Goal: Information Seeking & Learning: Learn about a topic

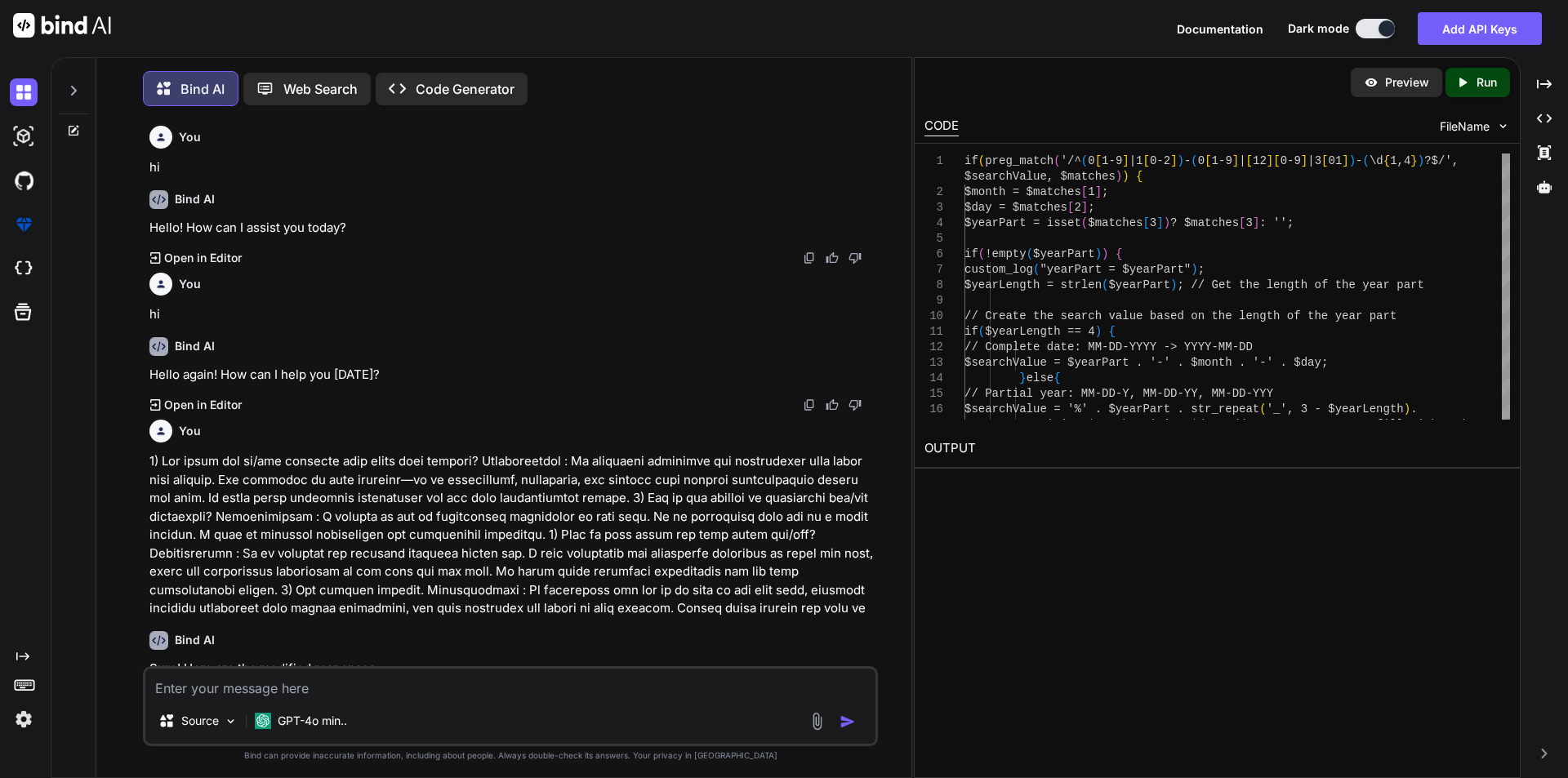
scroll to position [7534, 0]
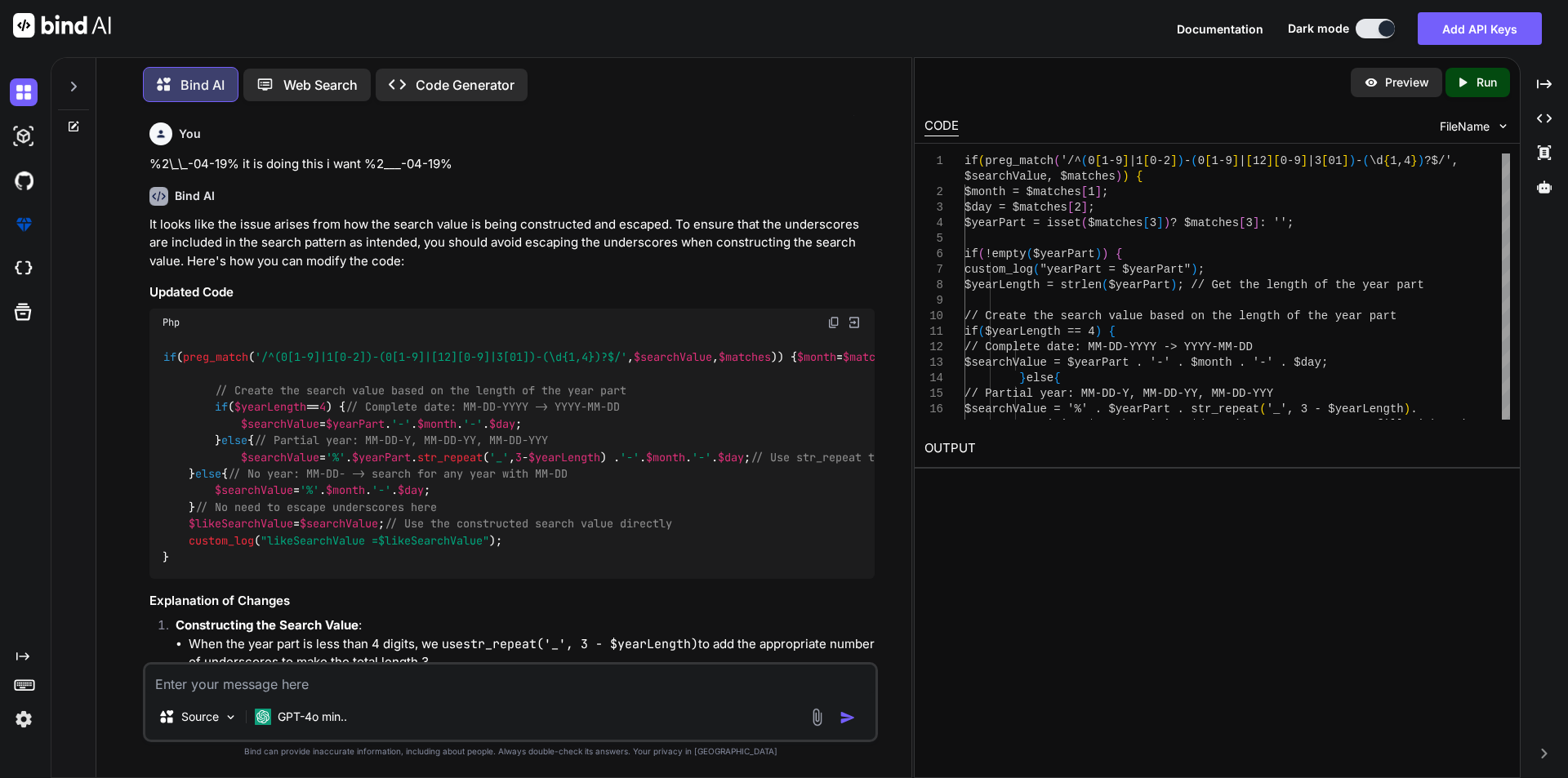
click at [333, 683] on textarea at bounding box center [510, 679] width 730 height 29
type textarea "h"
type textarea "x"
type textarea "hi"
type textarea "x"
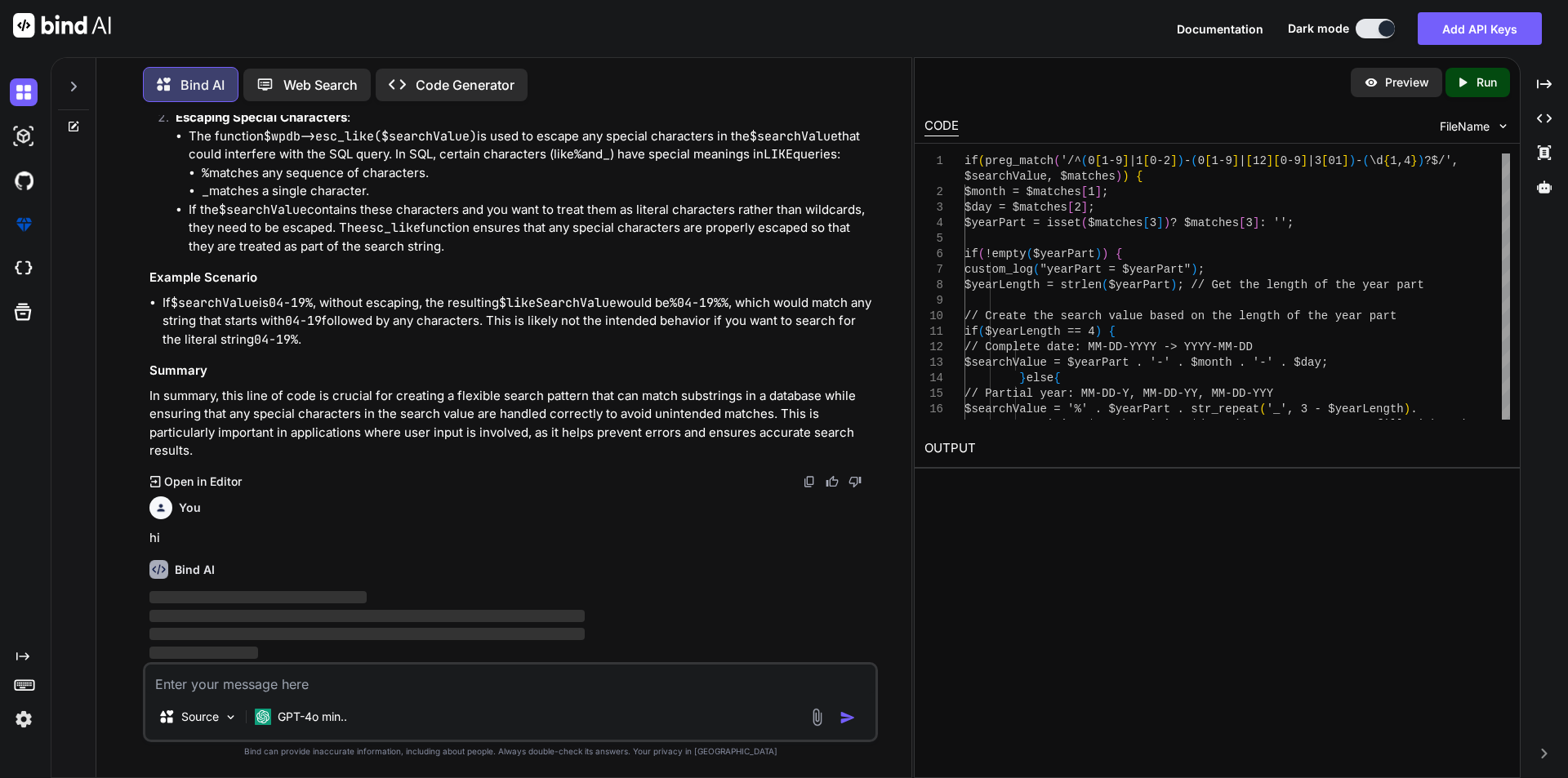
scroll to position [10031, 0]
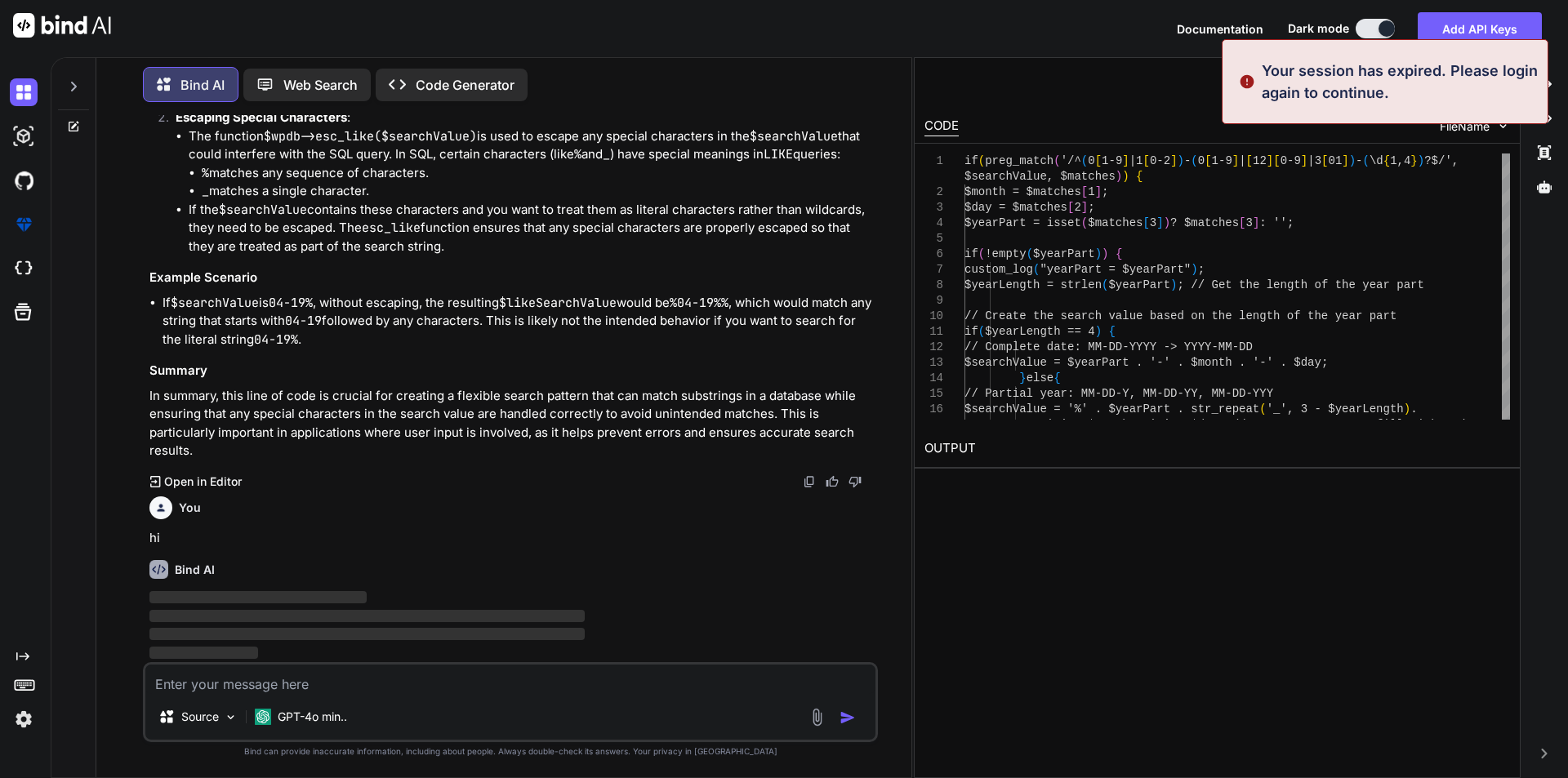
type textarea "x"
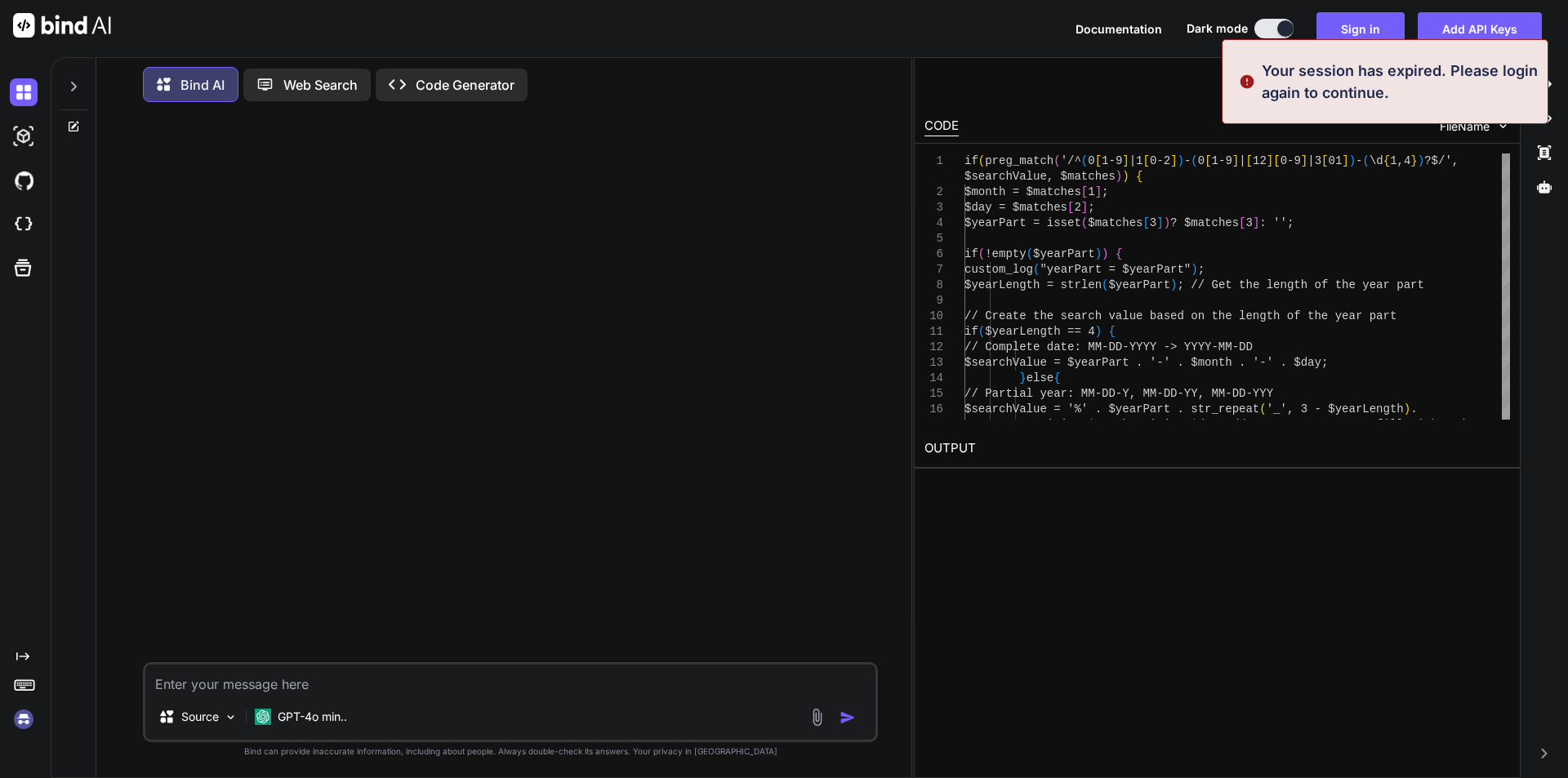
scroll to position [0, 0]
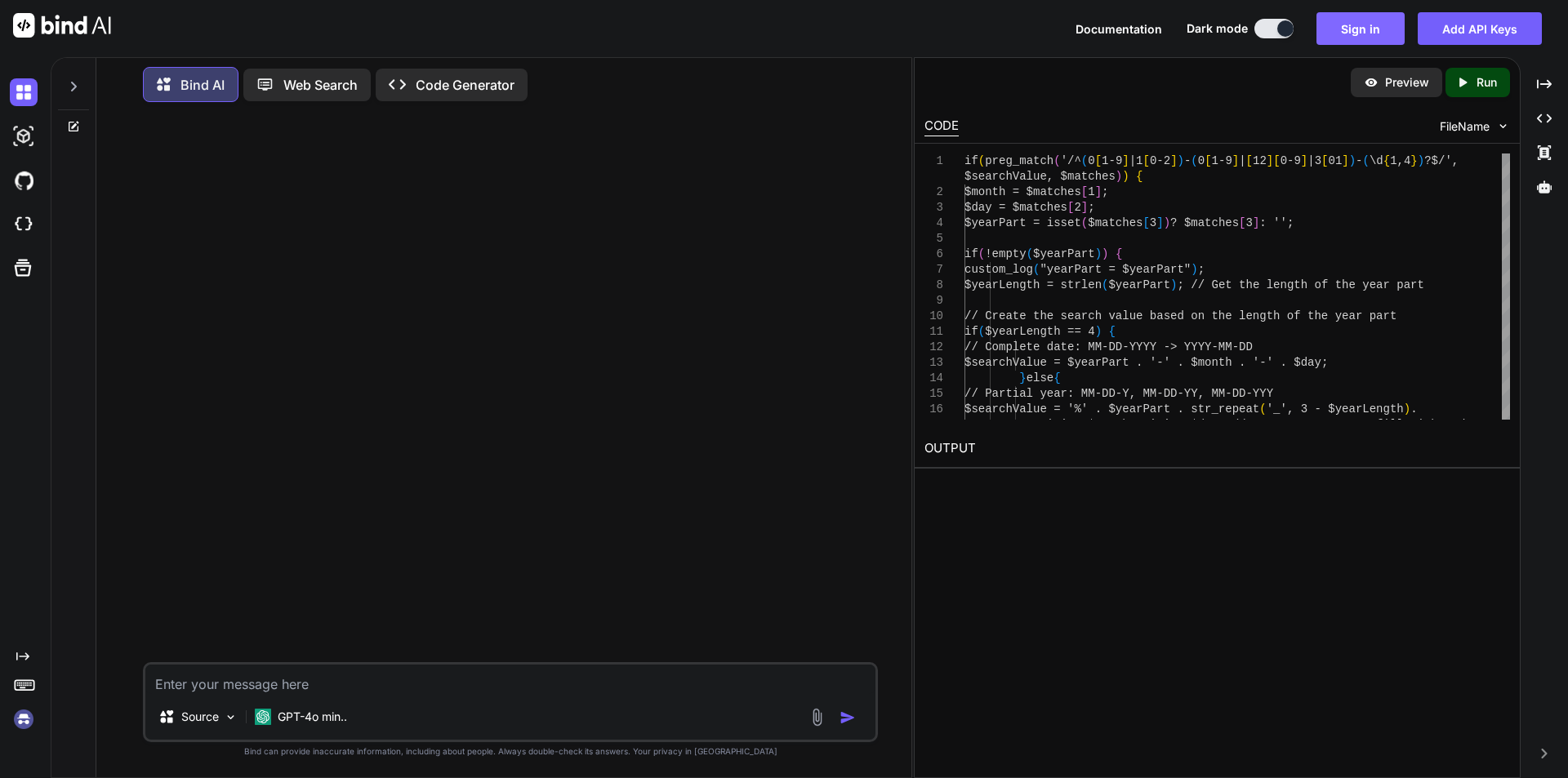
type textarea "hi"
click at [1359, 24] on button "Sign in" at bounding box center [1361, 28] width 89 height 33
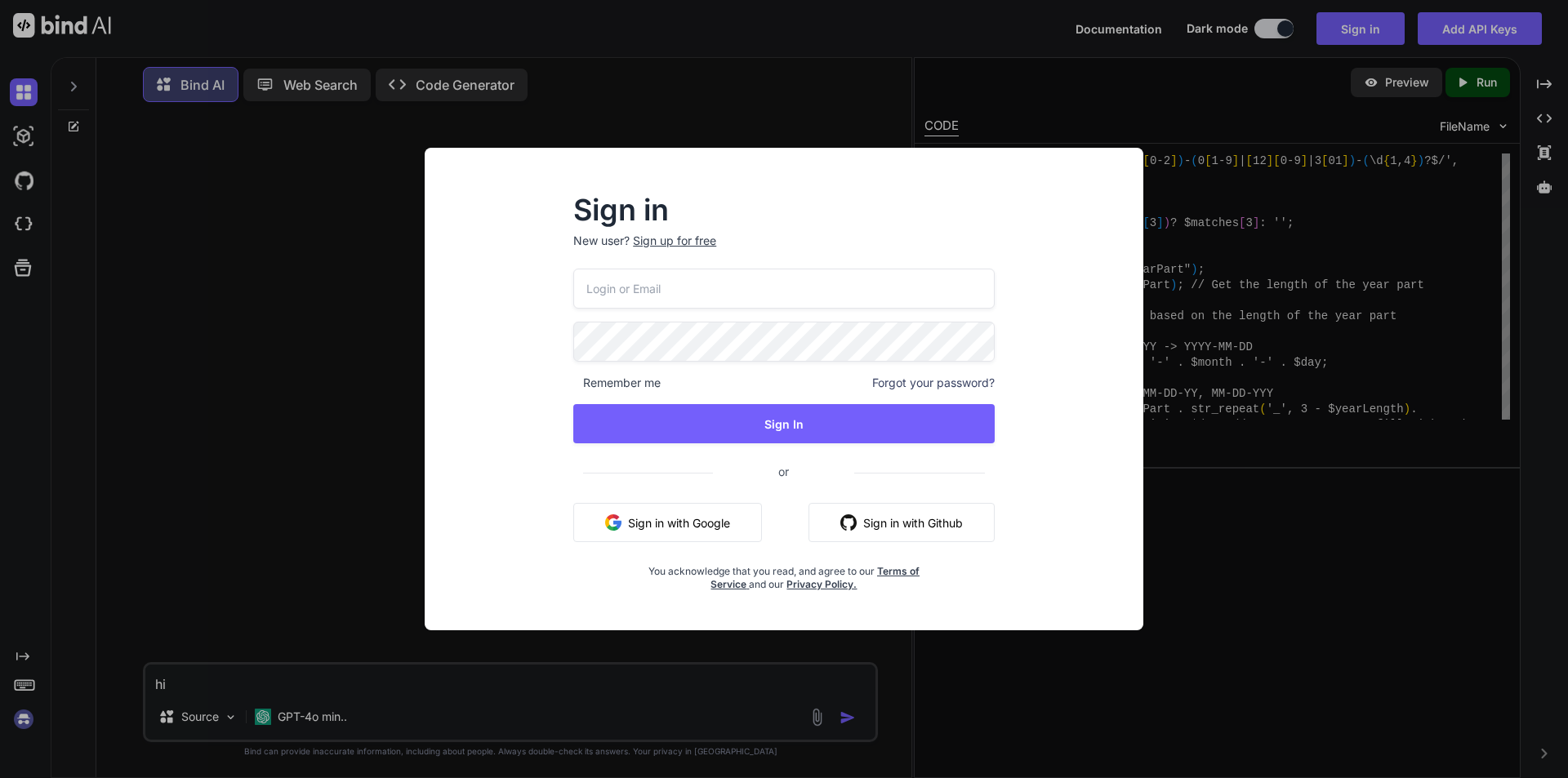
click at [694, 283] on input "email" at bounding box center [784, 288] width 421 height 40
type input "[EMAIL_ADDRESS][DOMAIN_NAME]"
click at [574, 386] on span "Remember me" at bounding box center [618, 383] width 88 height 16
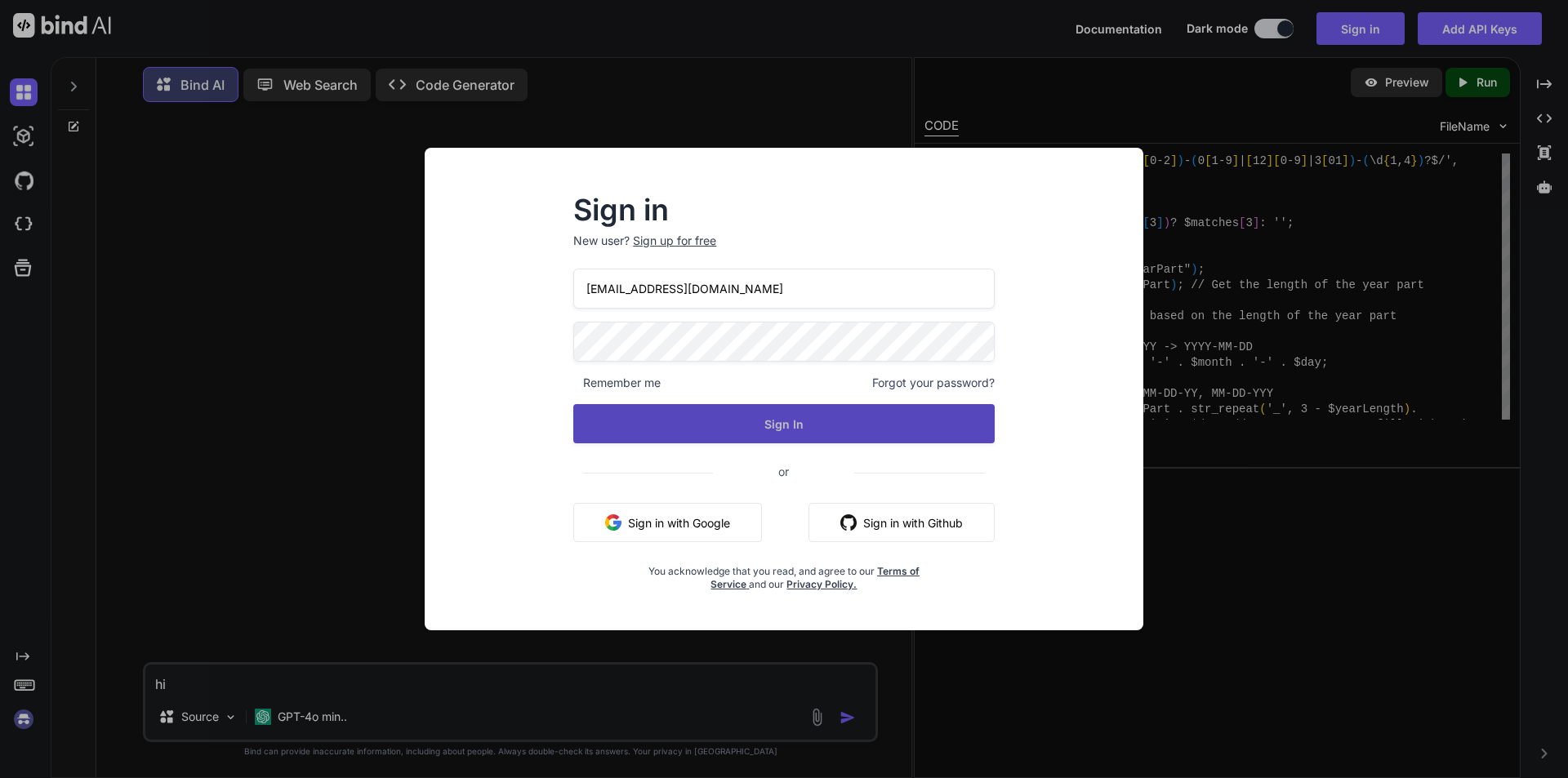
click at [724, 423] on button "Sign In" at bounding box center [784, 424] width 421 height 40
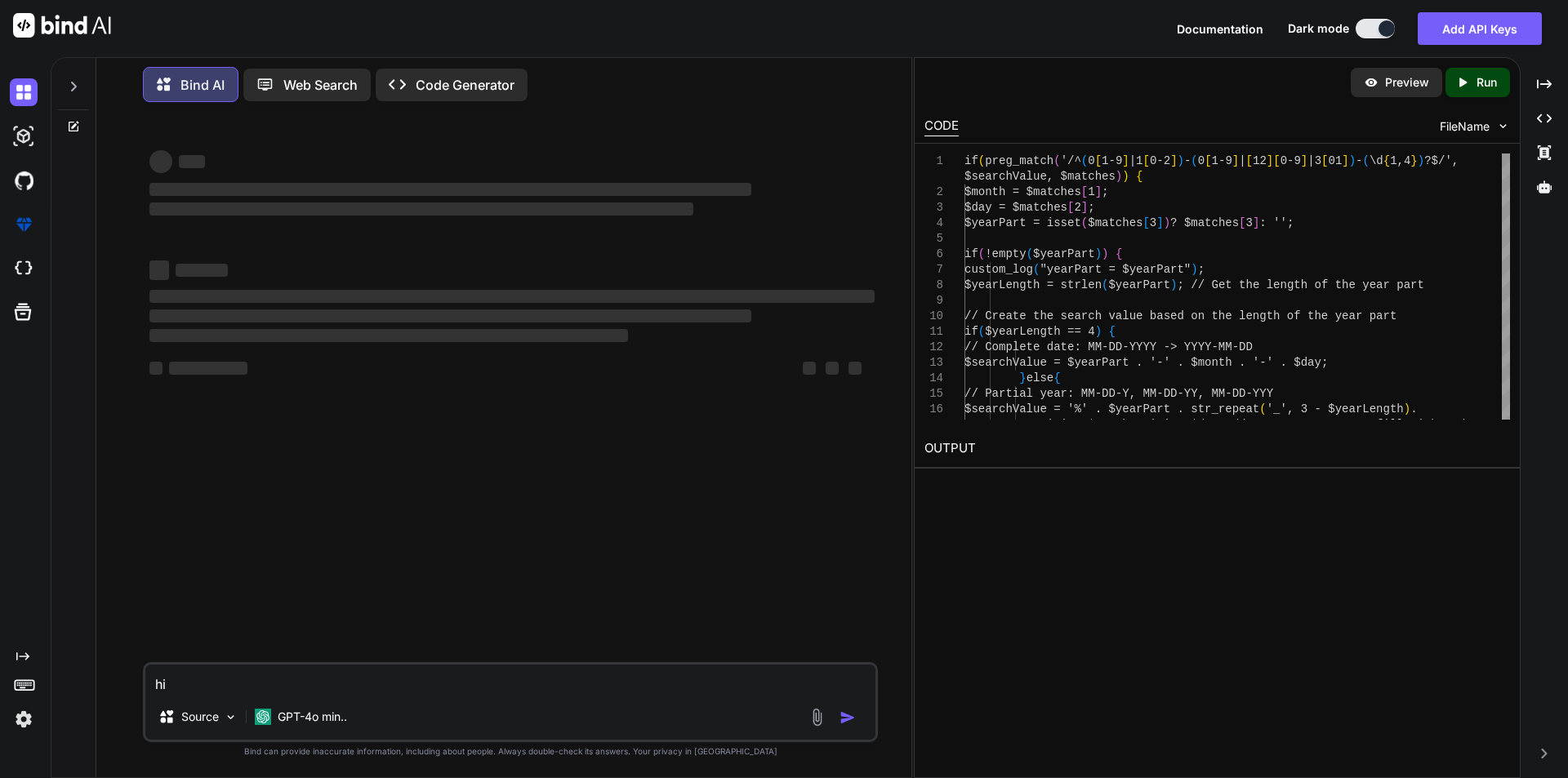
click at [399, 682] on textarea "hi" at bounding box center [510, 679] width 730 height 29
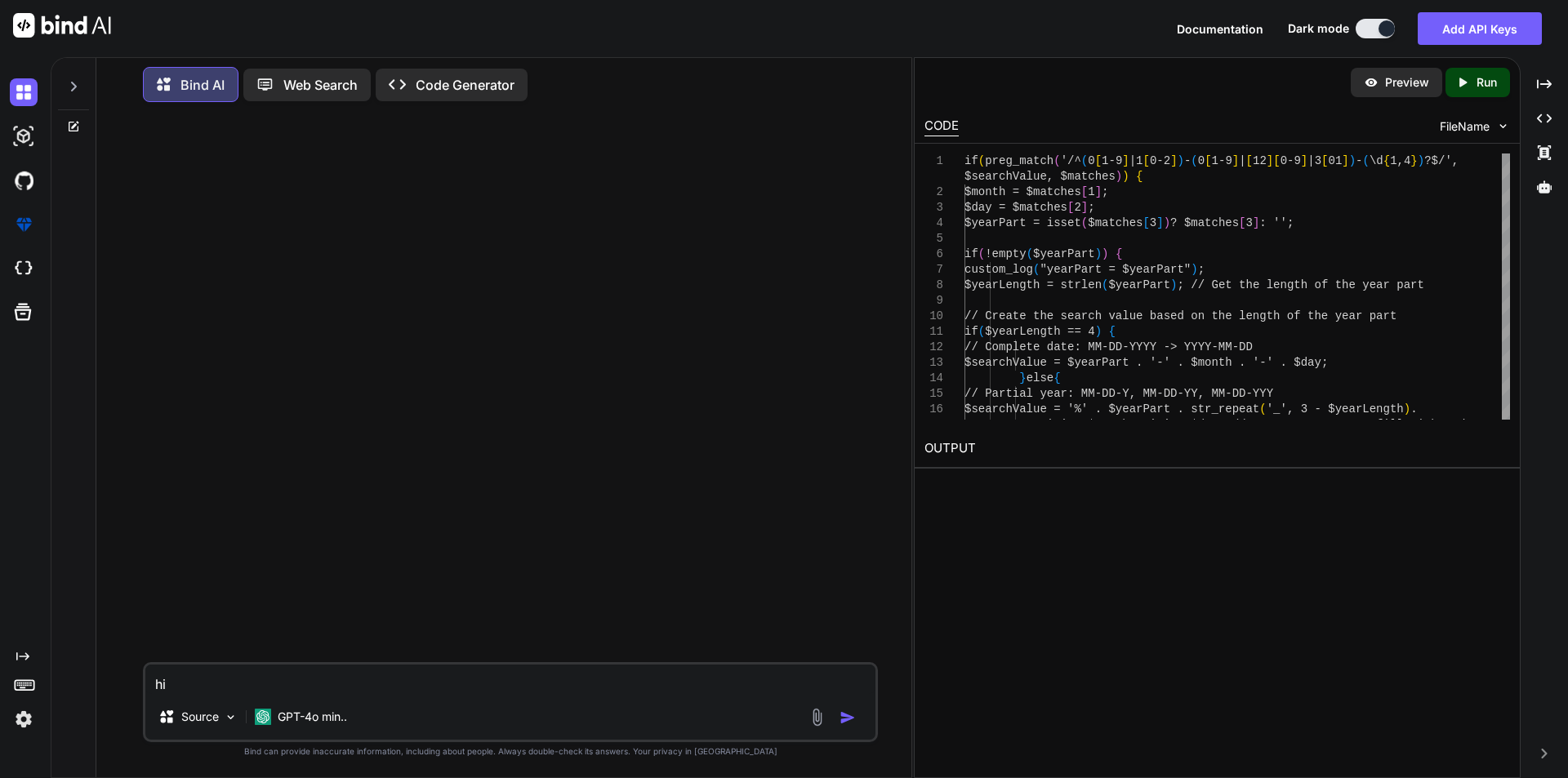
click at [841, 725] on img "button" at bounding box center [847, 717] width 16 height 16
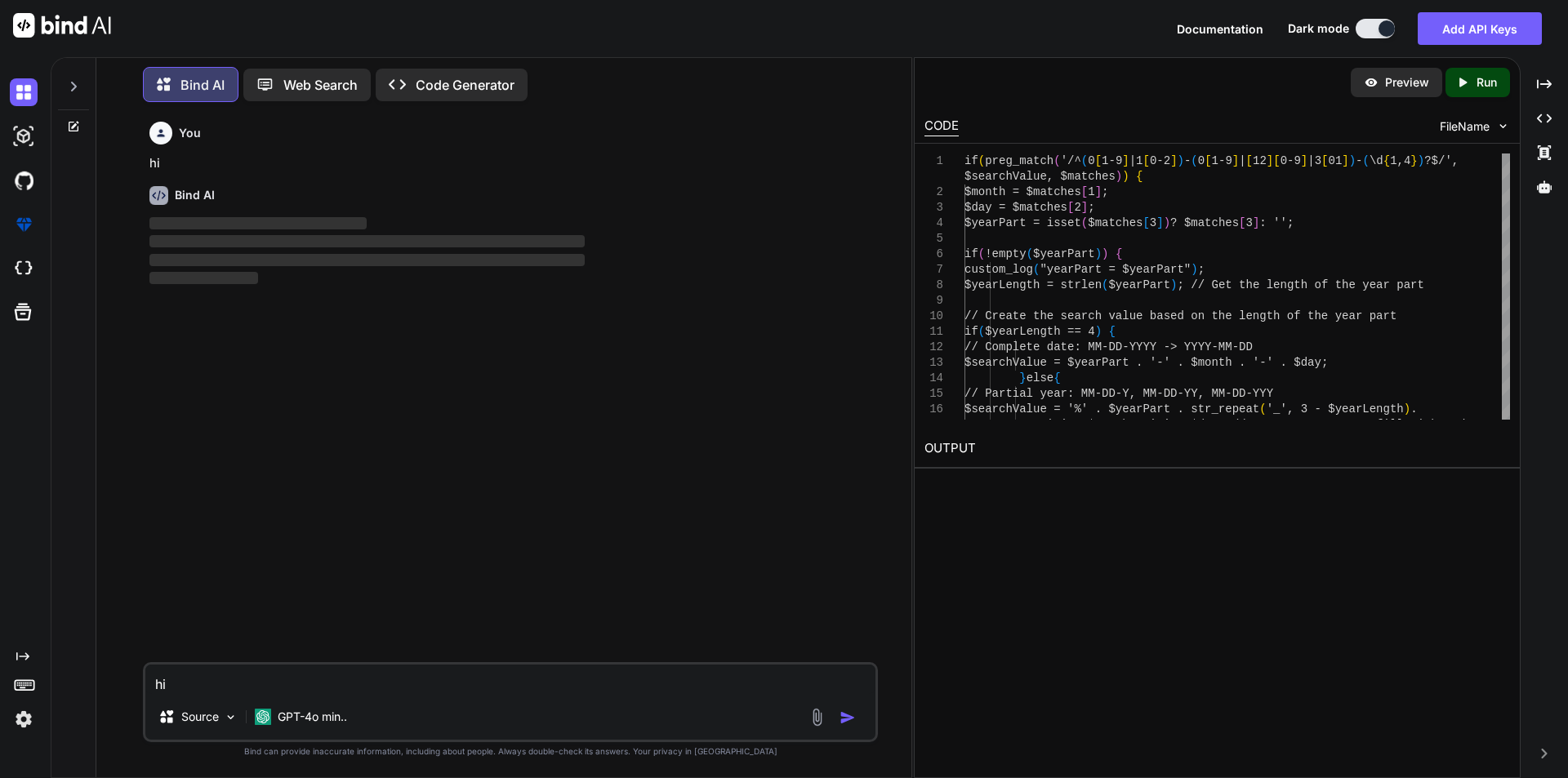
click at [340, 688] on textarea "hi" at bounding box center [510, 679] width 730 height 29
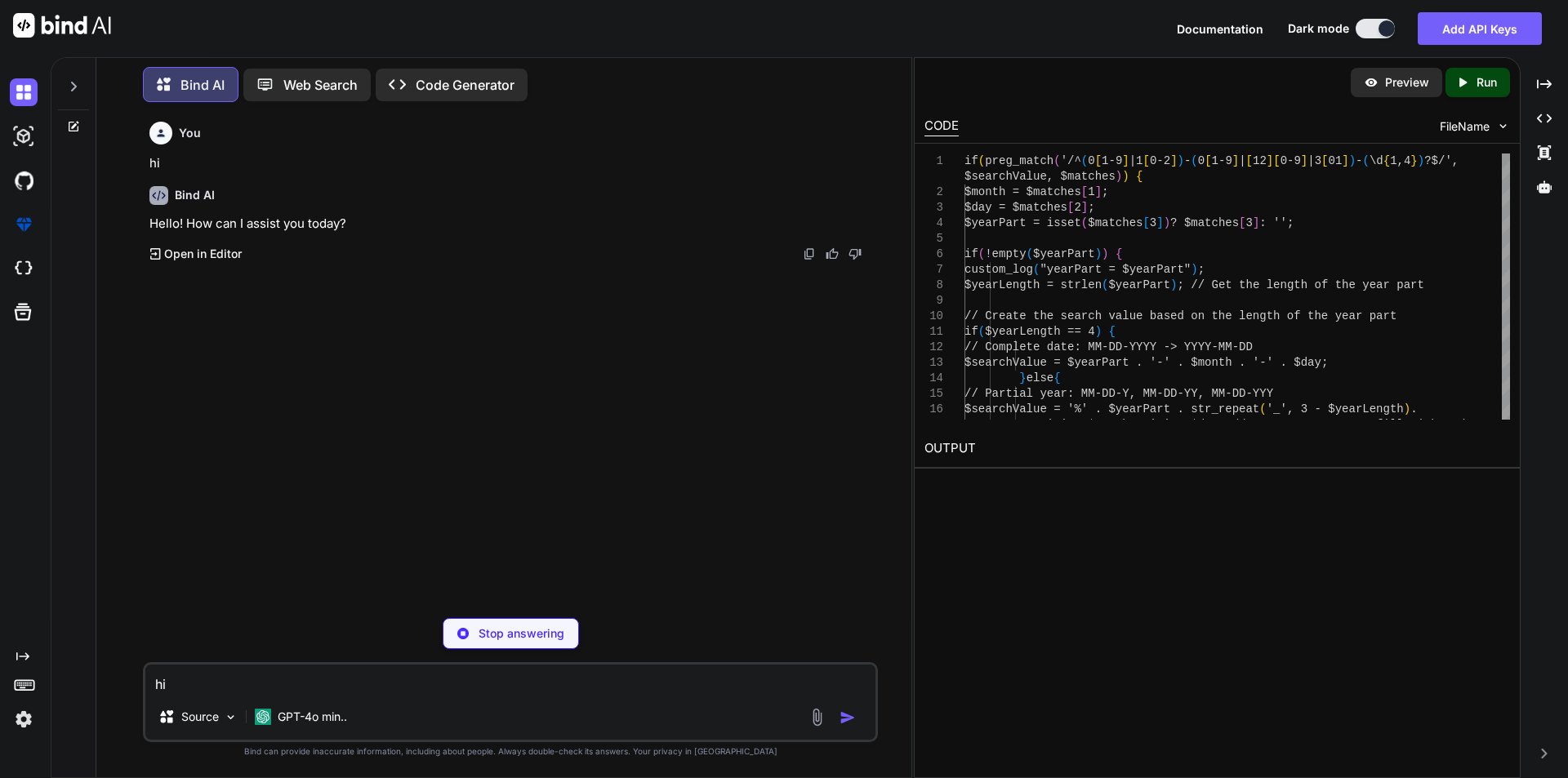
type textarea "x"
type textarea "i"
type textarea "x"
type textarea "in"
type textarea "x"
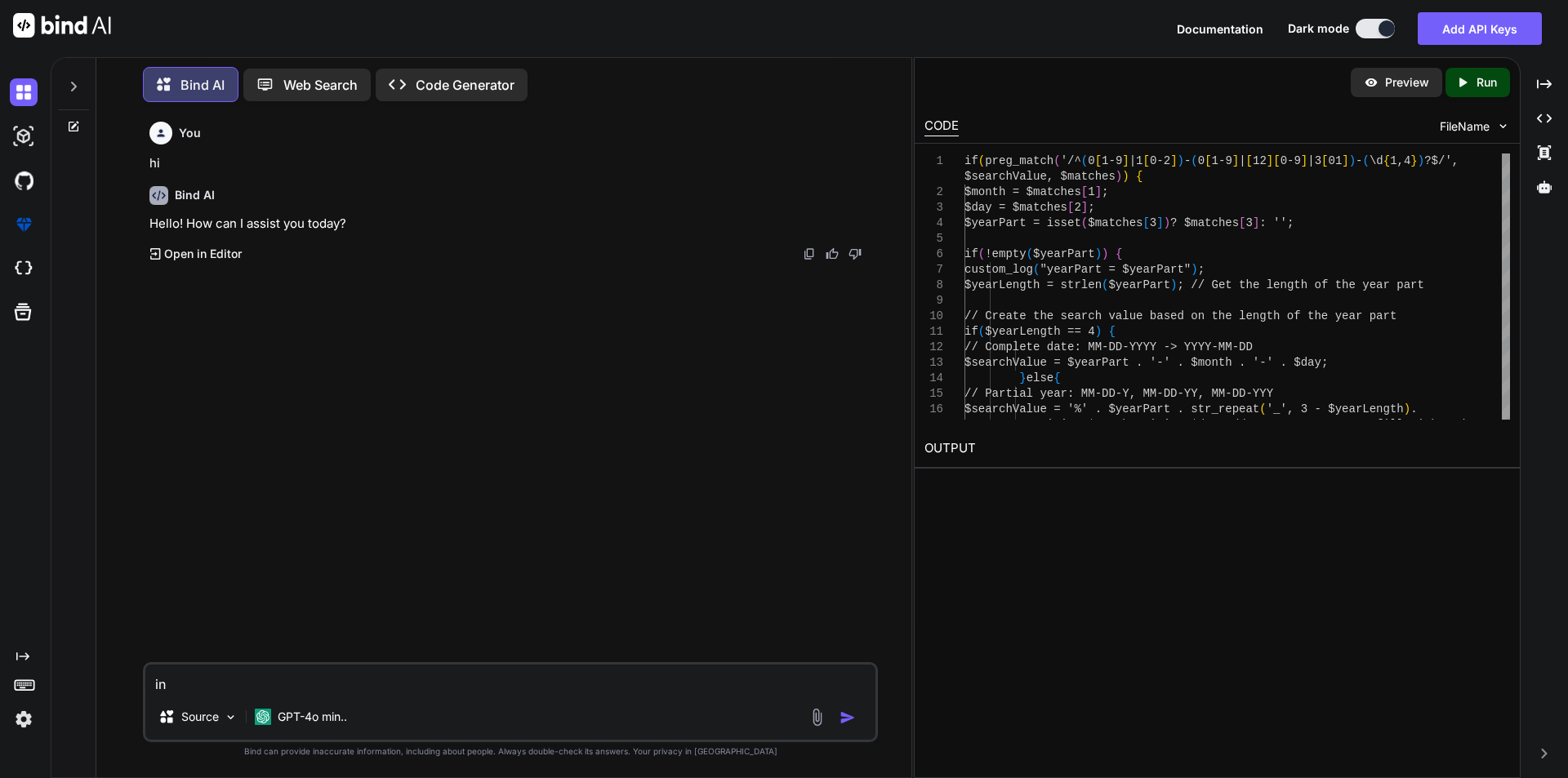
type textarea "in"
type textarea "x"
type textarea "in m"
type textarea "x"
type textarea "in my"
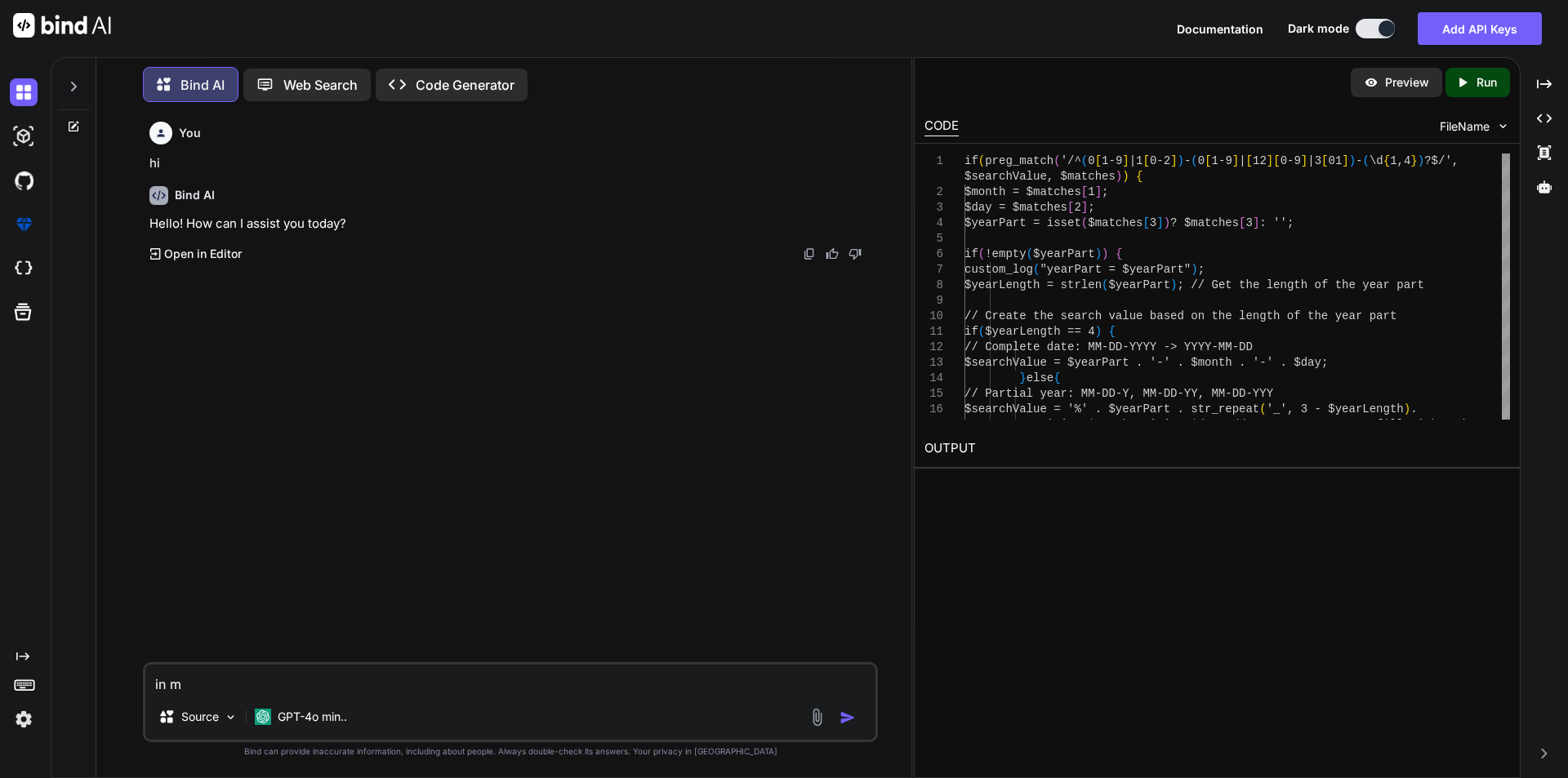
type textarea "x"
type textarea "in my"
type textarea "x"
type textarea "in my w"
type textarea "x"
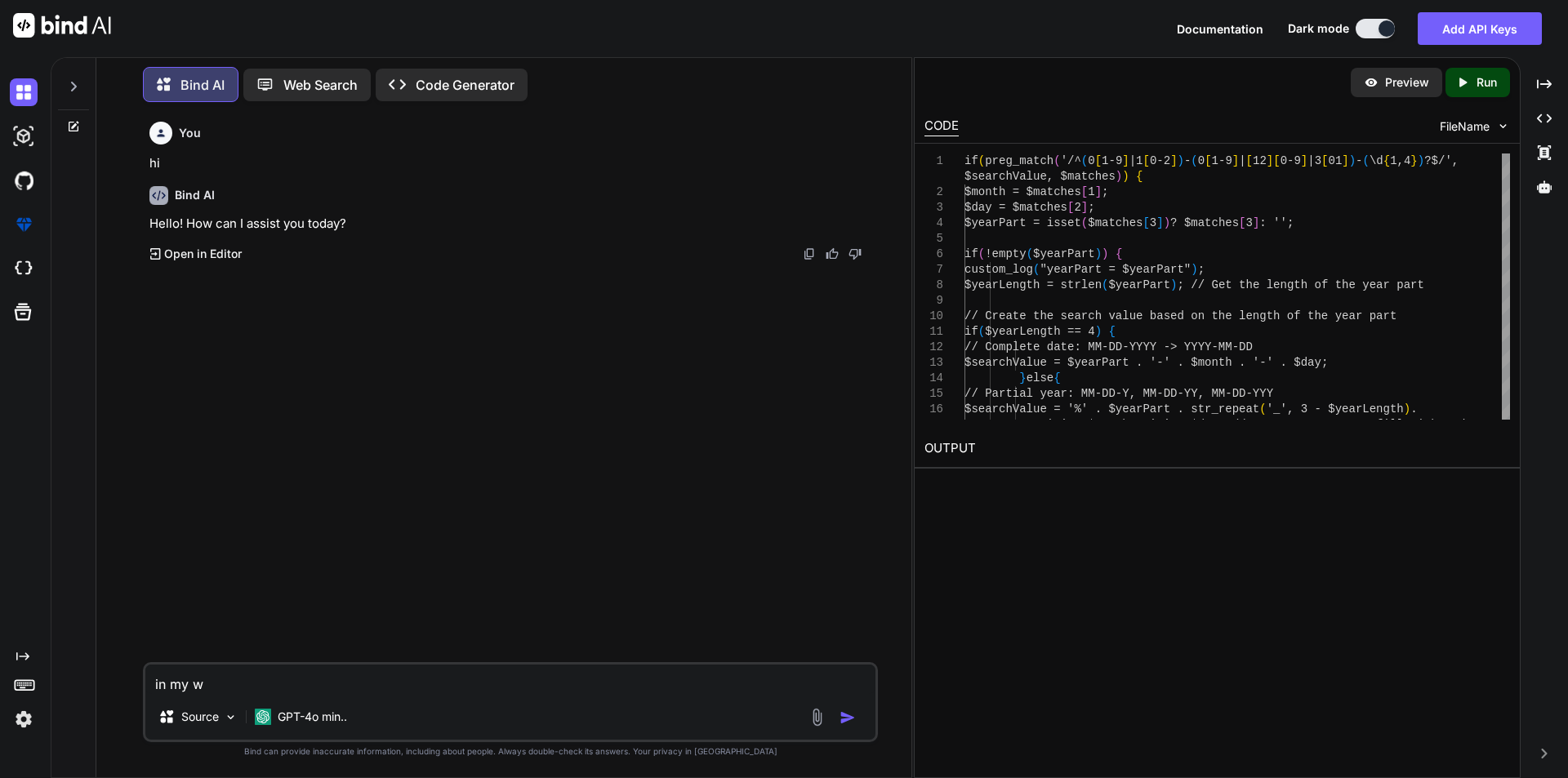
type textarea "in my wo"
type textarea "x"
type textarea "in my woo"
type textarea "x"
type textarea "in my wooc"
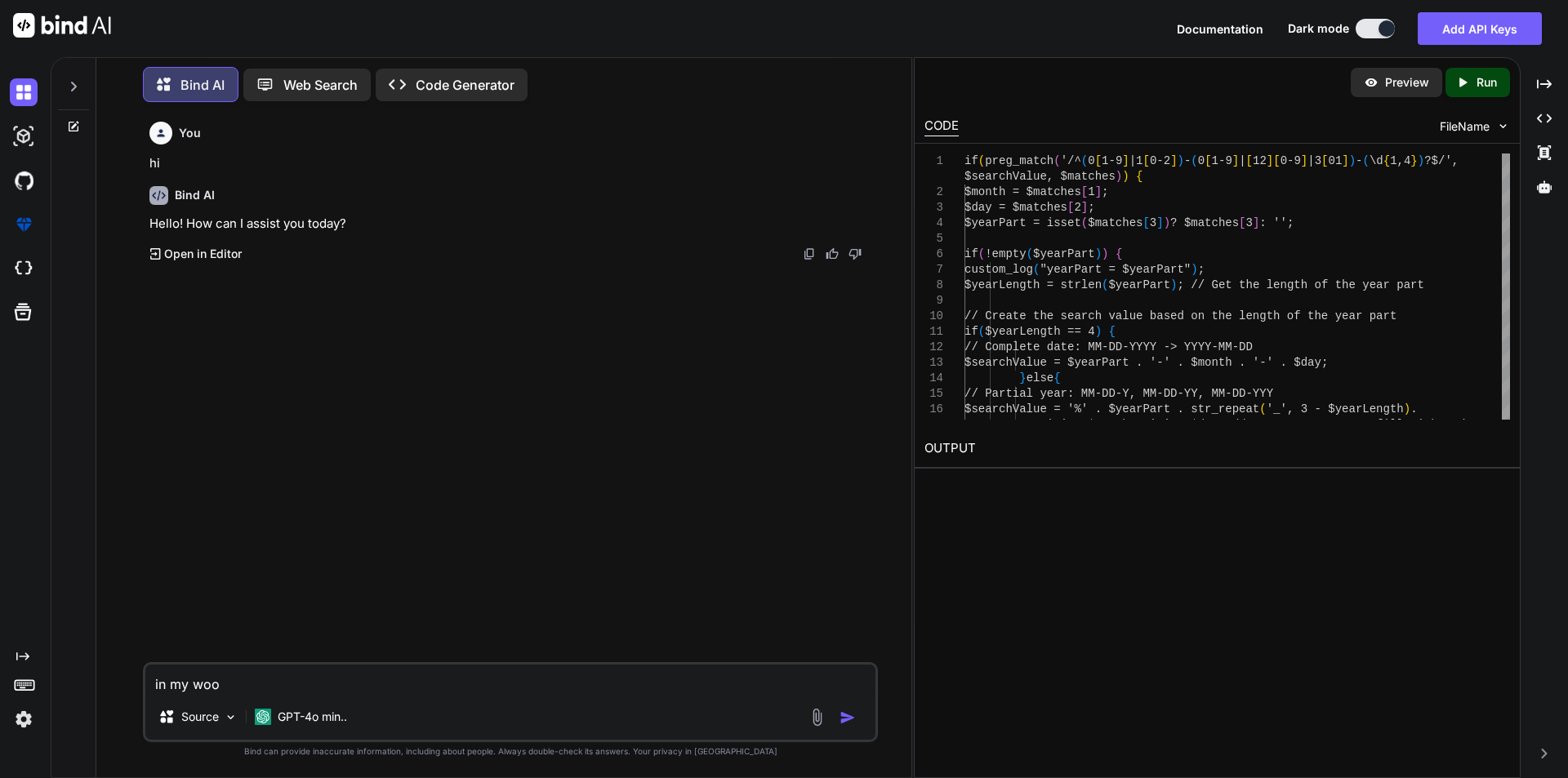
type textarea "x"
type textarea "in my wooco"
type textarea "x"
type textarea "in my woocom"
type textarea "x"
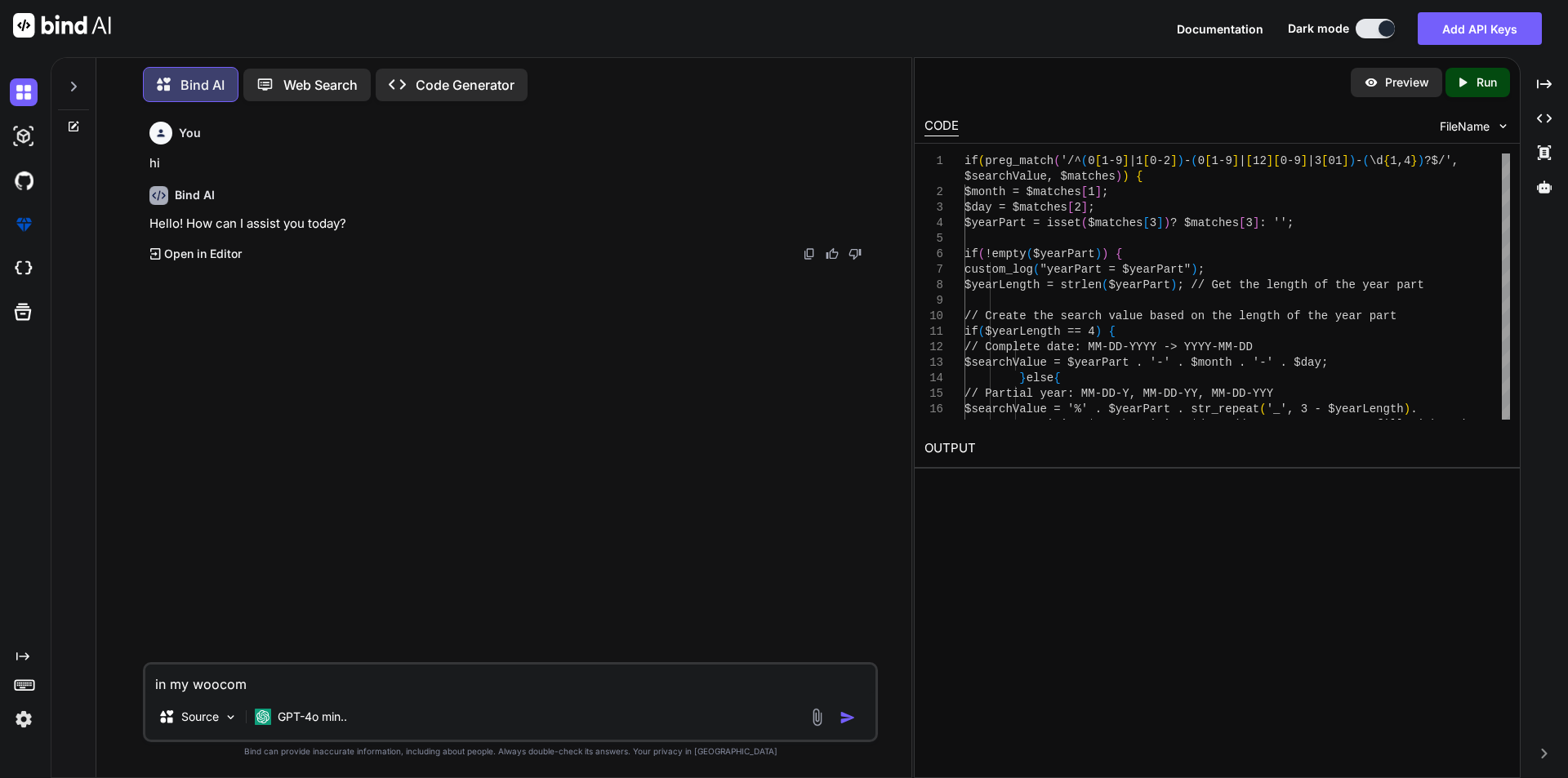
type textarea "in my woocomm"
type textarea "x"
type textarea "in my woocomme"
type textarea "x"
type textarea "in my woocommer"
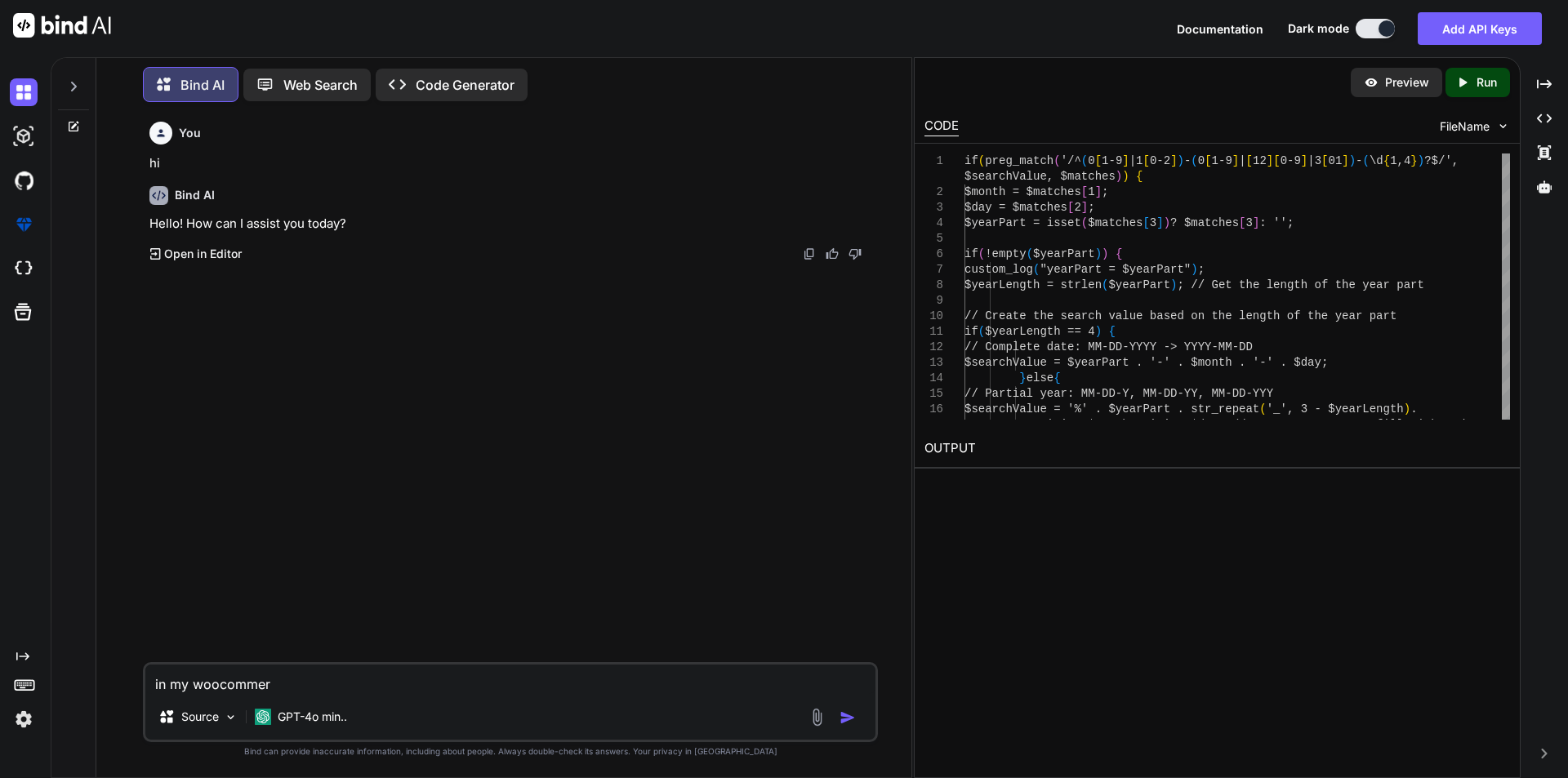
type textarea "x"
type textarea "in my woocommerc"
type textarea "x"
type textarea "in my woocommerce"
type textarea "x"
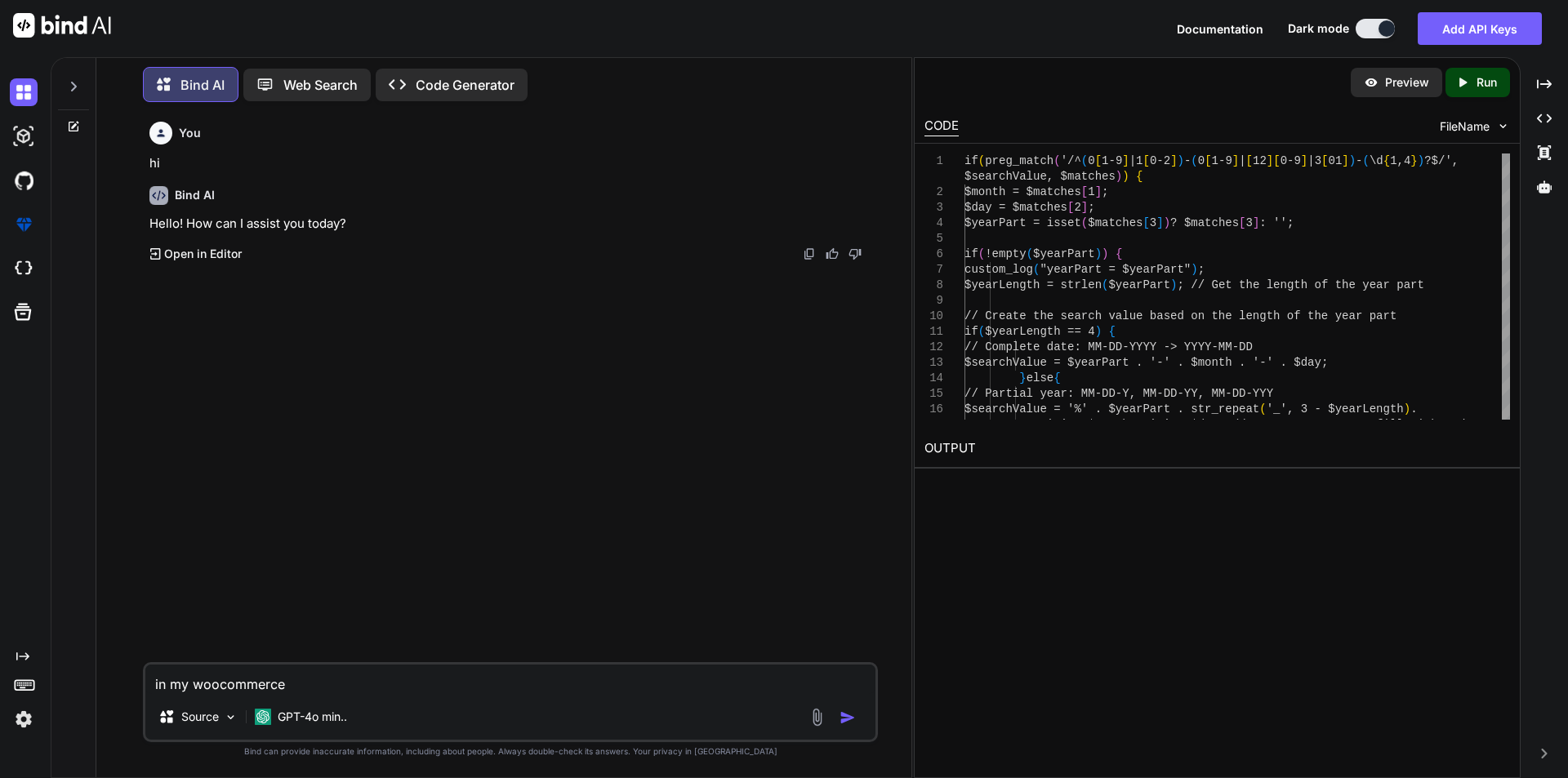
type textarea "in my woocommerce"
type textarea "x"
type textarea "in my woocommerce p"
type textarea "x"
type textarea "in my woocommerce pr"
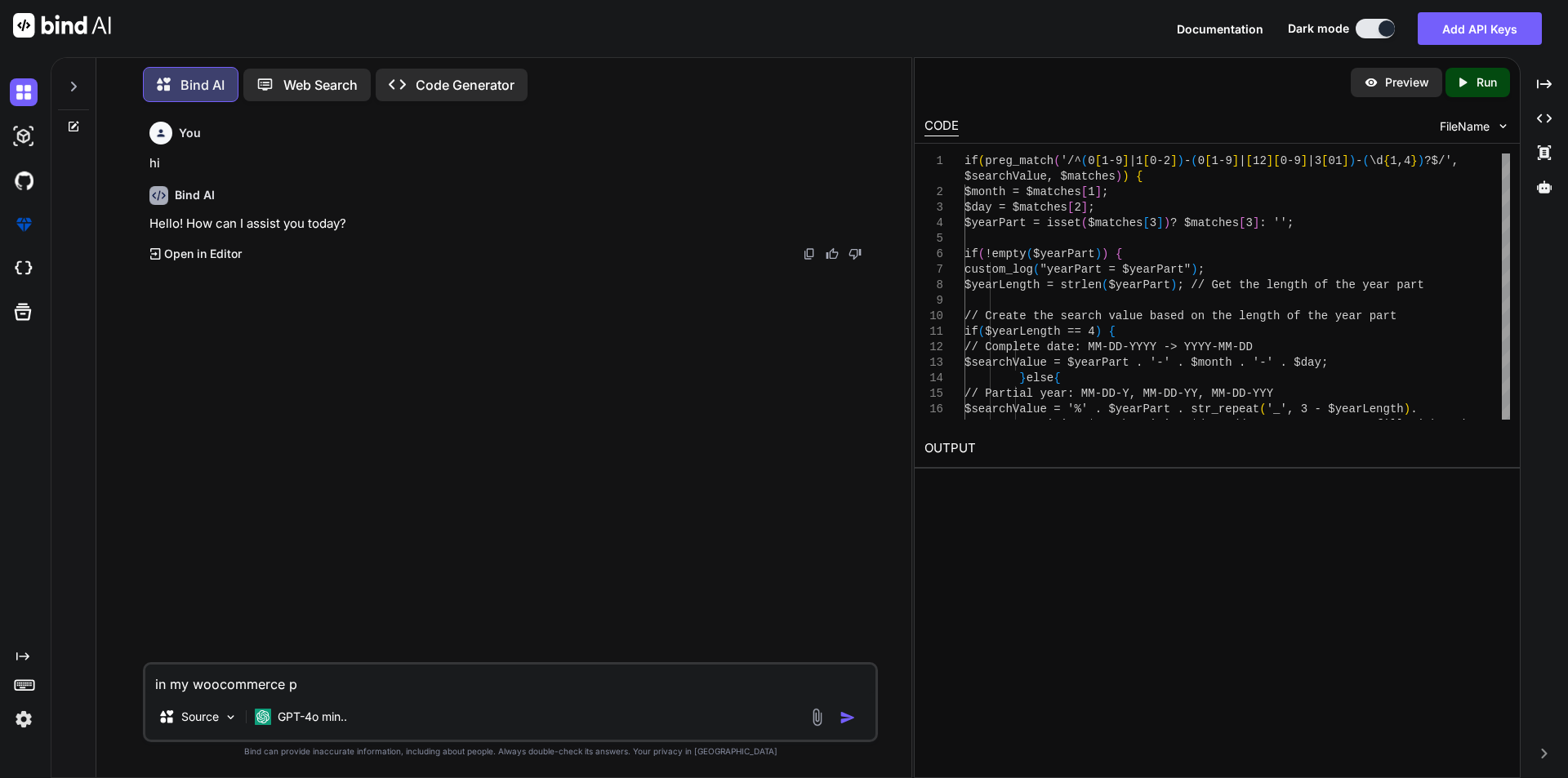
type textarea "x"
type textarea "in my woocommerce pro"
type textarea "x"
type textarea "in my woocommerce proj"
type textarea "x"
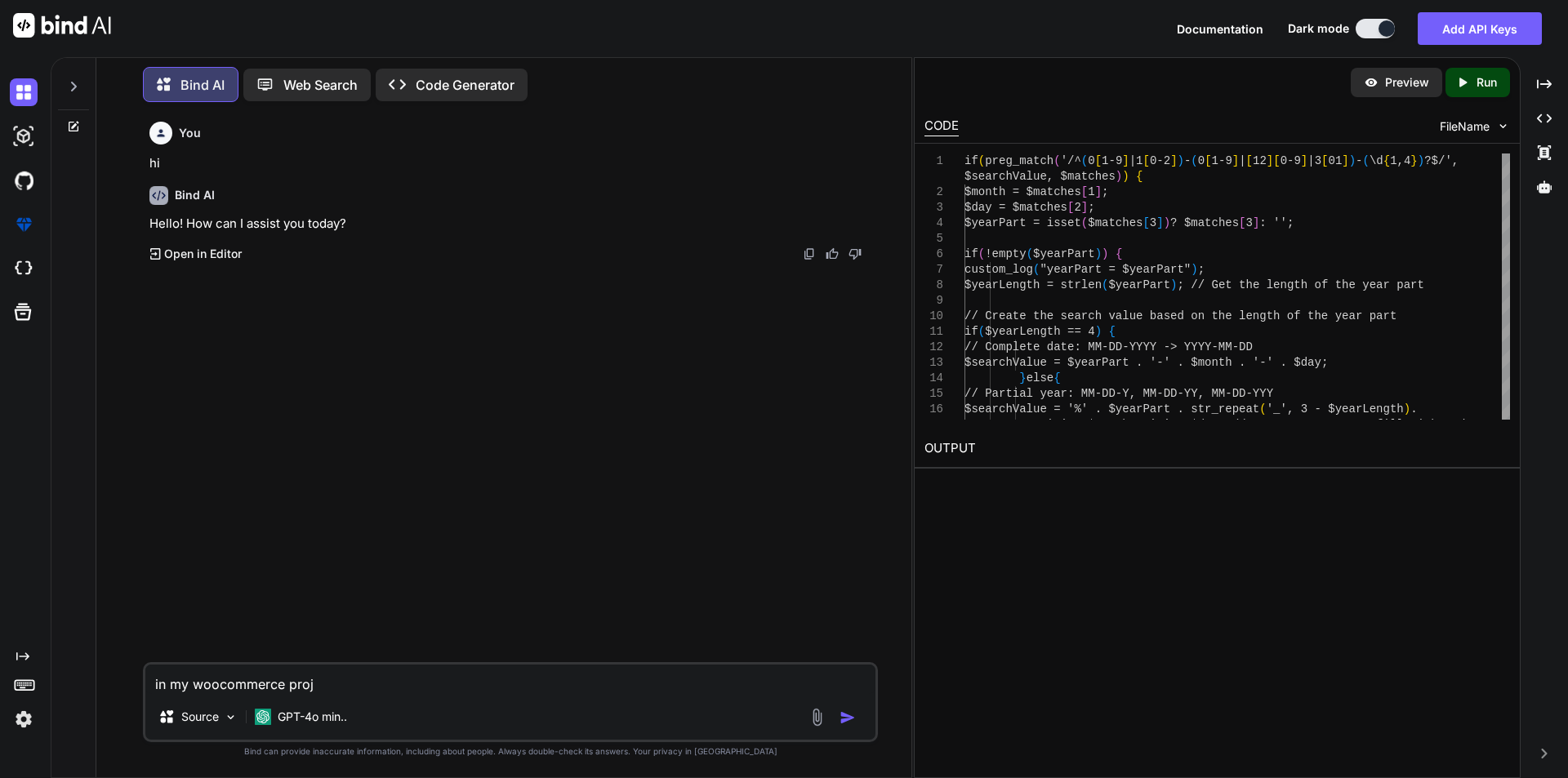
type textarea "in my woocommerce proje"
type textarea "x"
type textarea "in my woocommerce projec"
type textarea "x"
type textarea "in my woocommerce project"
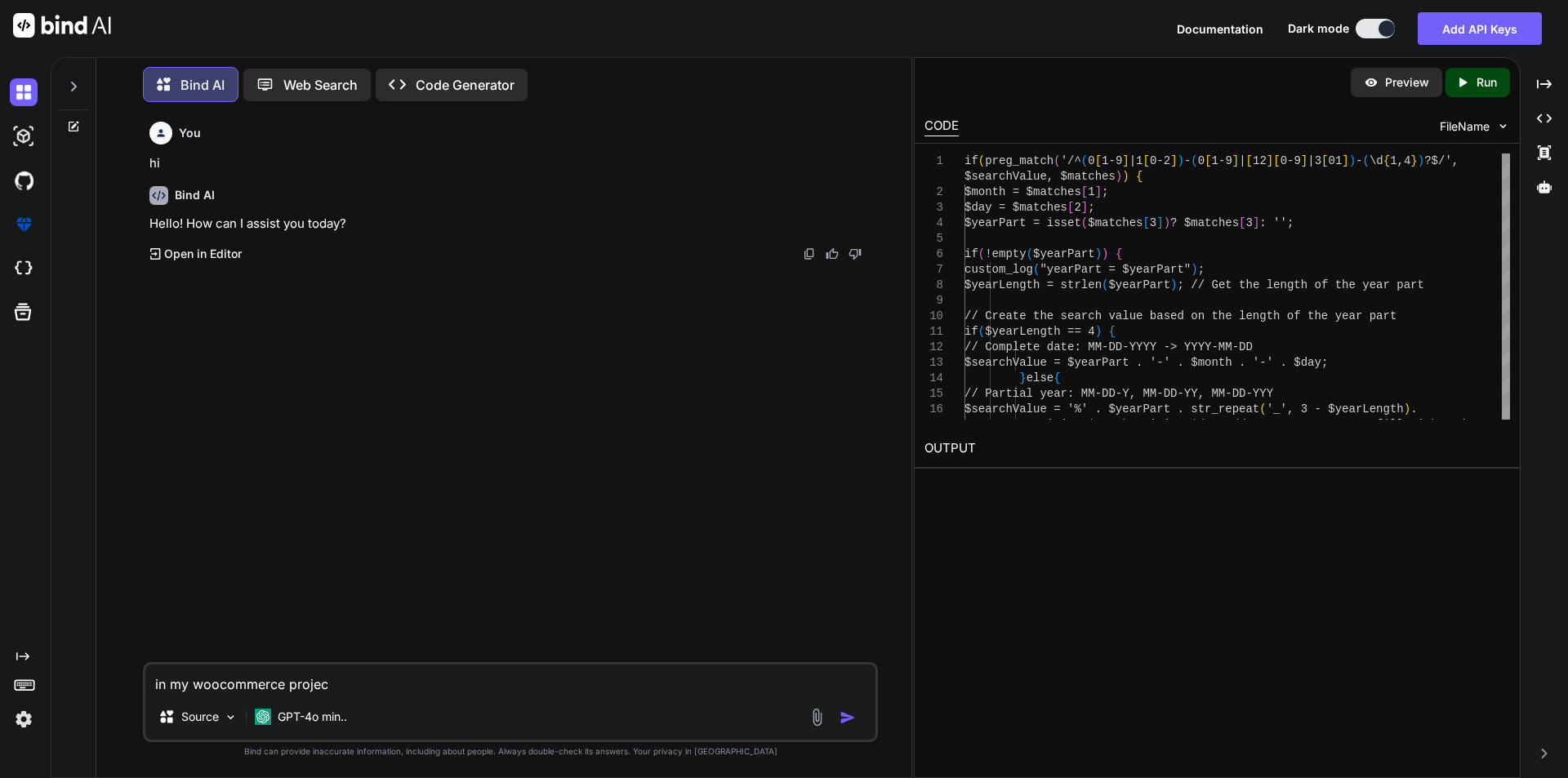
type textarea "x"
type textarea "in my woocommerce project"
type textarea "x"
type textarea "in my woocommerce project i"
type textarea "x"
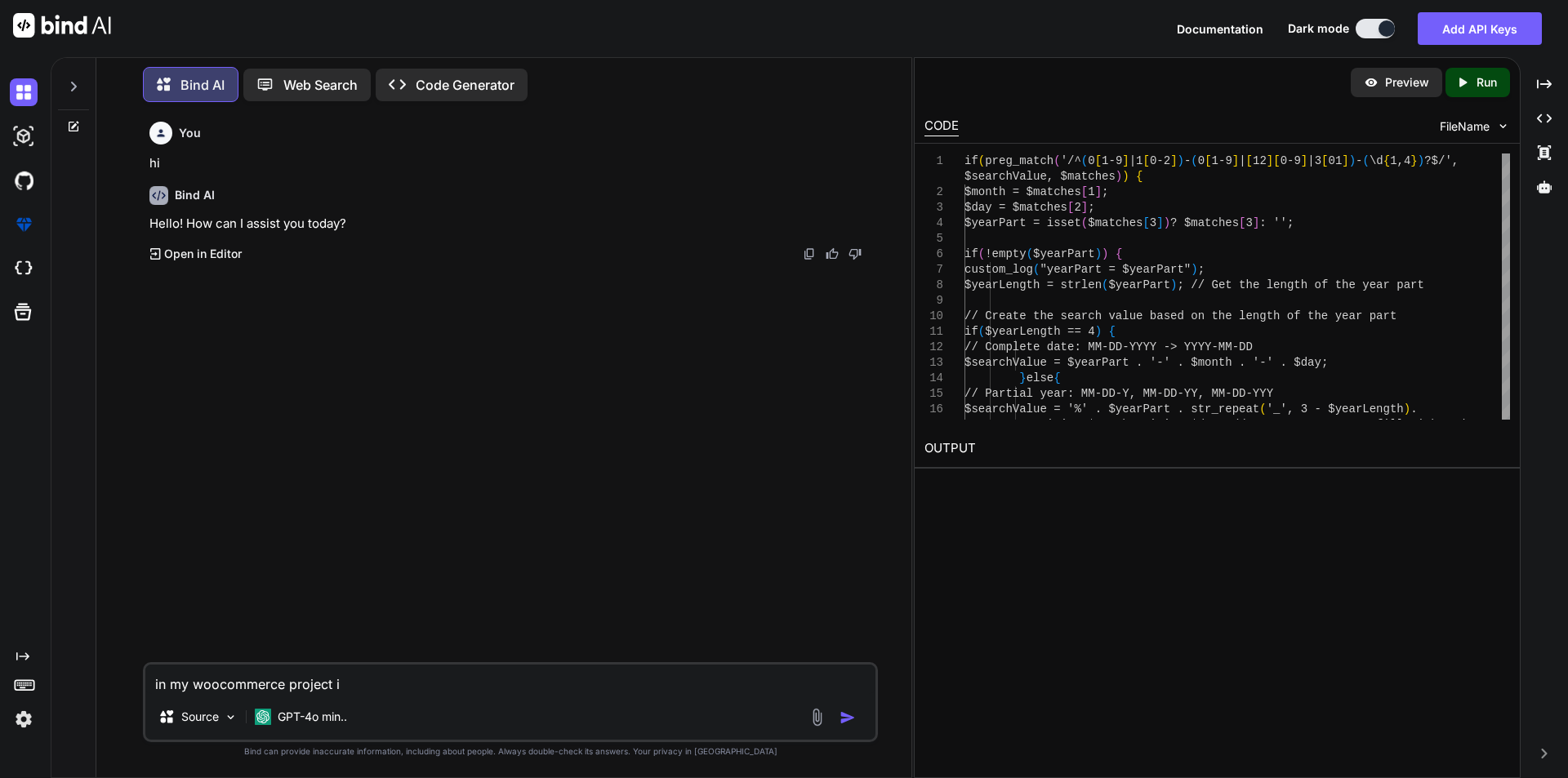
type textarea "in my woocommerce project i"
type textarea "x"
type textarea "in my woocommerce project i w"
type textarea "x"
type textarea "in my woocommerce project i wa"
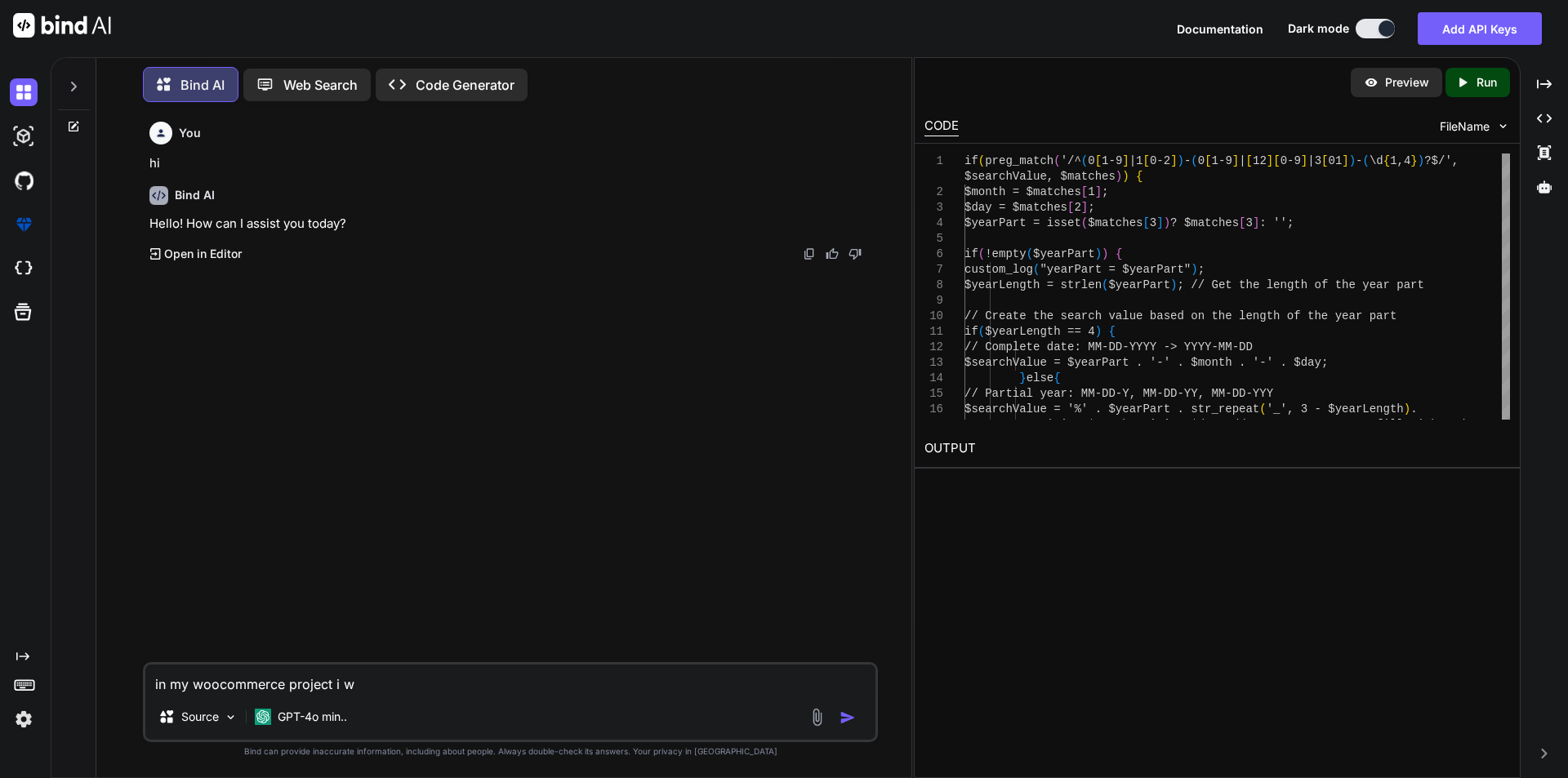
type textarea "x"
type textarea "in my woocommerce project i wan"
type textarea "x"
type textarea "in my woocommerce project i wa"
type textarea "x"
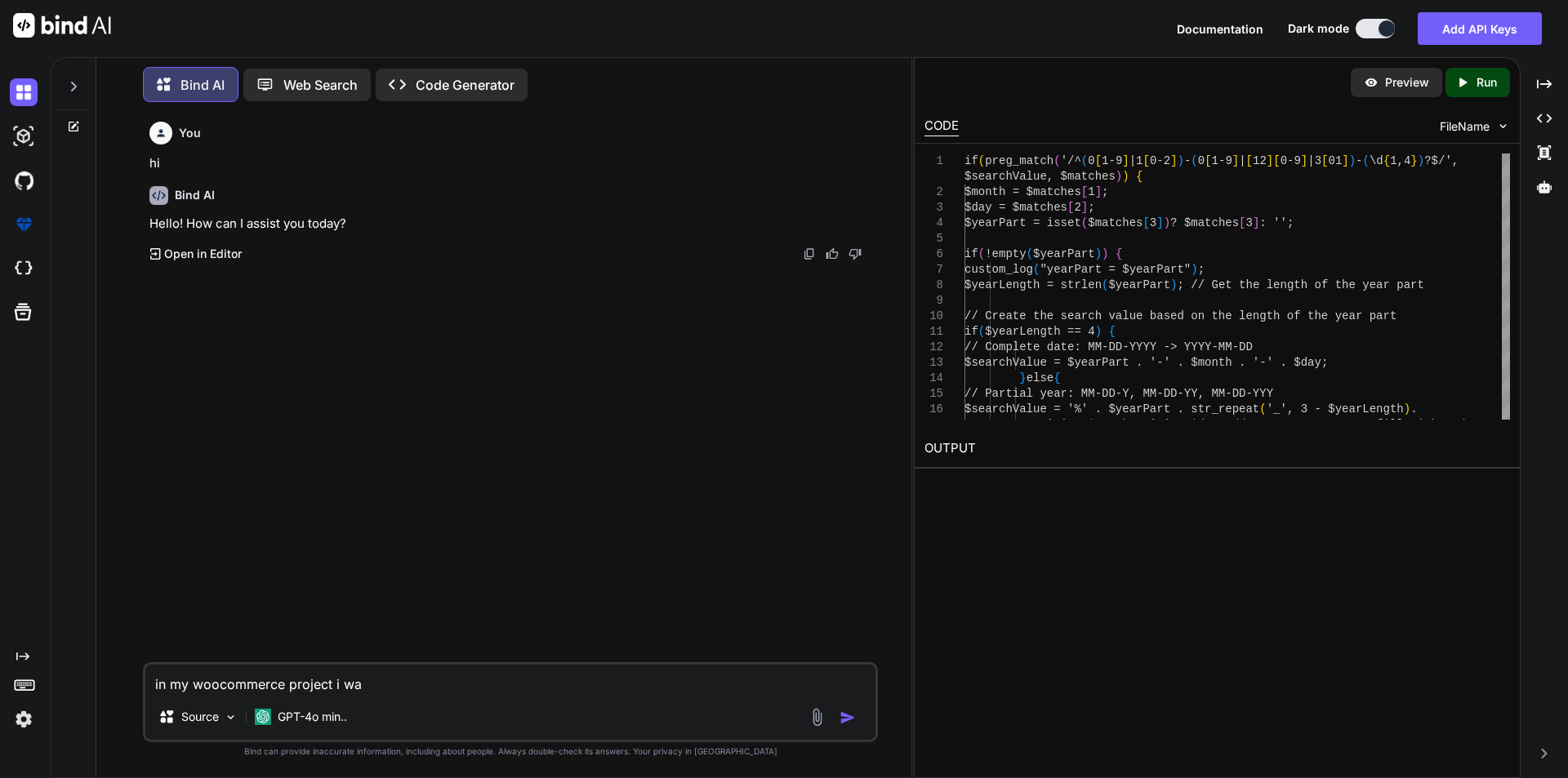
type textarea "in my woocommerce project i w"
type textarea "x"
type textarea "in my woocommerce project i"
type textarea "x"
type textarea "in my woocommerce project i"
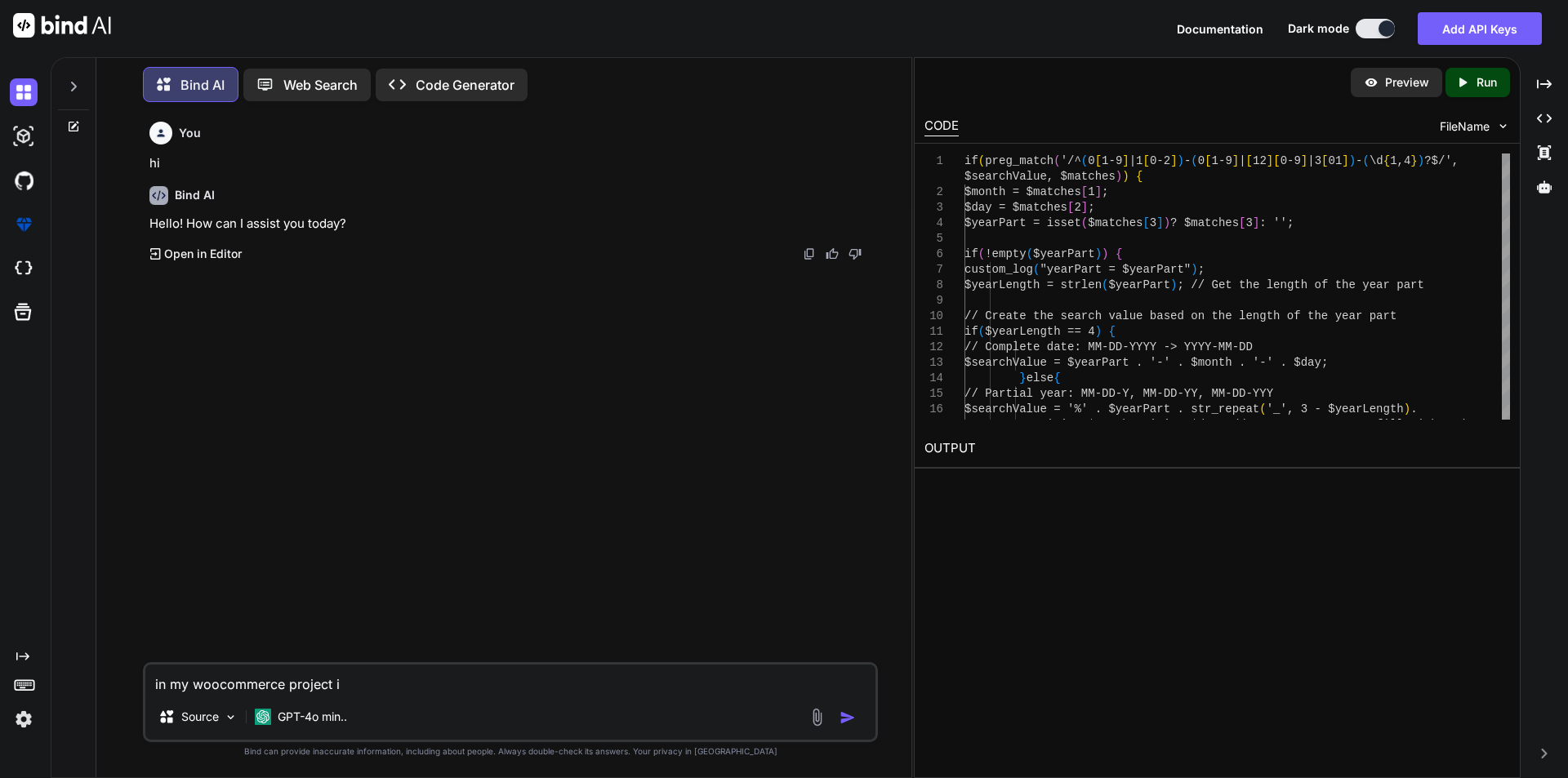
type textarea "x"
type textarea "in my woocommerce project"
type textarea "x"
type textarea "in my woocommerce project"
type textarea "x"
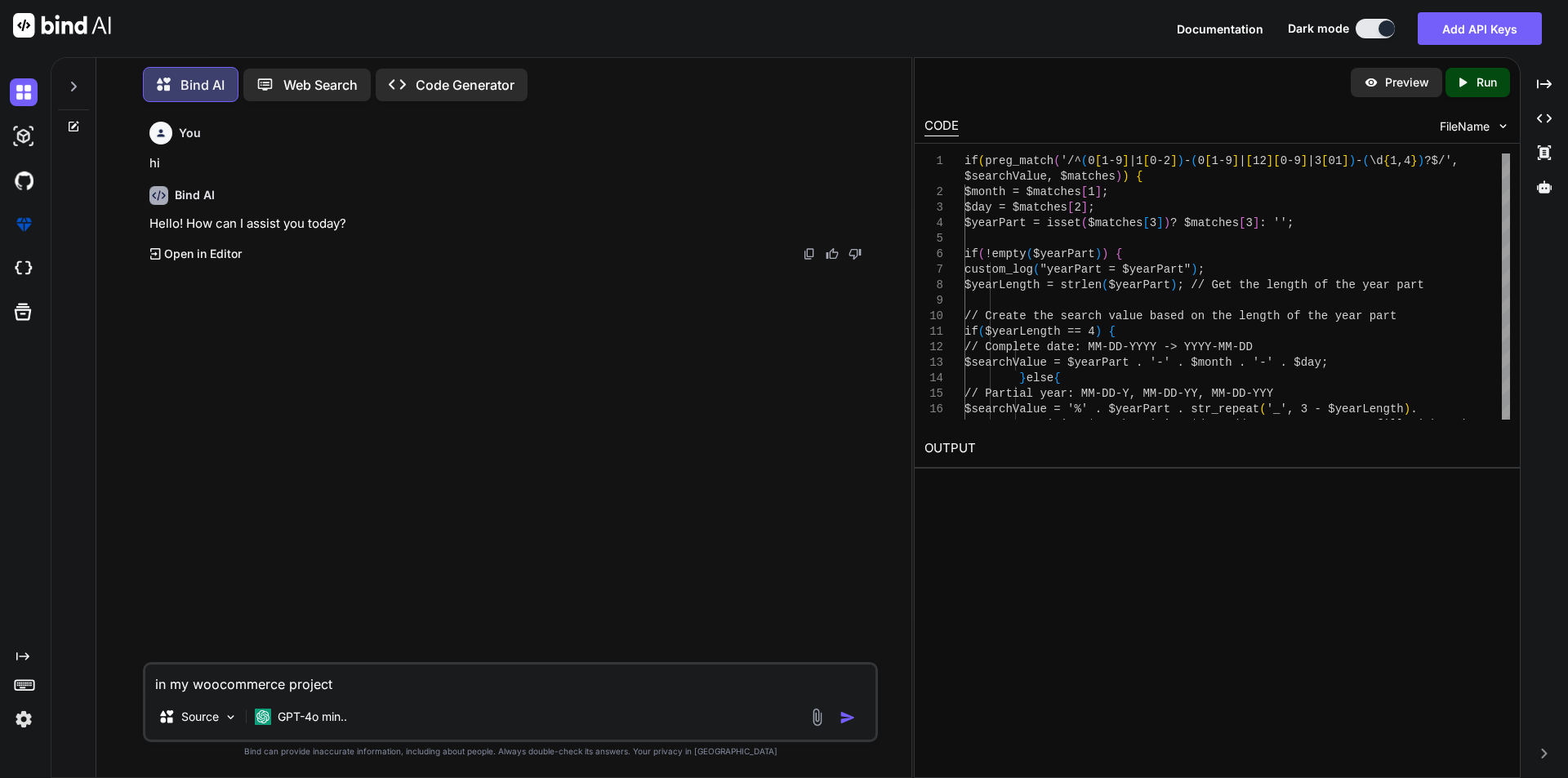
type textarea "in my woocommerce project,"
type textarea "x"
type textarea "in my woocommerce project,"
type textarea "x"
type textarea "in my woocommerce project, w"
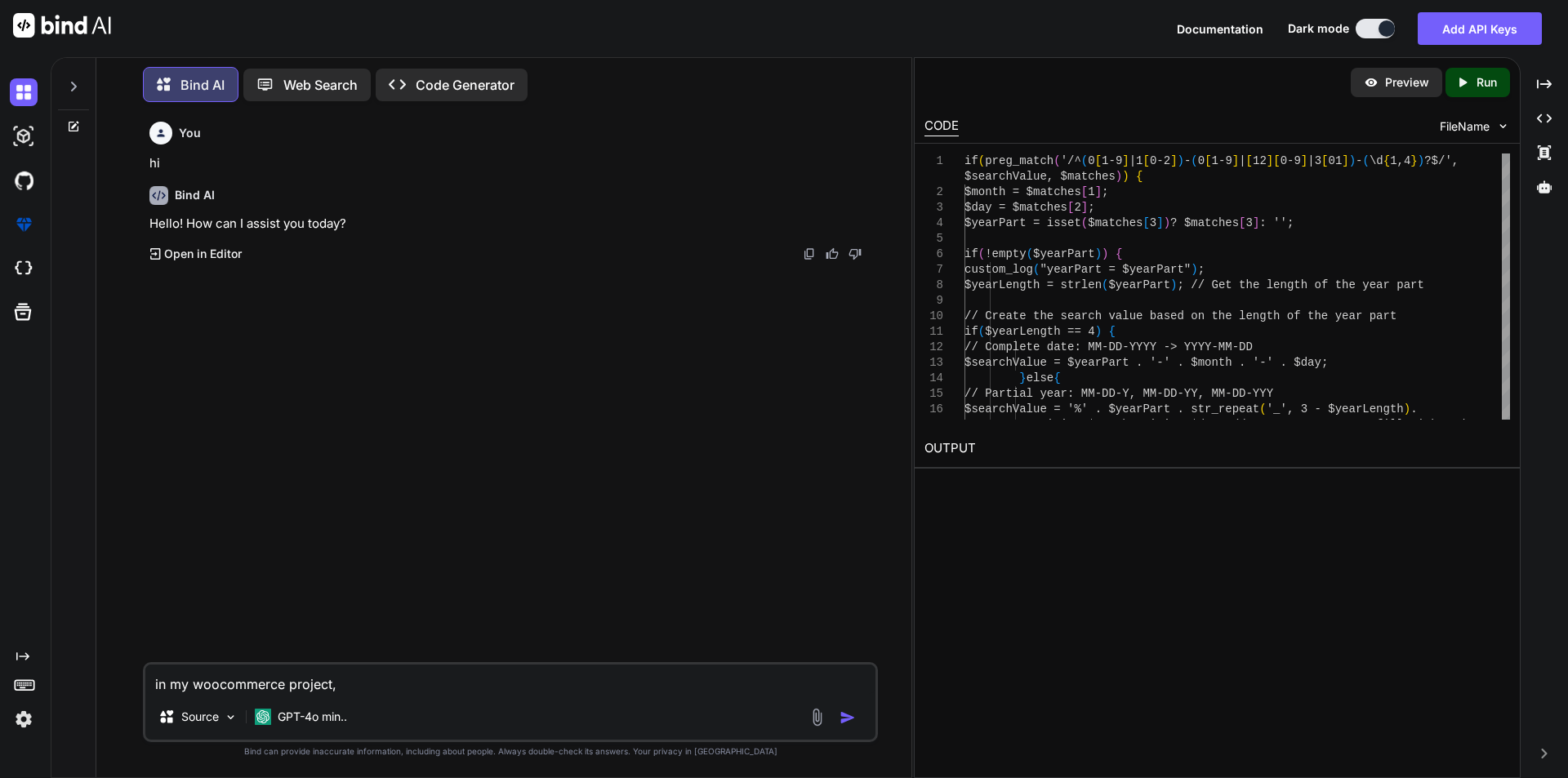
type textarea "x"
type textarea "in my woocommerce project, wh"
type textarea "x"
type textarea "in my woocommerce project, whe"
type textarea "x"
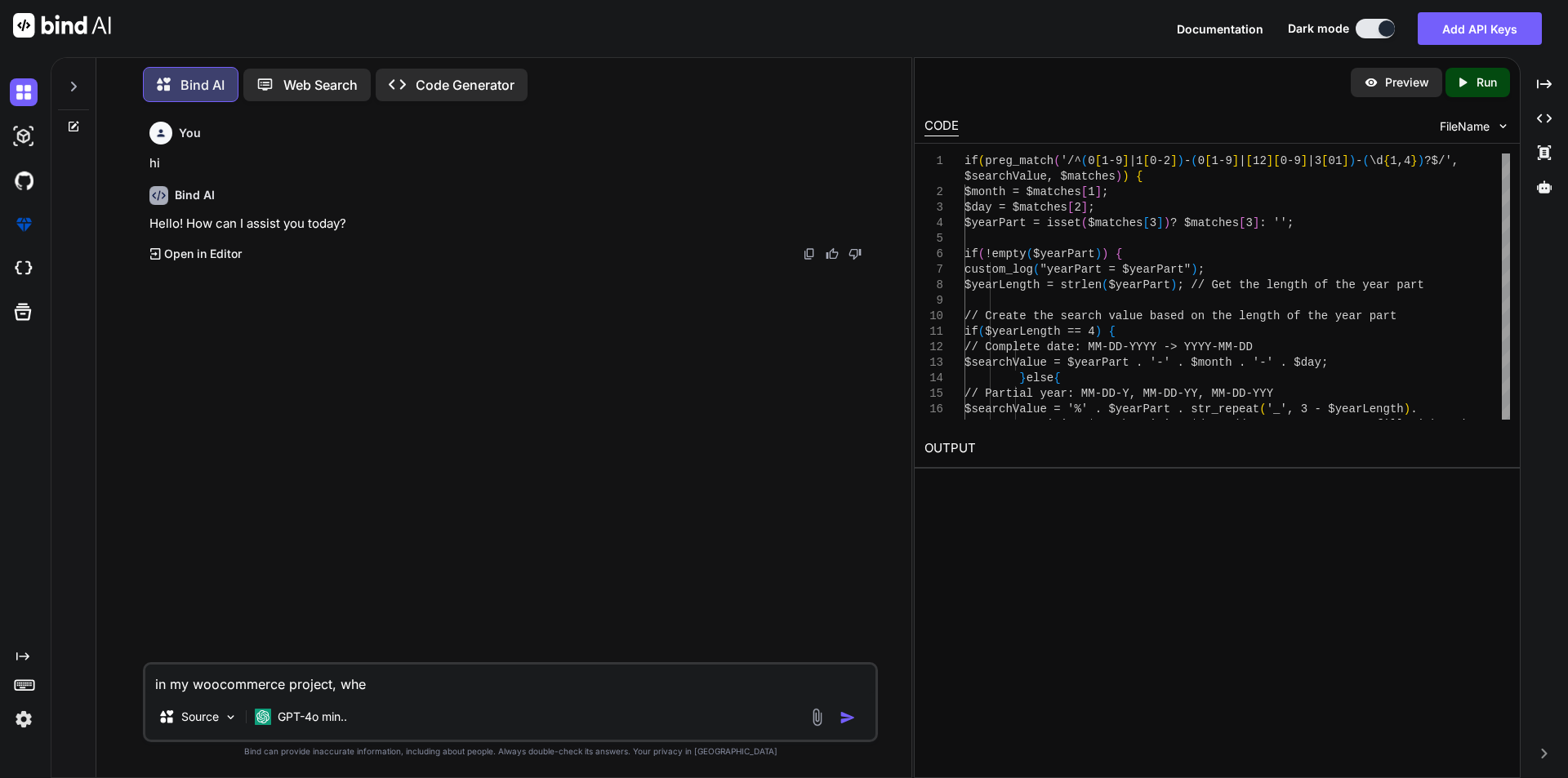
type textarea "in my woocommerce project, when"
type textarea "x"
type textarea "in my woocommerce project, when"
type textarea "x"
type textarea "in my woocommerce project, when i"
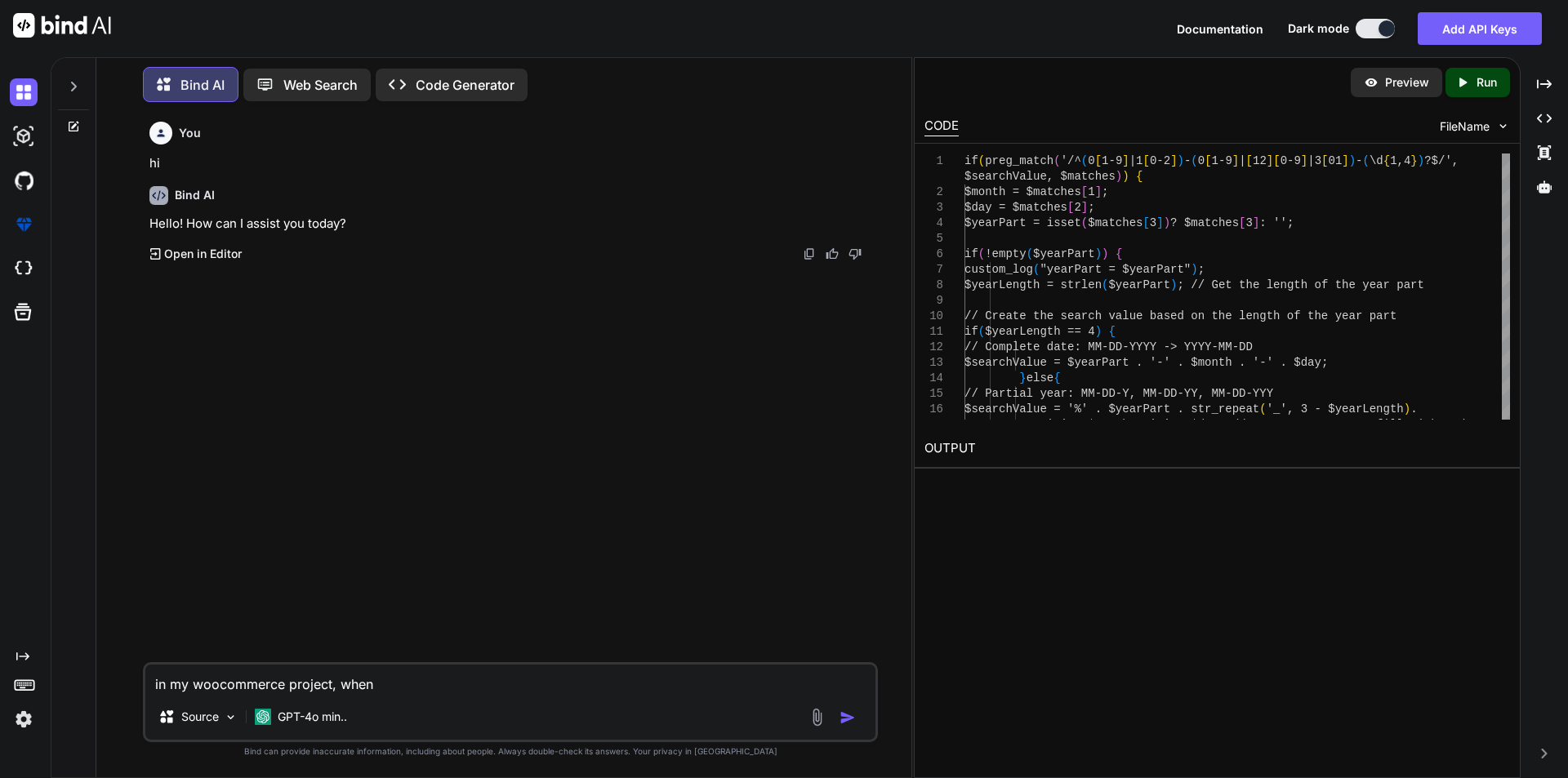
type textarea "x"
type textarea "in my woocommerce project, when i"
type textarea "x"
type textarea "in my woocommerce project, when i c"
type textarea "x"
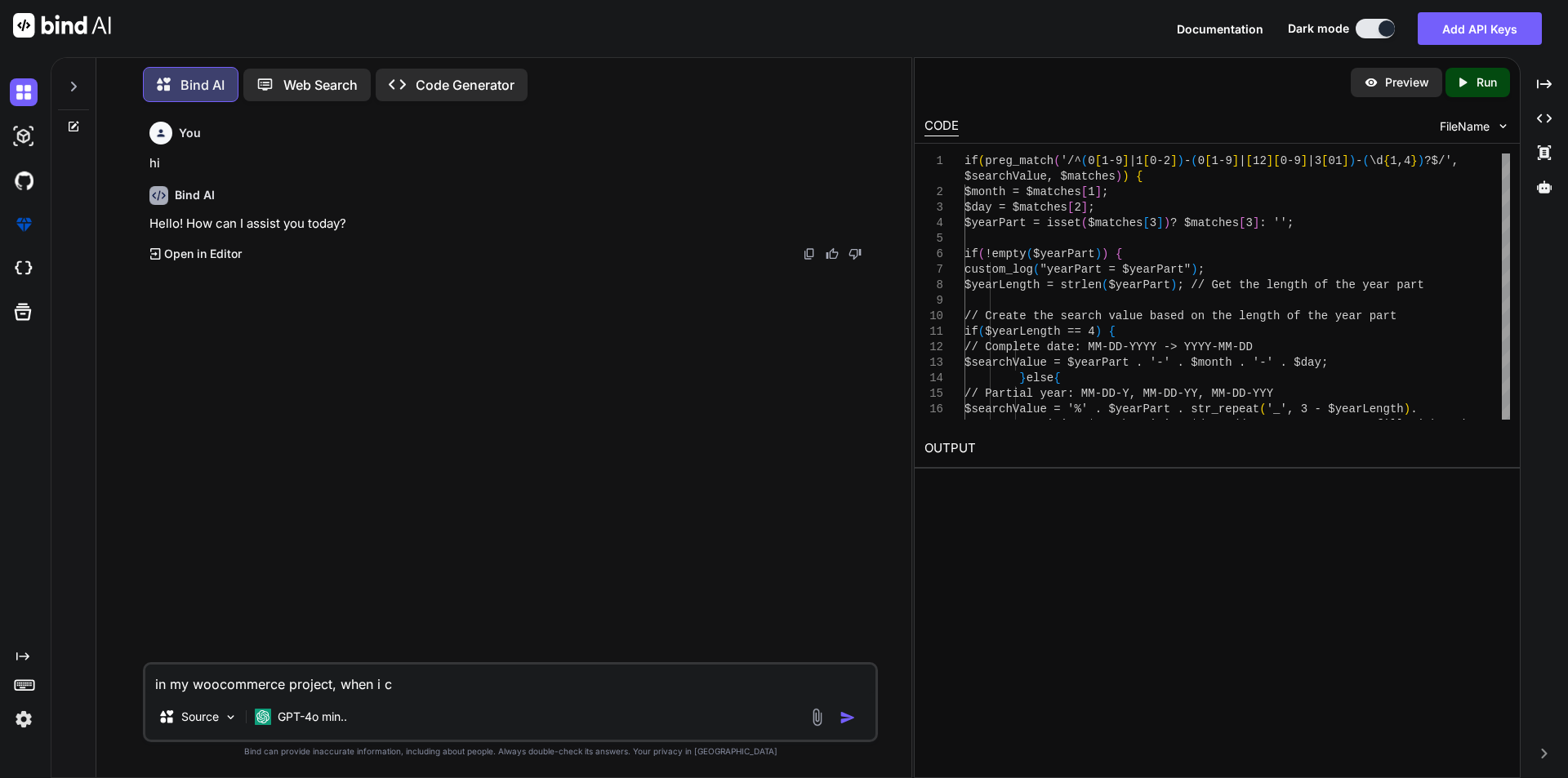
type textarea "in my woocommerce project, when i cl"
type textarea "x"
type textarea "in my woocommerce project, when i cli"
type textarea "x"
type textarea "in my woocommerce project, when i clic"
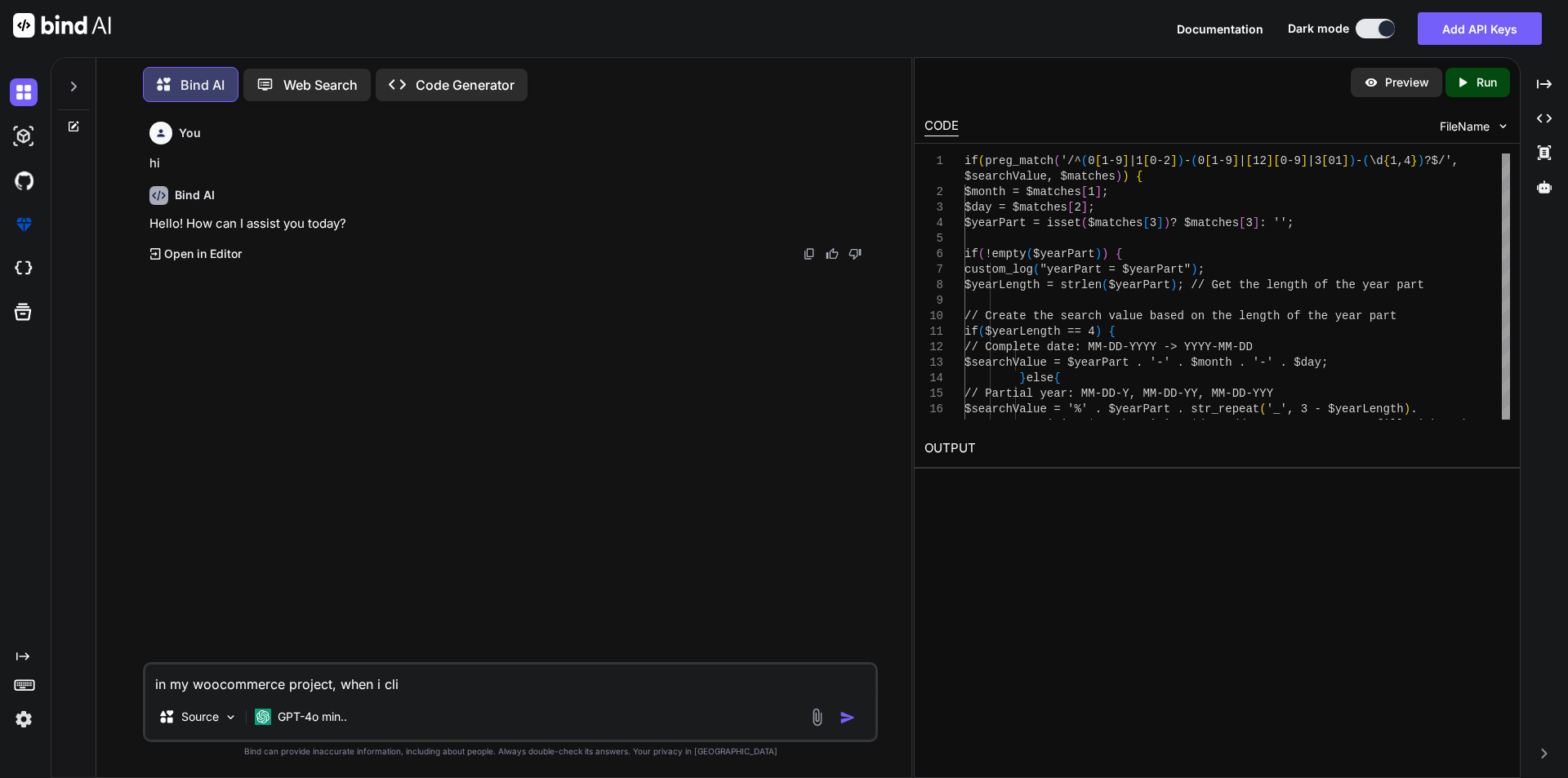
type textarea "x"
type textarea "in my woocommerce project, when i click"
type textarea "x"
type textarea "in my woocommerce project, when i click"
type textarea "x"
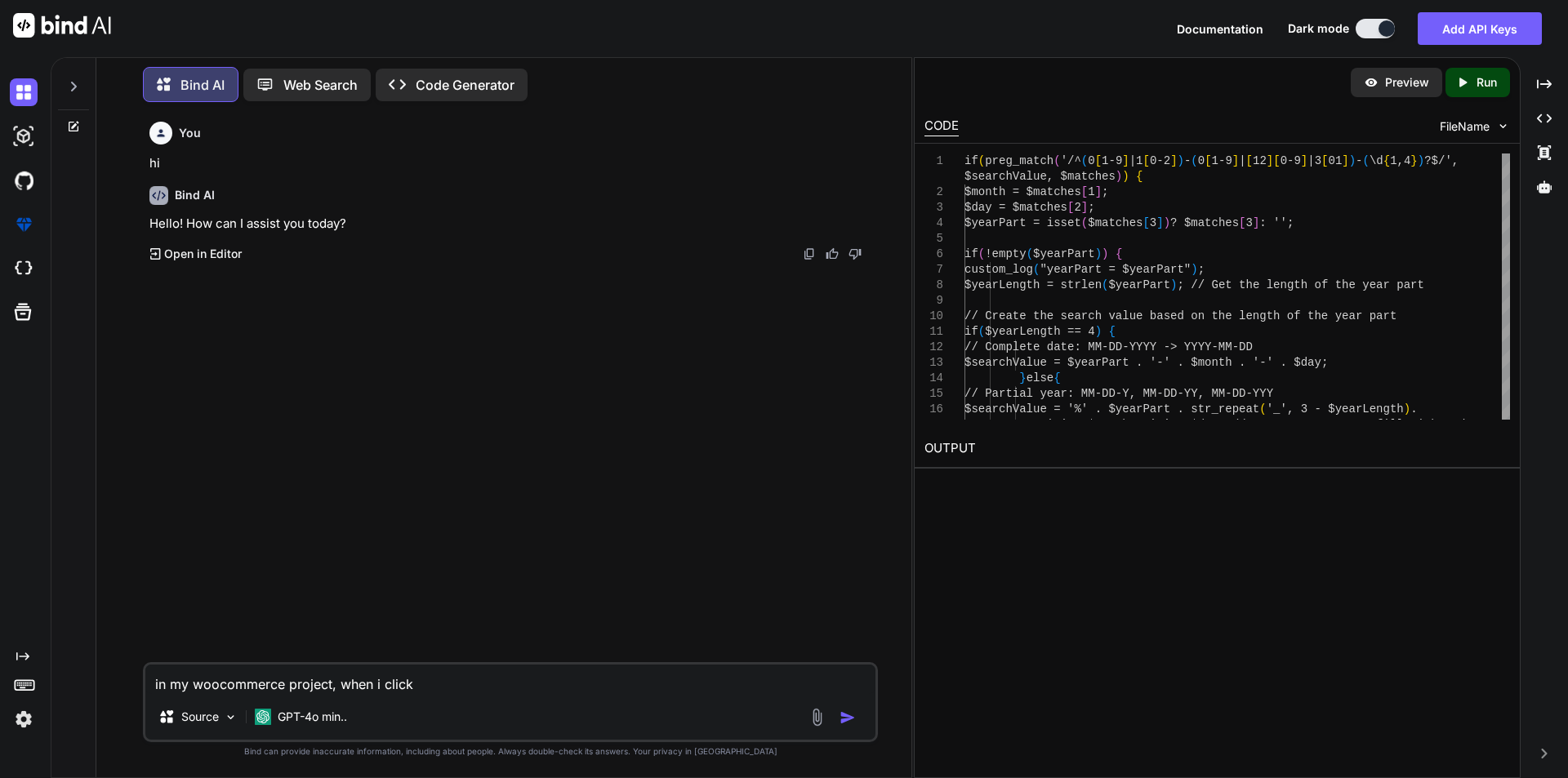
type textarea "in my woocommerce project, when i click o"
type textarea "x"
type textarea "in my woocommerce project, when i click on"
type textarea "x"
type textarea "in my woocommerce project, when i click on"
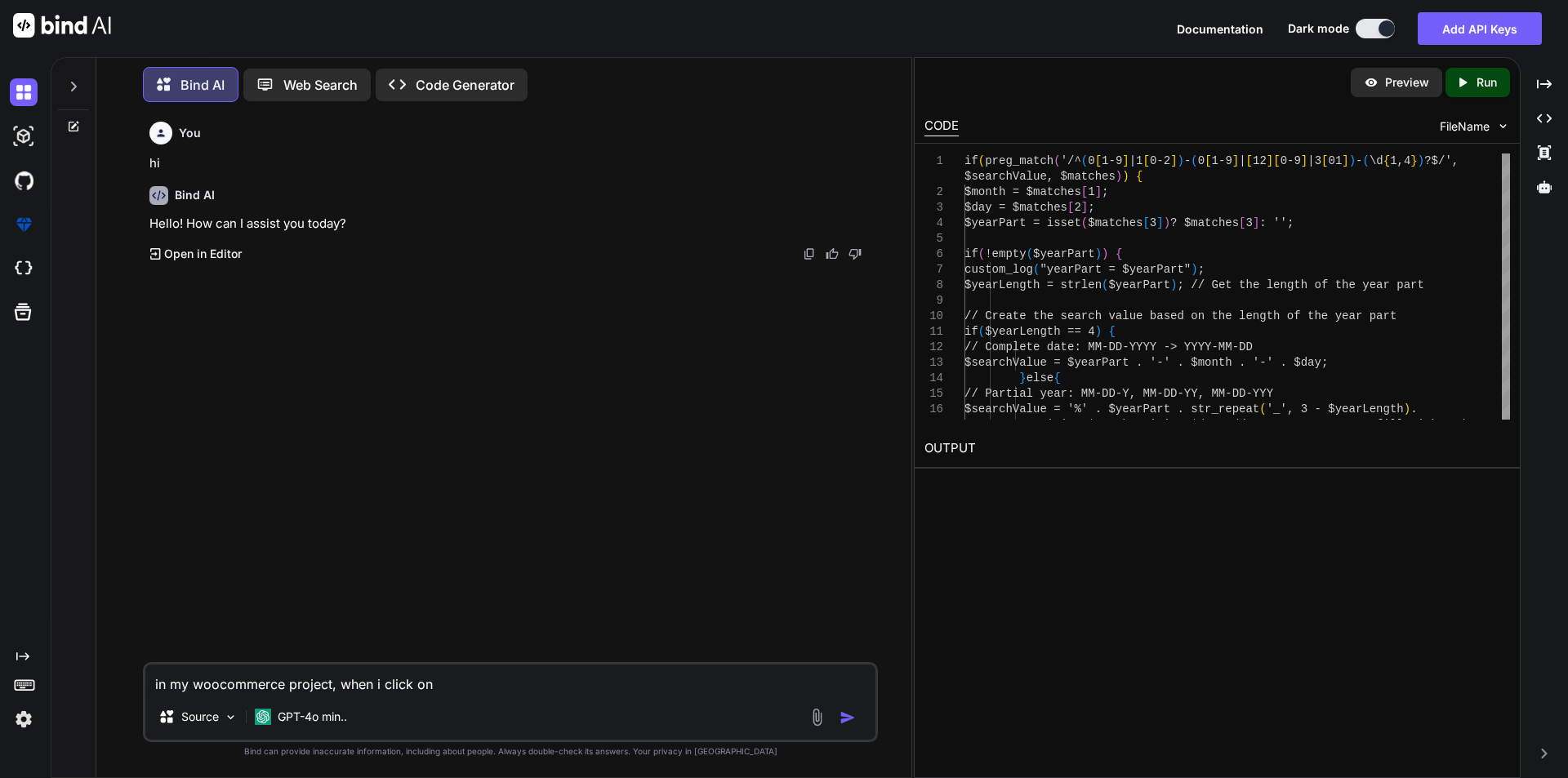
type textarea "x"
type textarea "in my woocommerce project, when i click on e"
type textarea "x"
type textarea "in my woocommerce project, when i click on ed"
type textarea "x"
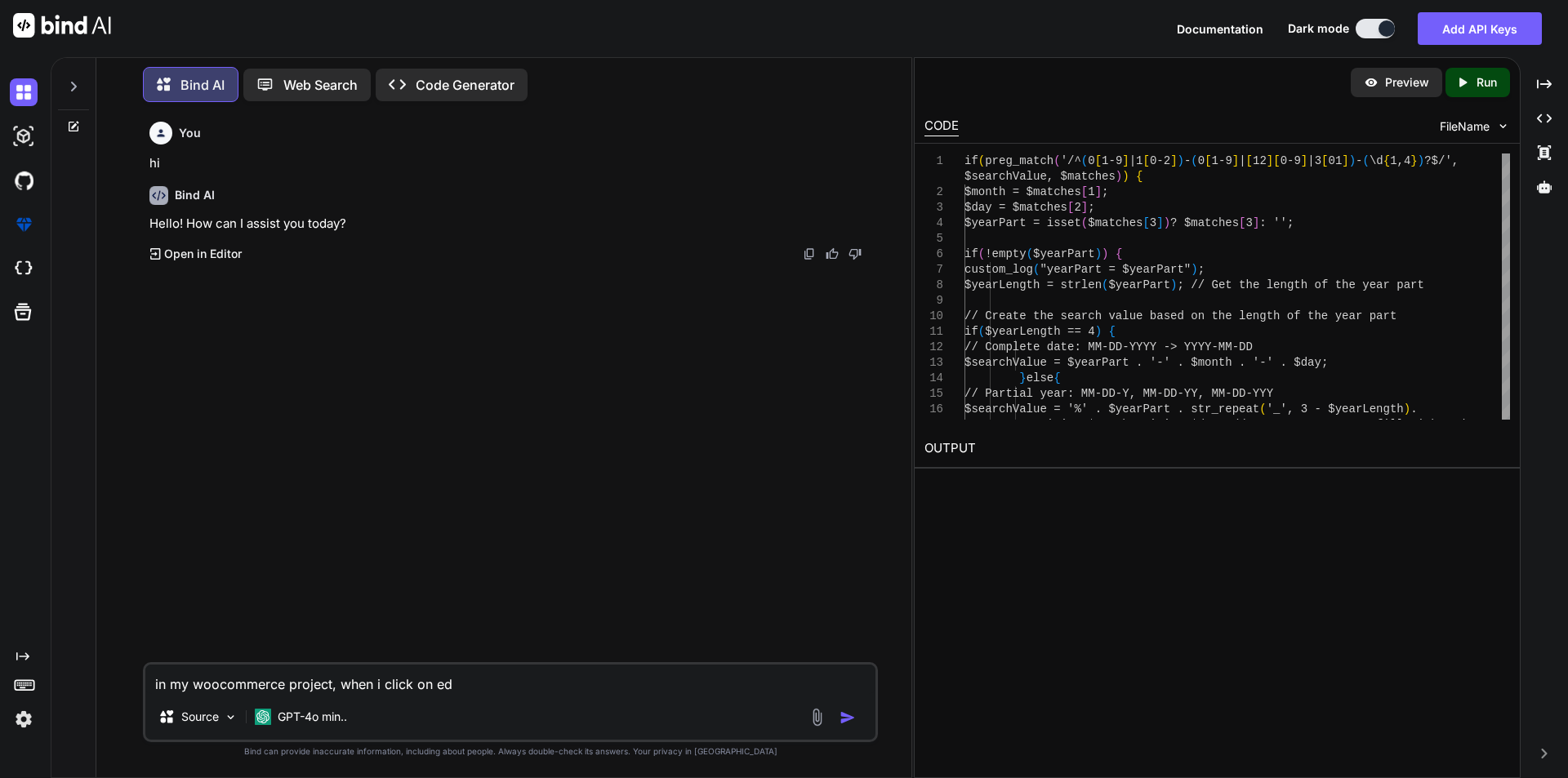
type textarea "in my woocommerce project, when i click on edi"
type textarea "x"
type textarea "in my woocommerce project, when i click on edit"
type textarea "x"
type textarea "in my woocommerce project, when i click on edit"
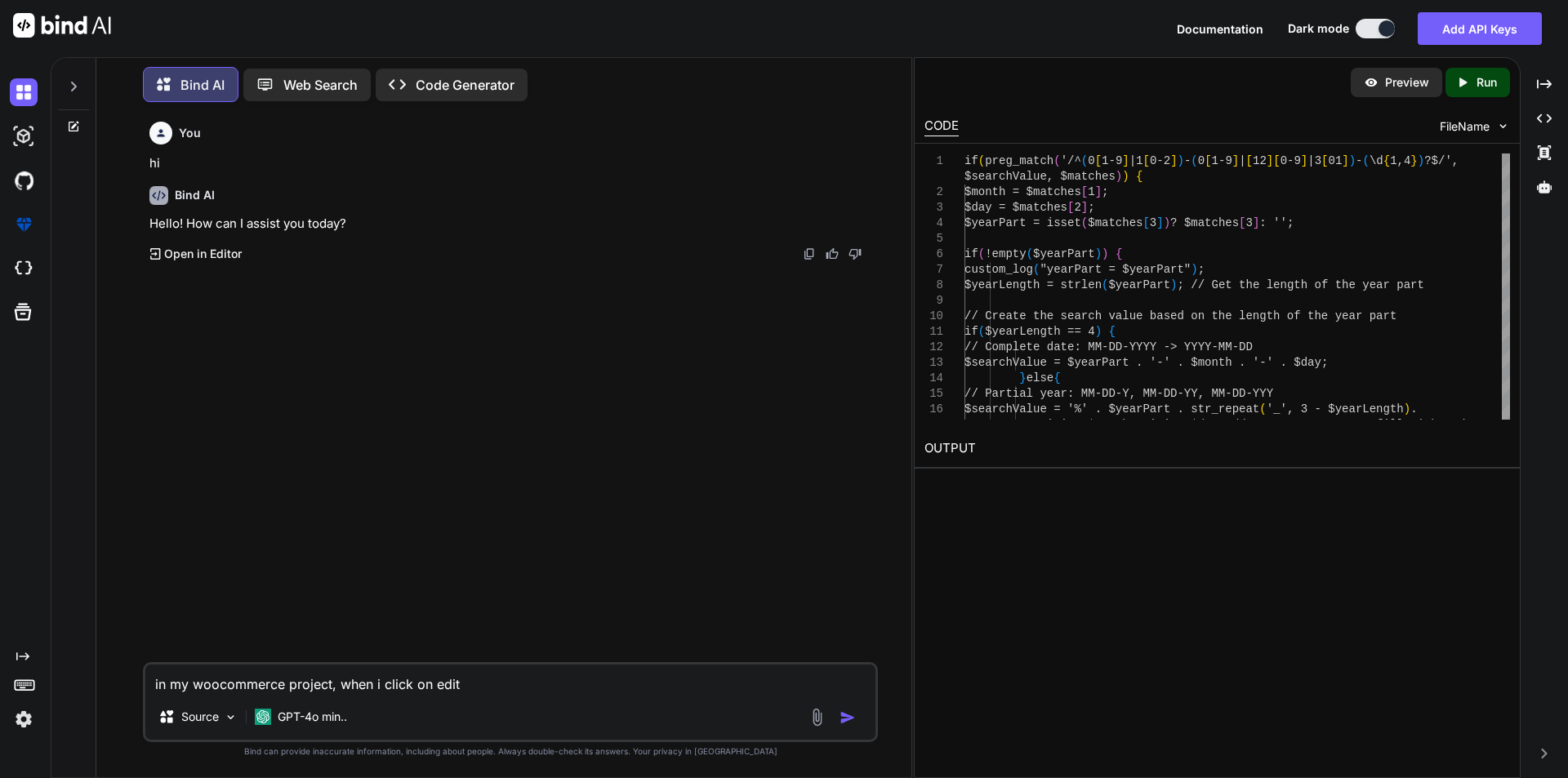
type textarea "x"
type textarea "in my woocommerce project, when i click on edit o"
type textarea "x"
type textarea "in my woocommerce project, when i click on edit or"
type textarea "x"
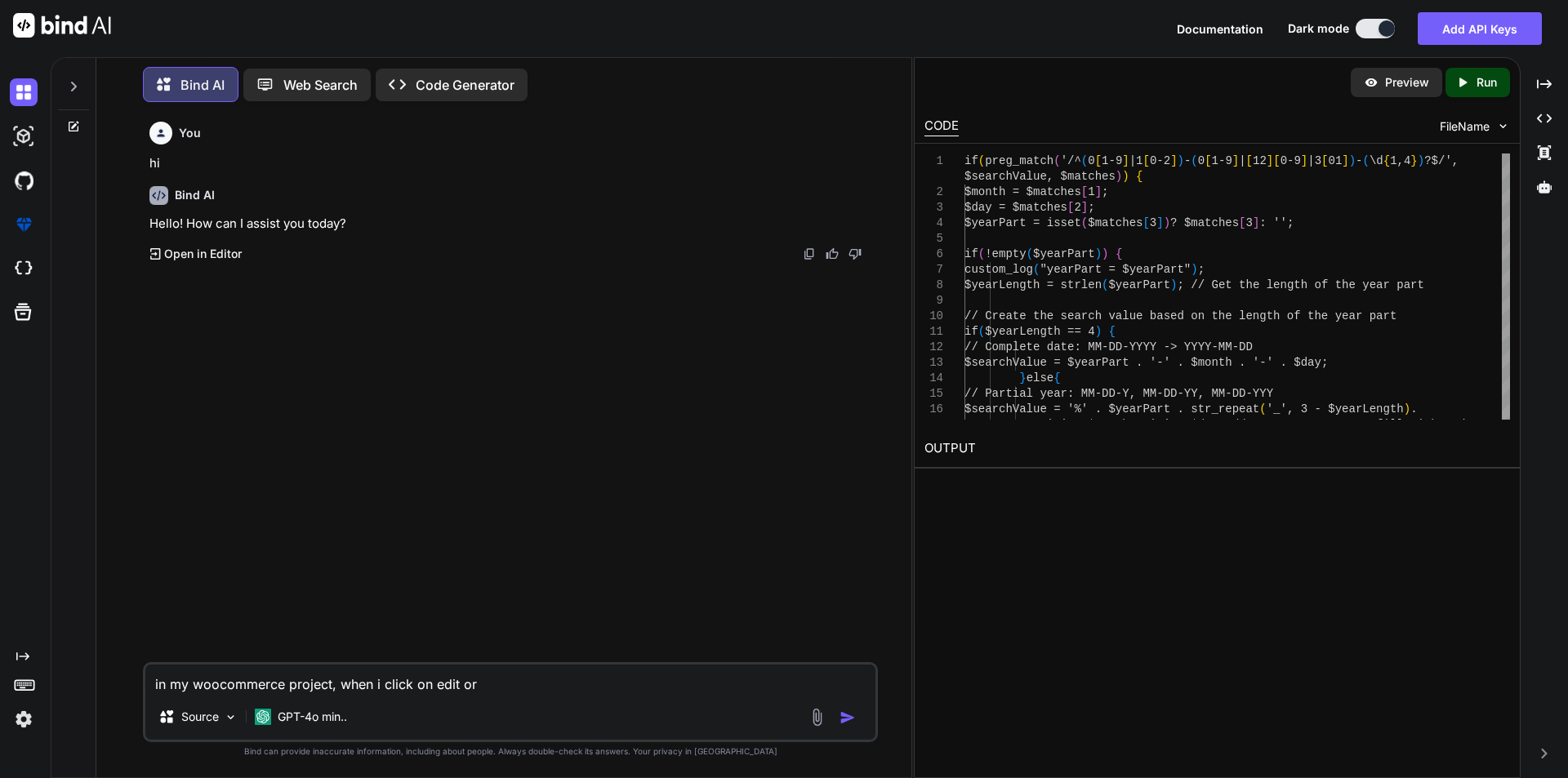
type textarea "in my woocommerce project, when i click on edit ord"
type textarea "x"
type textarea "in my woocommerce project, when i click on edit orde"
type textarea "x"
type textarea "in my woocommerce project, when i click on edit order"
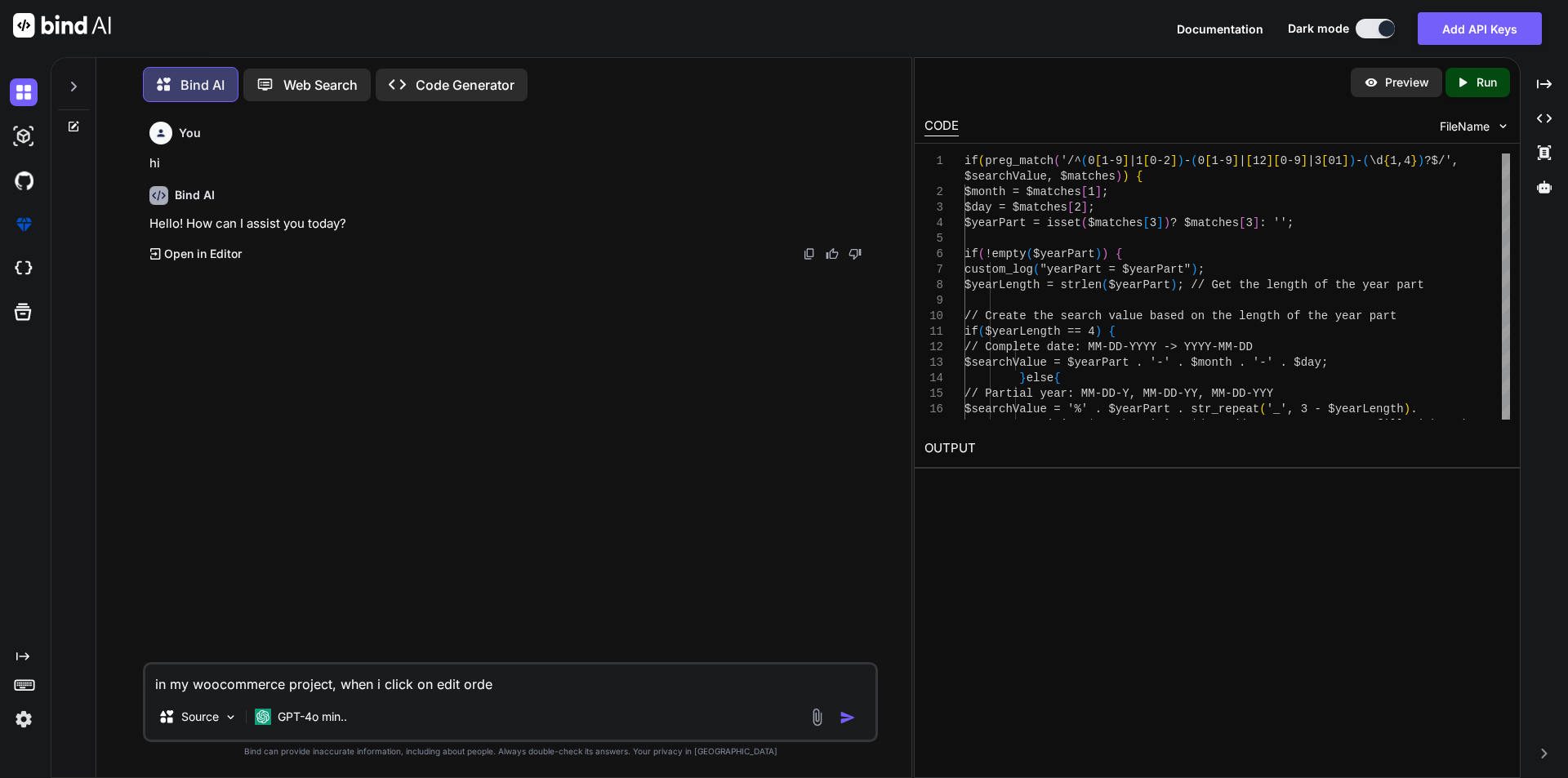
type textarea "x"
type textarea "in my woocommerce project, when i click on edit orders"
type textarea "x"
type textarea "in my woocommerce project, when i click on edit orders"
type textarea "x"
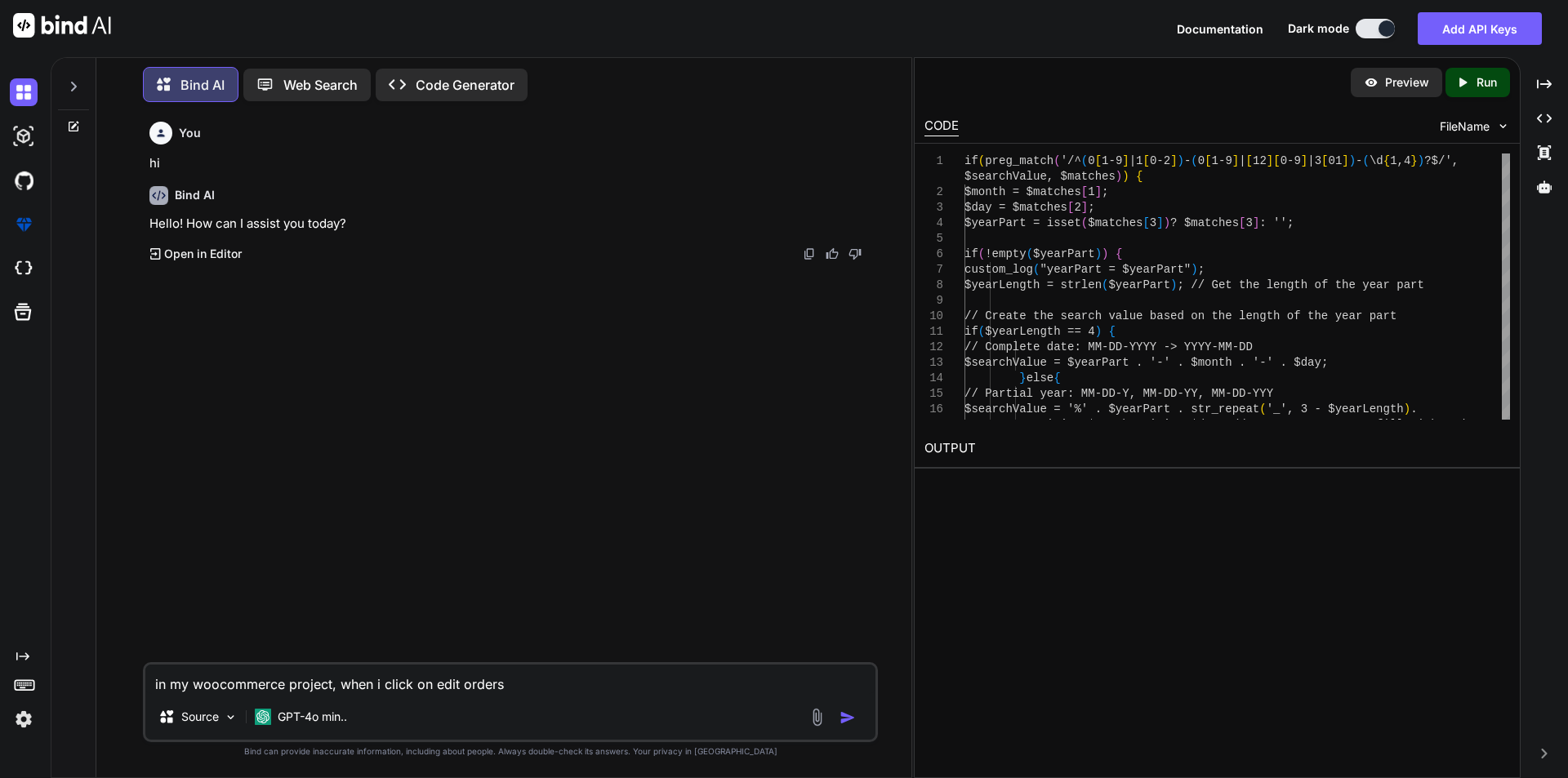
type textarea "in my woocommerce project, when i click on edit orders t"
type textarea "x"
type textarea "in my woocommerce project, when i click on edit orders ta"
type textarea "x"
type textarea "in my woocommerce project, when i click on edit orders tab"
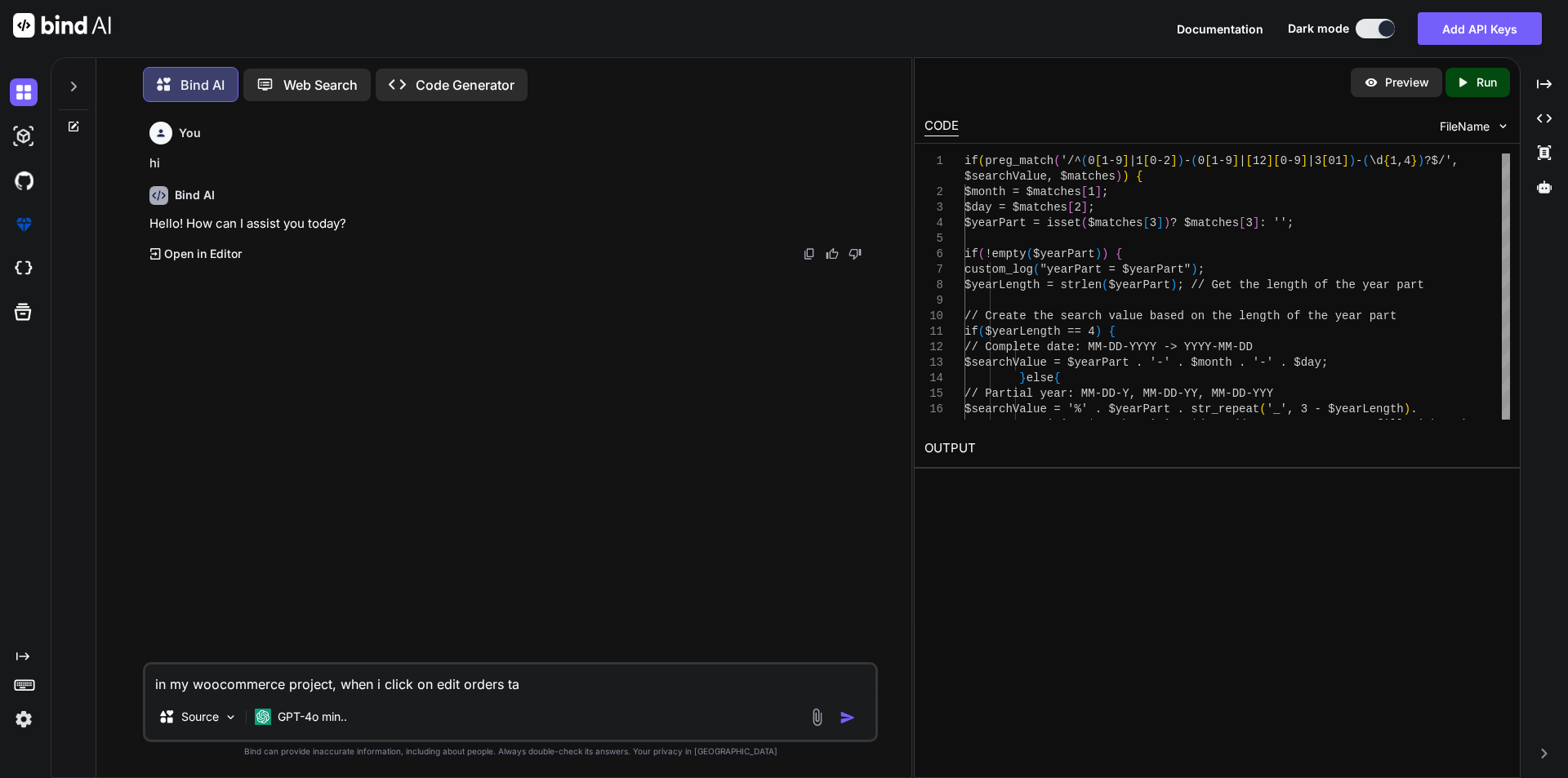
type textarea "x"
type textarea "in my woocommerce project, when i click on edit orders tab,"
type textarea "x"
type textarea "in my woocommerce project, when i click on edit orders tab,"
type textarea "x"
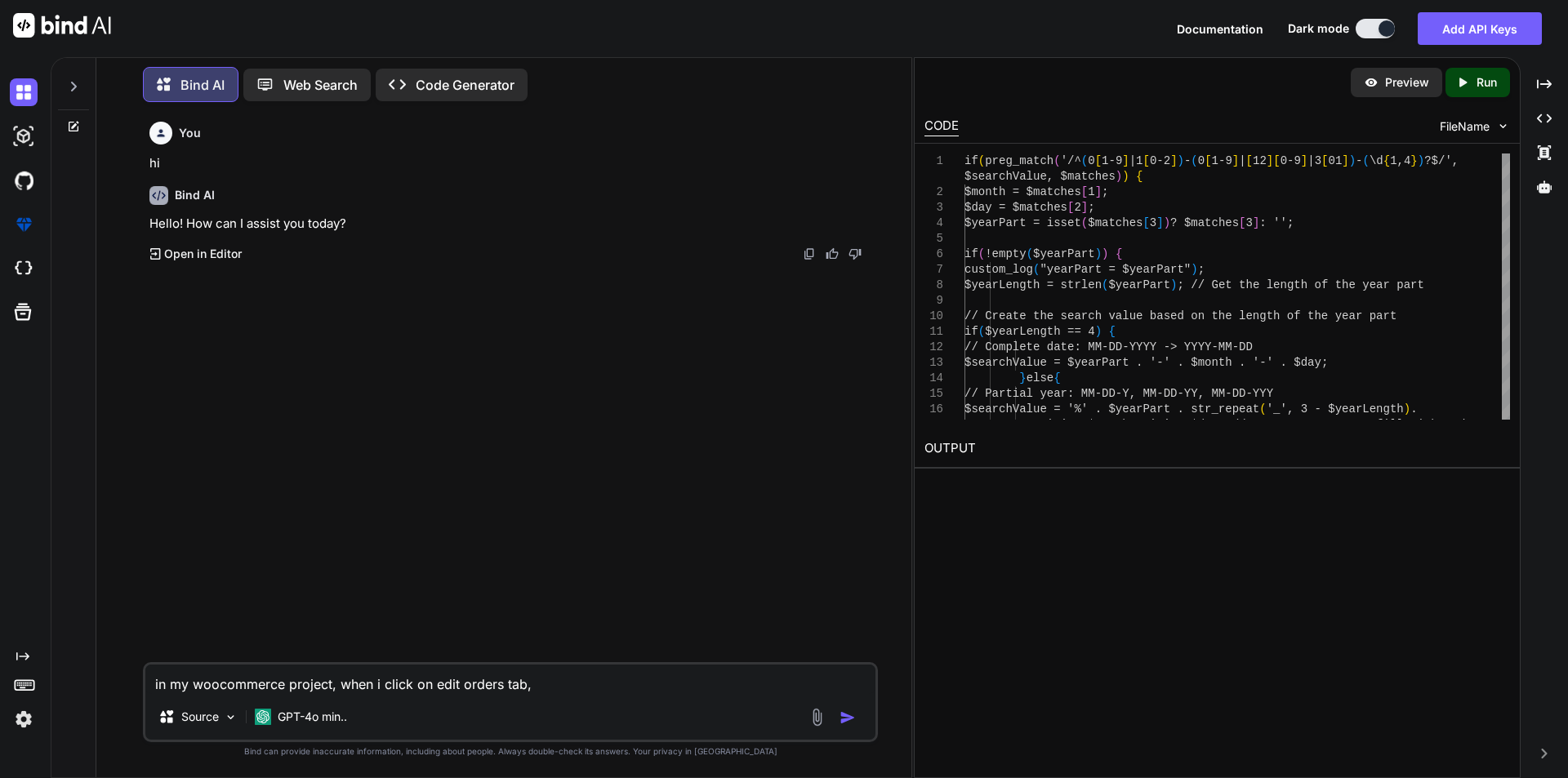
type textarea "in my woocommerce project, when i click on edit orders tab, i"
type textarea "x"
type textarea "in my woocommerce project, when i click on edit orders tab, it"
type textarea "x"
type textarea "in my woocommerce project, when i click on edit orders tab, it"
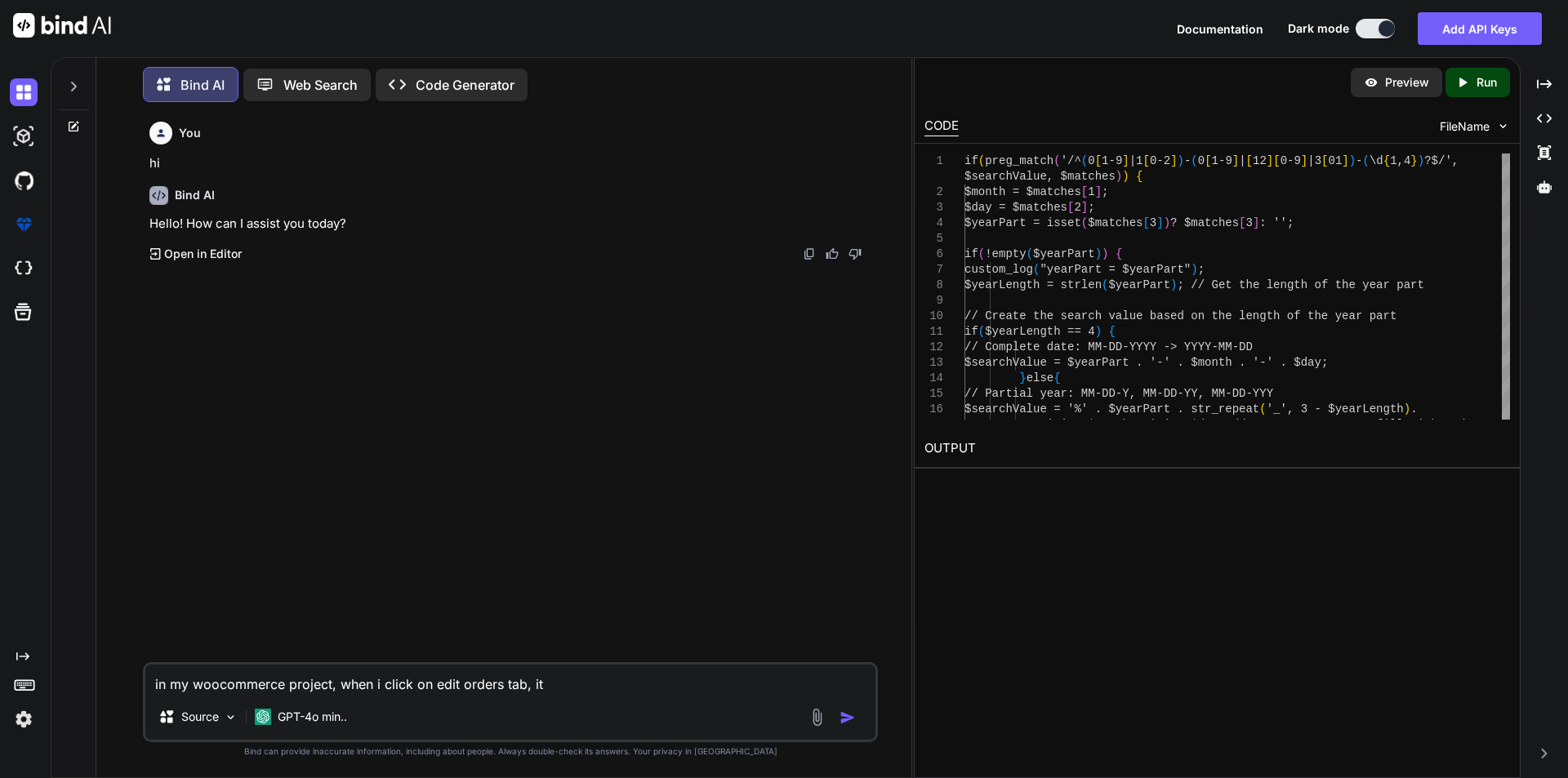
type textarea "x"
type textarea "in my woocommerce project, when i click on edit orders tab, it s"
type textarea "x"
type textarea "in my woocommerce project, when i click on edit orders tab, it sh"
type textarea "x"
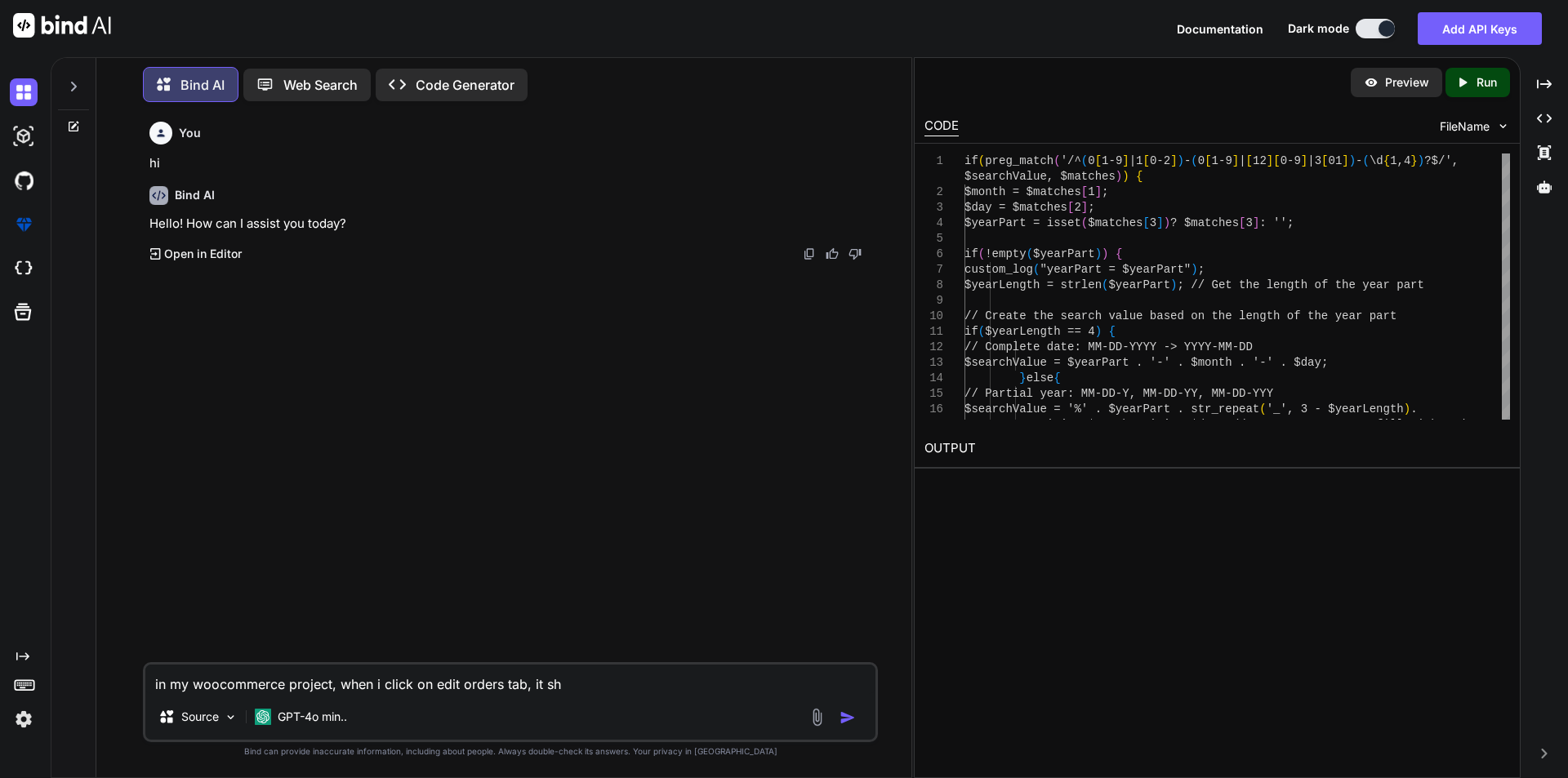
type textarea "in my woocommerce project, when i click on edit orders tab, it sho"
type textarea "x"
type textarea "in my woocommerce project, when i click on edit orders tab, it show"
type textarea "x"
type textarea "in my woocommerce project, when i click on edit orders tab, it shows"
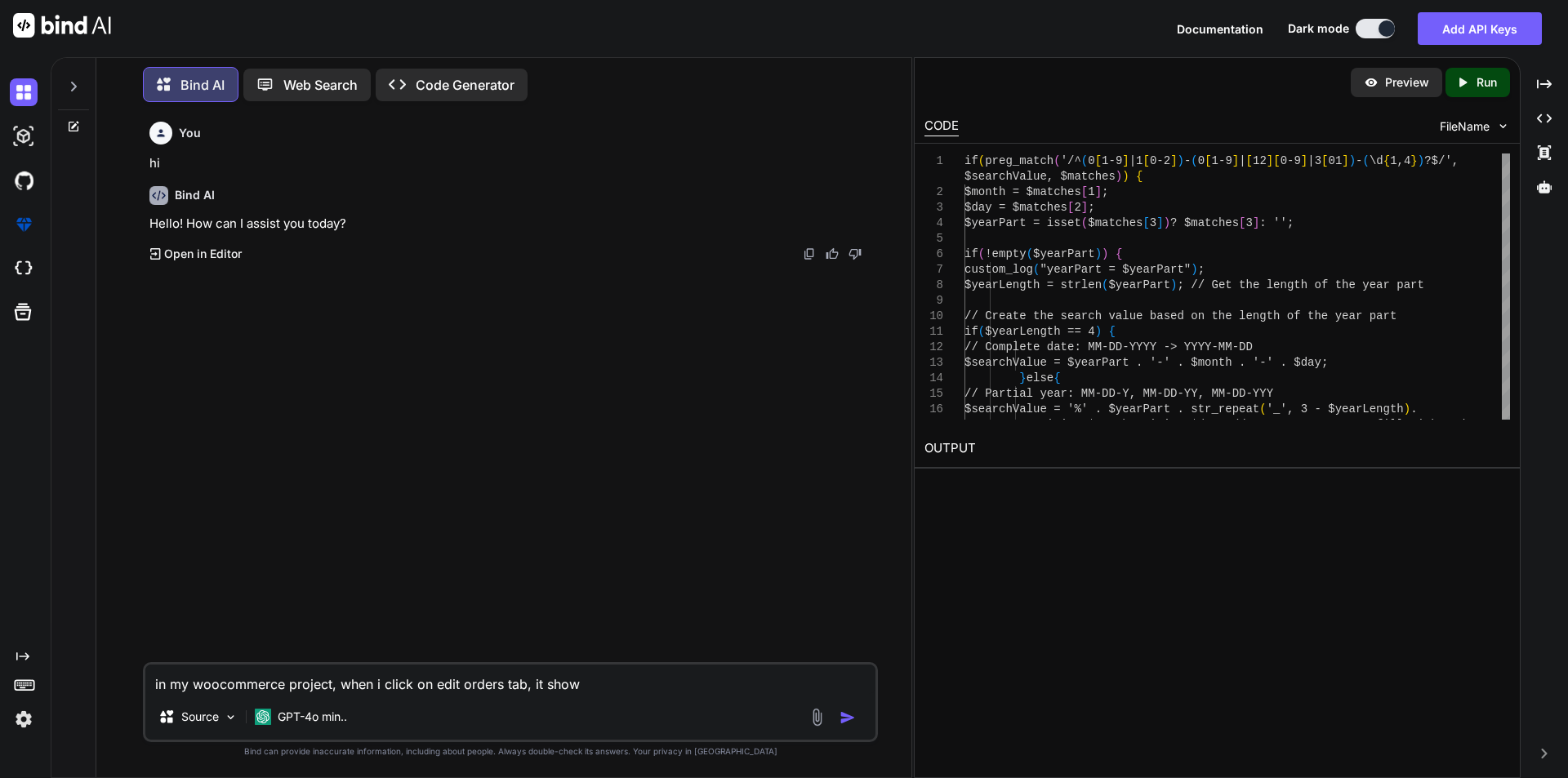
type textarea "x"
type textarea "in my woocommerce project, when i click on edit orders tab, it shows"
type textarea "x"
type textarea "in my woocommerce project, when i click on edit orders tab, it shows a"
type textarea "x"
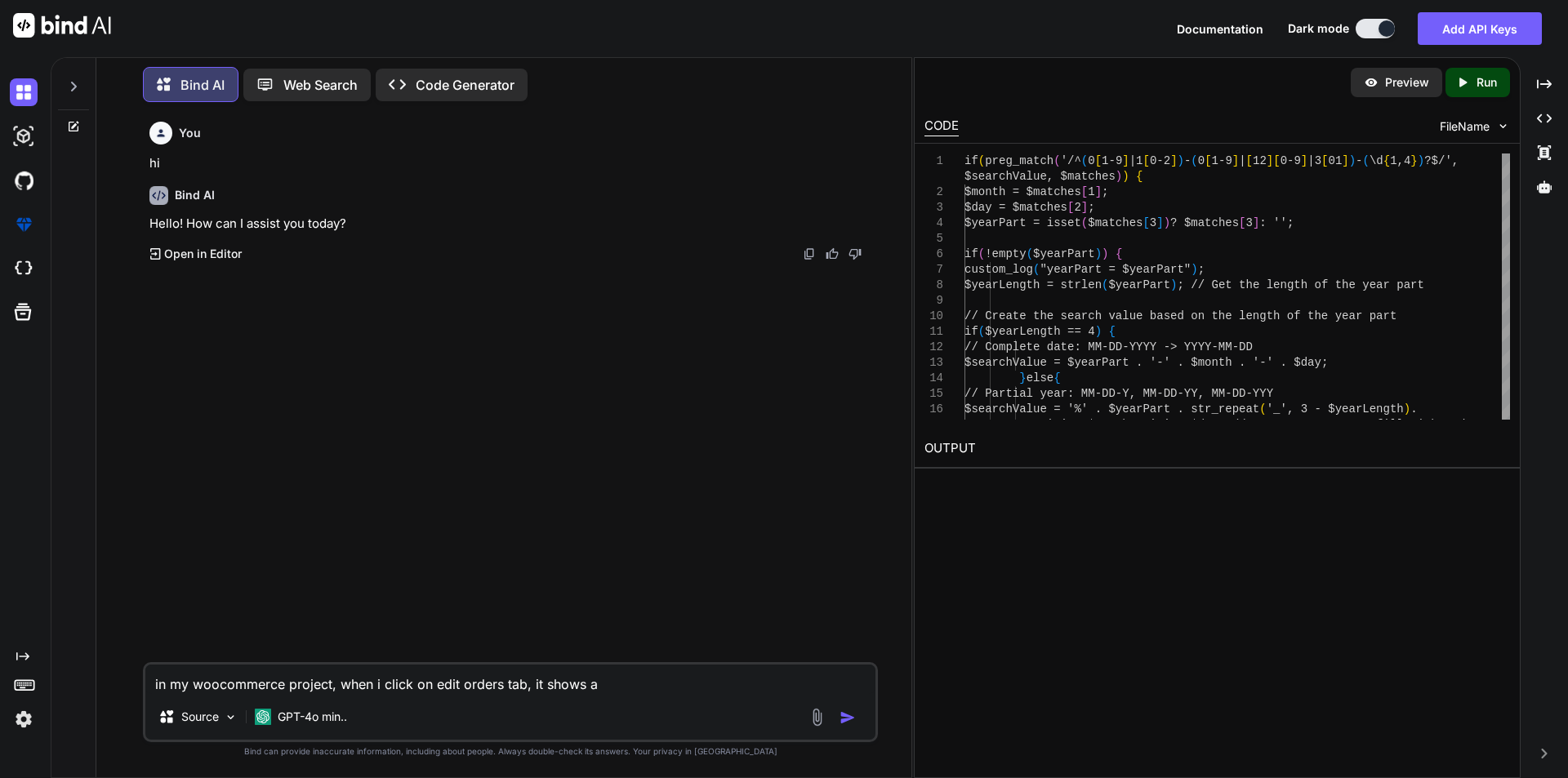
type textarea "in my woocommerce project, when i click on edit orders tab, it shows a"
type textarea "x"
type textarea "in my woocommerce project, when i click on edit orders tab, it shows a b"
type textarea "x"
type textarea "in my woocommerce project, when i click on edit orders tab, it shows a bu"
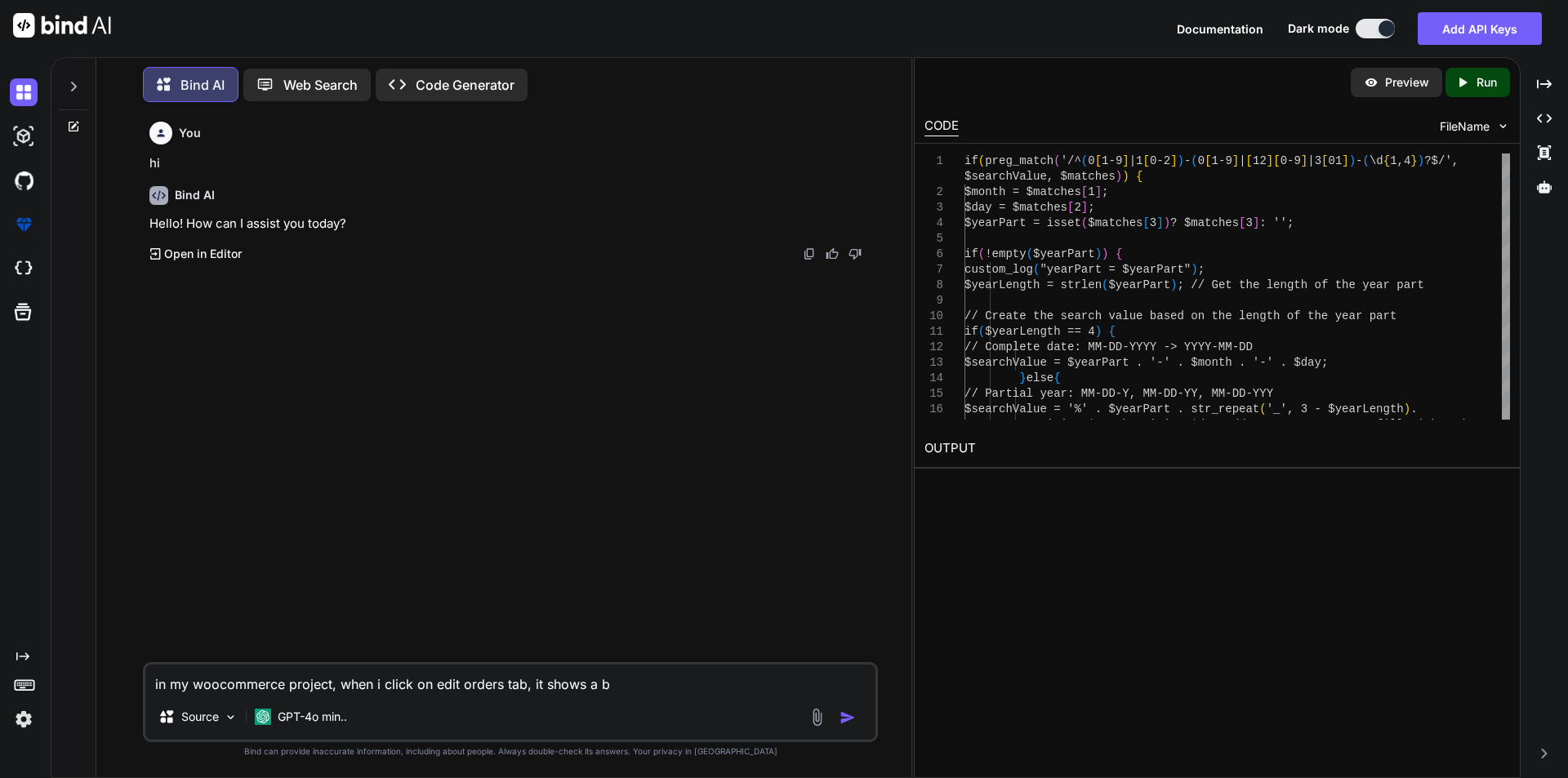
type textarea "x"
type textarea "in my woocommerce project, when i click on edit orders tab, it shows a but"
type textarea "x"
type textarea "in my woocommerce project, when i click on edit orders tab, it shows a butt"
type textarea "x"
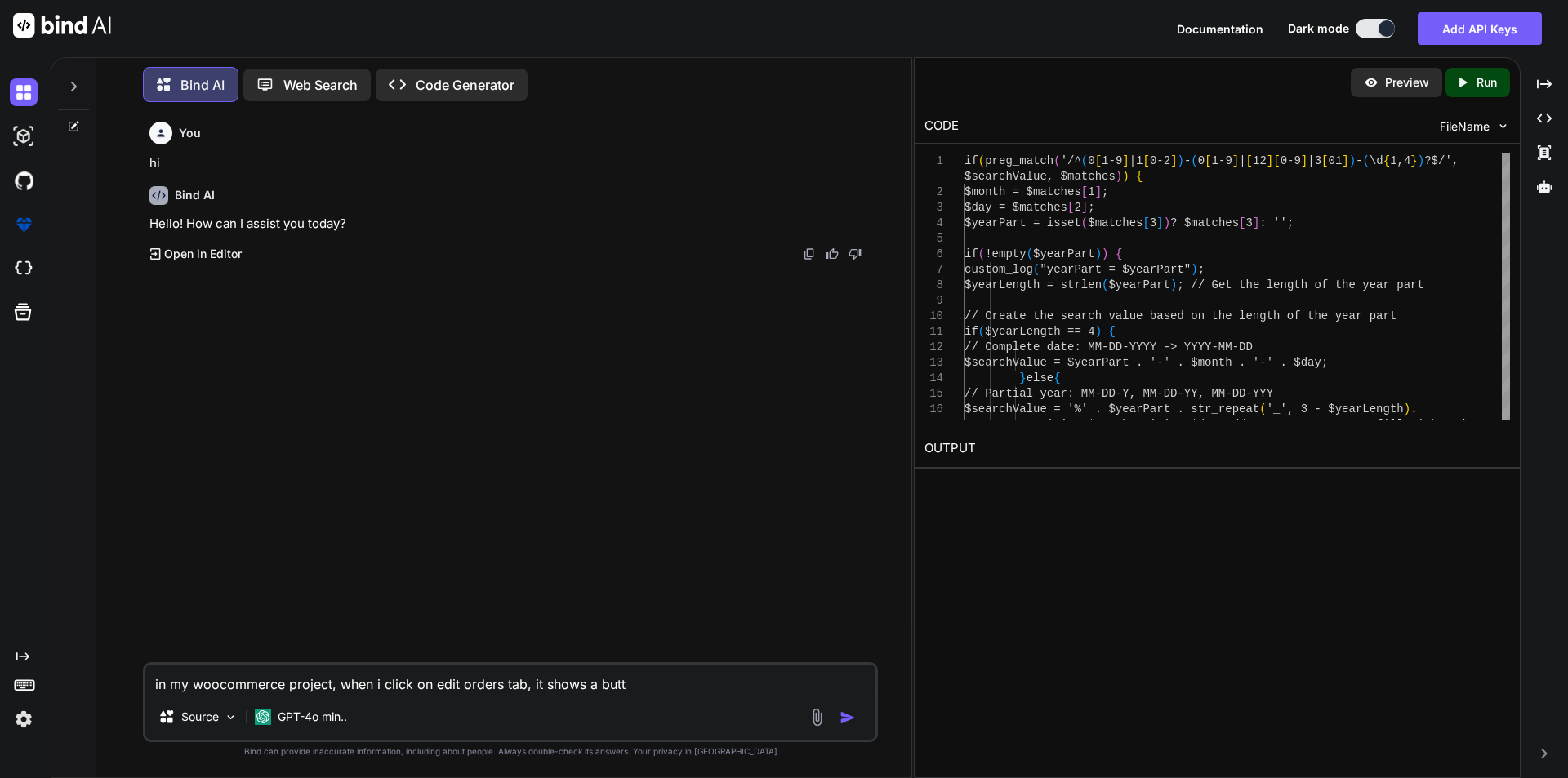
type textarea "in my woocommerce project, when i click on edit orders tab, it shows a butto"
type textarea "x"
type textarea "in my woocommerce project, when i click on edit orders tab, it shows a button"
type textarea "x"
type textarea "in my woocommerce project, when i click on edit orders tab, it shows a button"
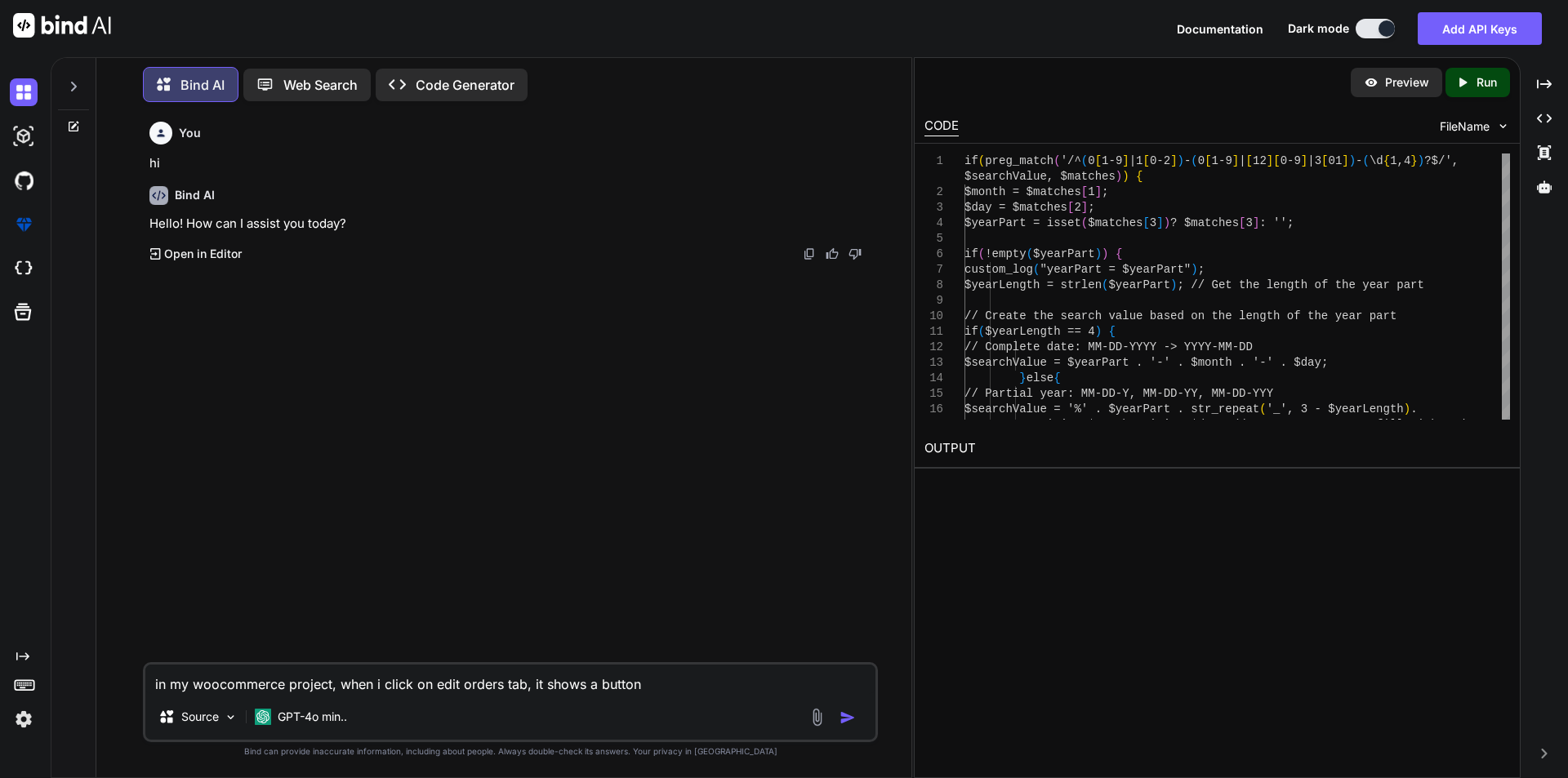
type textarea "x"
type textarea "in my woocommerce project, when i click on edit orders tab, it shows a button r"
type textarea "x"
type textarea "in my woocommerce project, when i click on edit orders tab, it shows a button re"
type textarea "x"
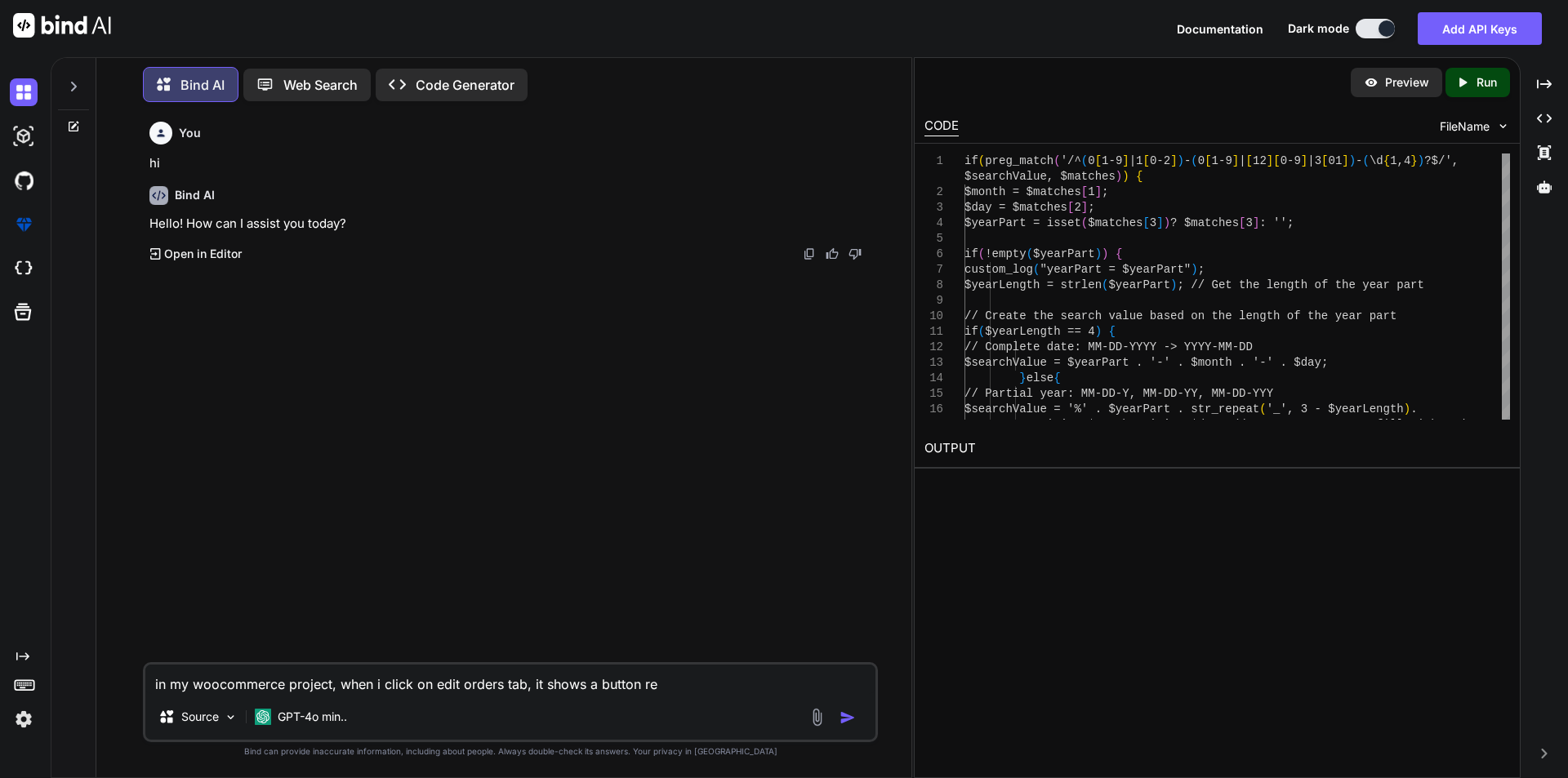
type textarea "in my woocommerce project, when i click on edit orders tab, it shows a button r…"
type textarea "x"
type textarea "in my woocommerce project, when i click on edit orders tab, it shows a button r…"
type textarea "x"
type textarea "in my woocommerce project, when i click on edit orders tab, it shows a button r…"
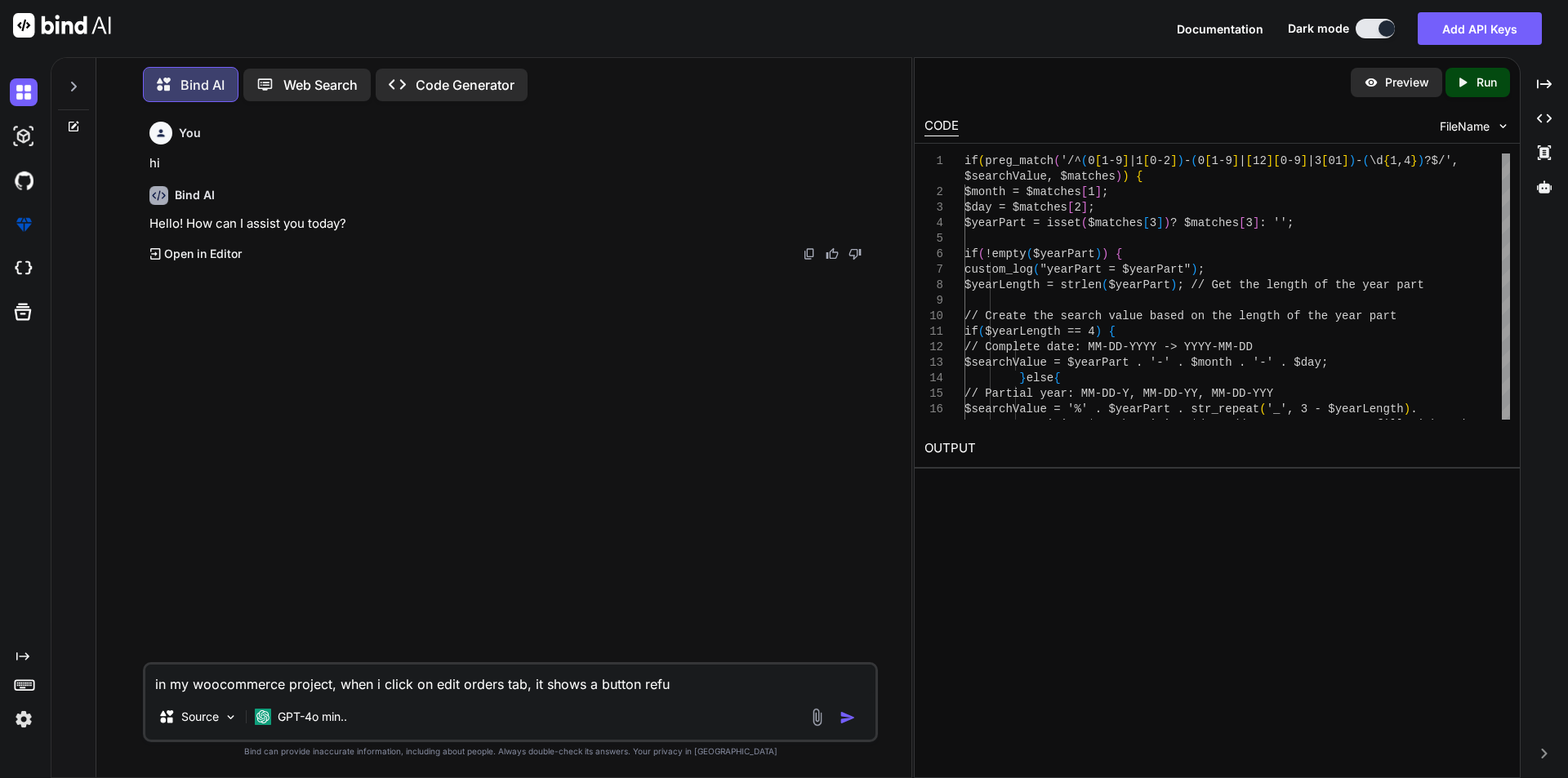
type textarea "x"
type textarea "in my woocommerce project, when i click on edit orders tab, it shows a button r…"
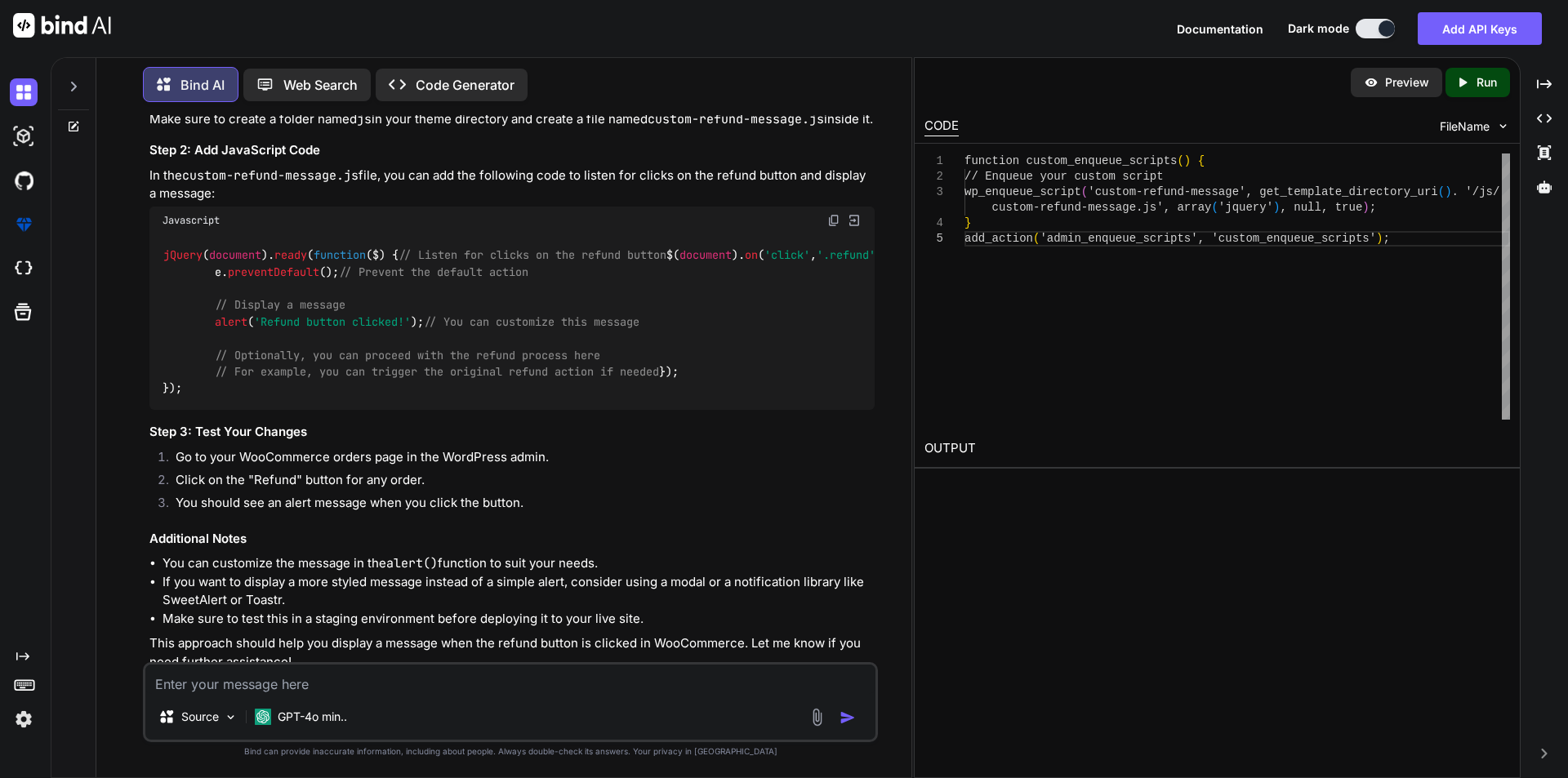
scroll to position [635, 0]
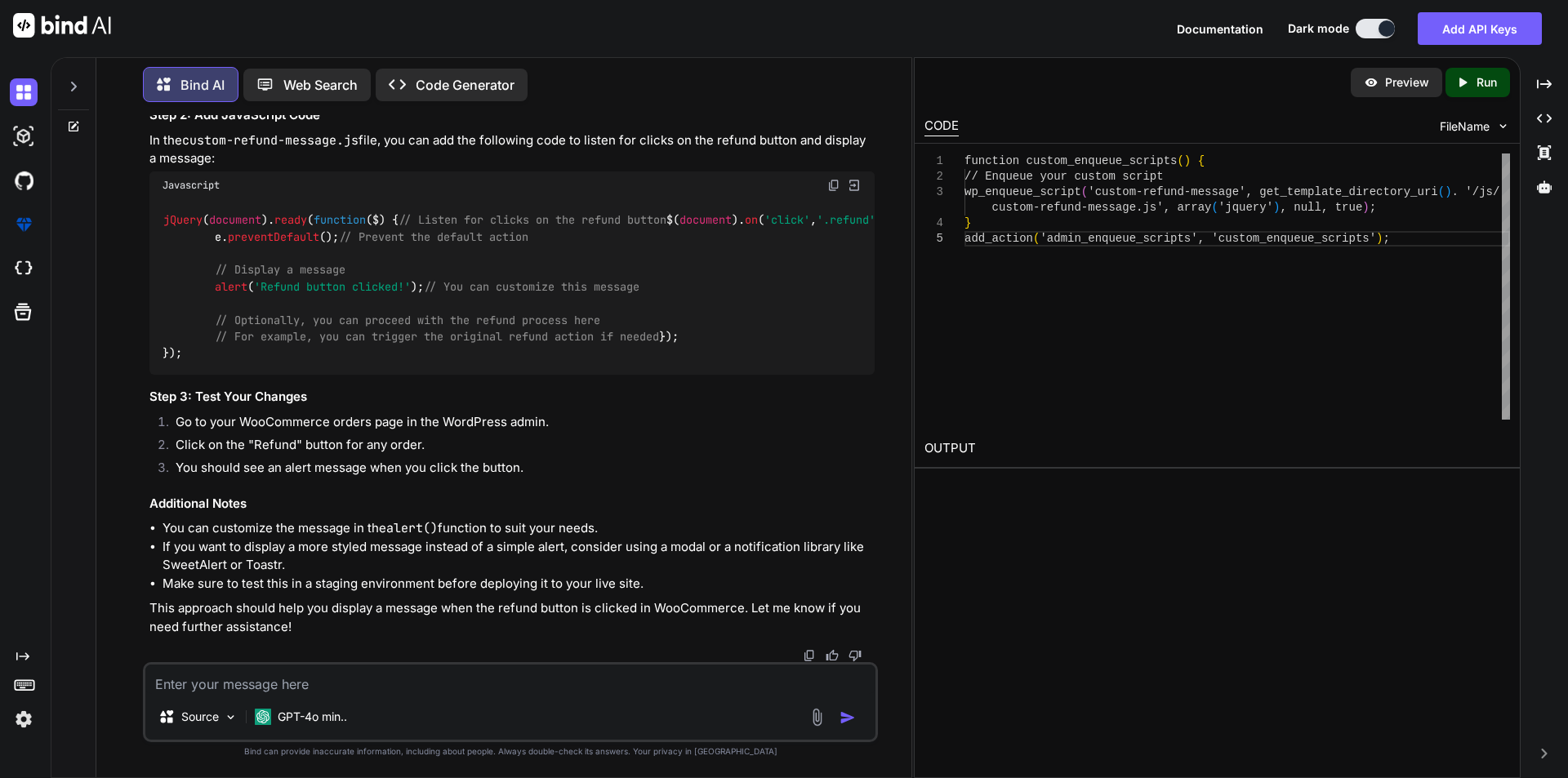
click at [275, 688] on textarea at bounding box center [510, 679] width 730 height 29
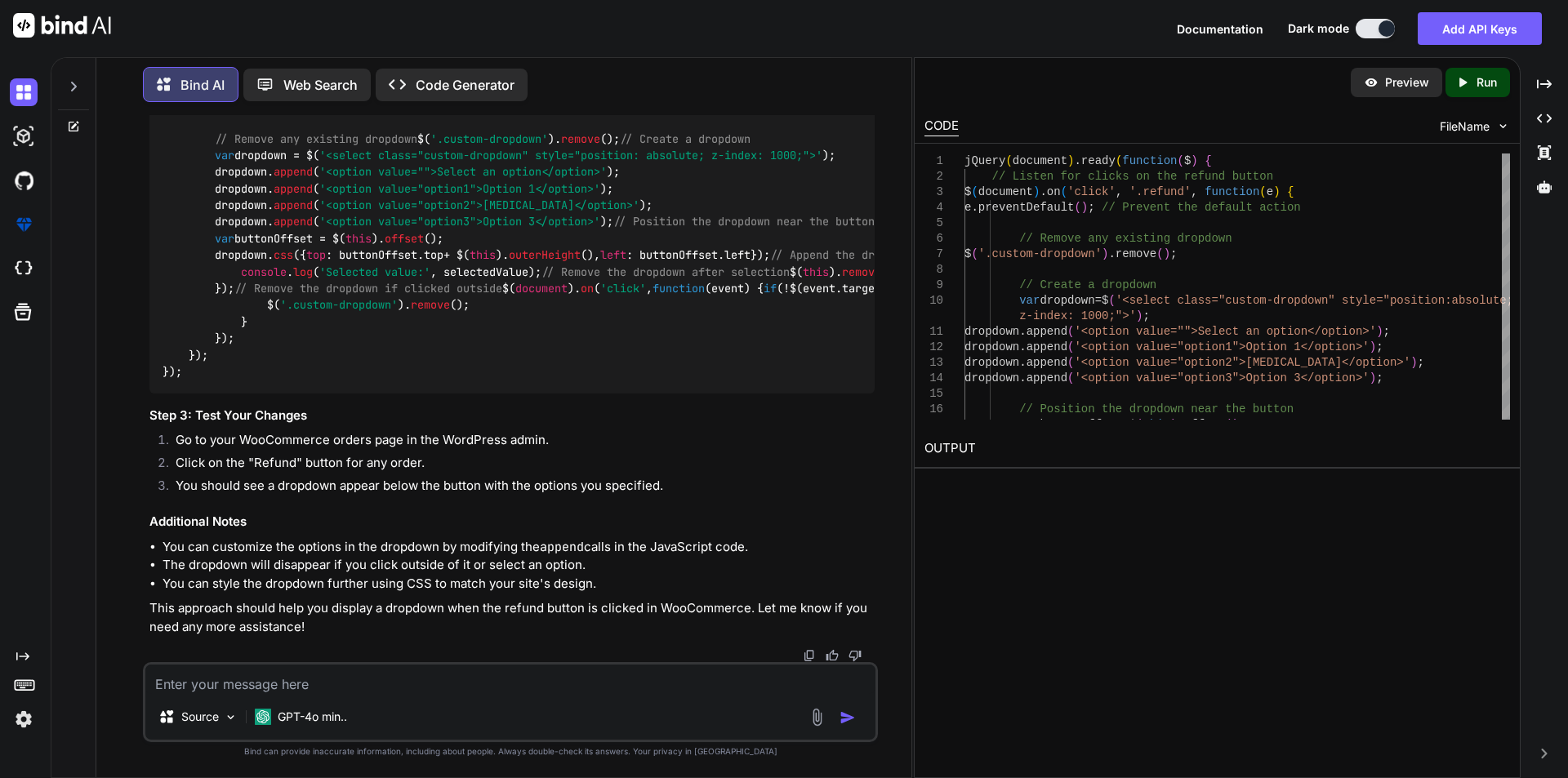
scroll to position [1945, 0]
click at [325, 677] on textarea at bounding box center [510, 679] width 730 height 29
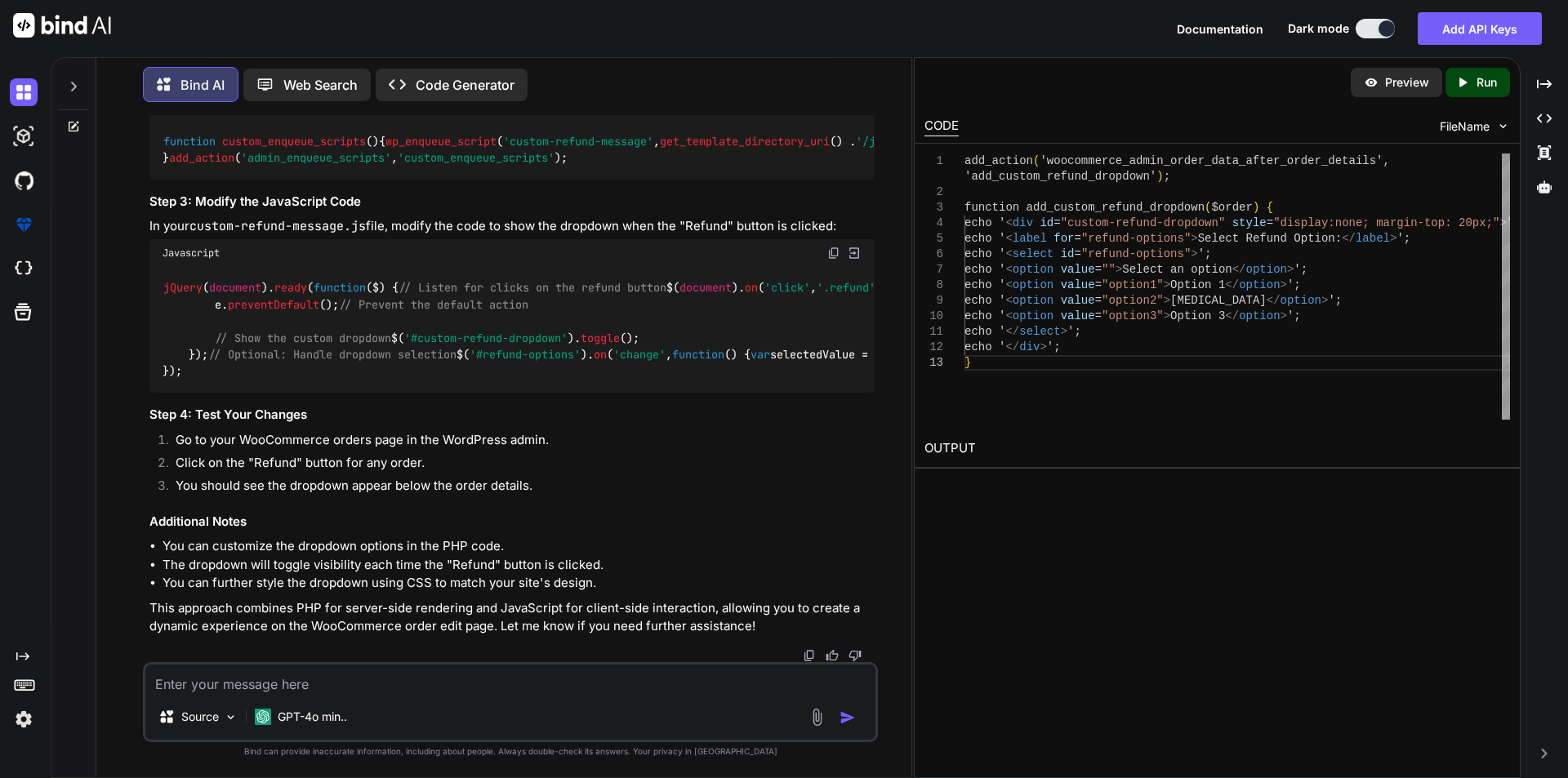
scroll to position [2631, 0]
click at [357, 676] on textarea at bounding box center [510, 679] width 730 height 29
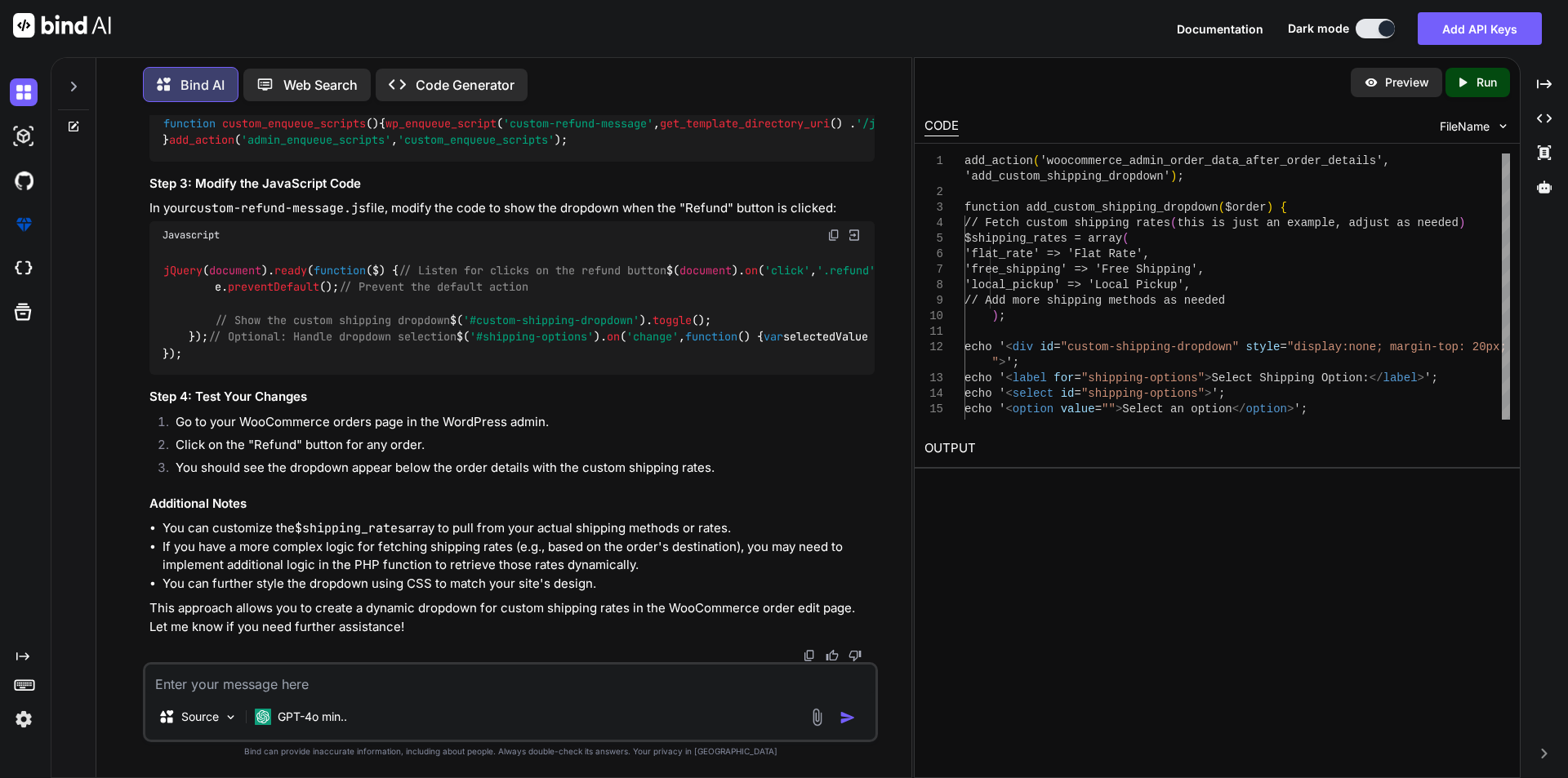
scroll to position [4076, 0]
drag, startPoint x: 187, startPoint y: 567, endPoint x: 136, endPoint y: 190, distance: 380.4
click at [136, 190] on div "You hi Bind AI Hello! How can I assist you [DATE]? Created with Pixso. Open in …" at bounding box center [510, 446] width 802 height 662
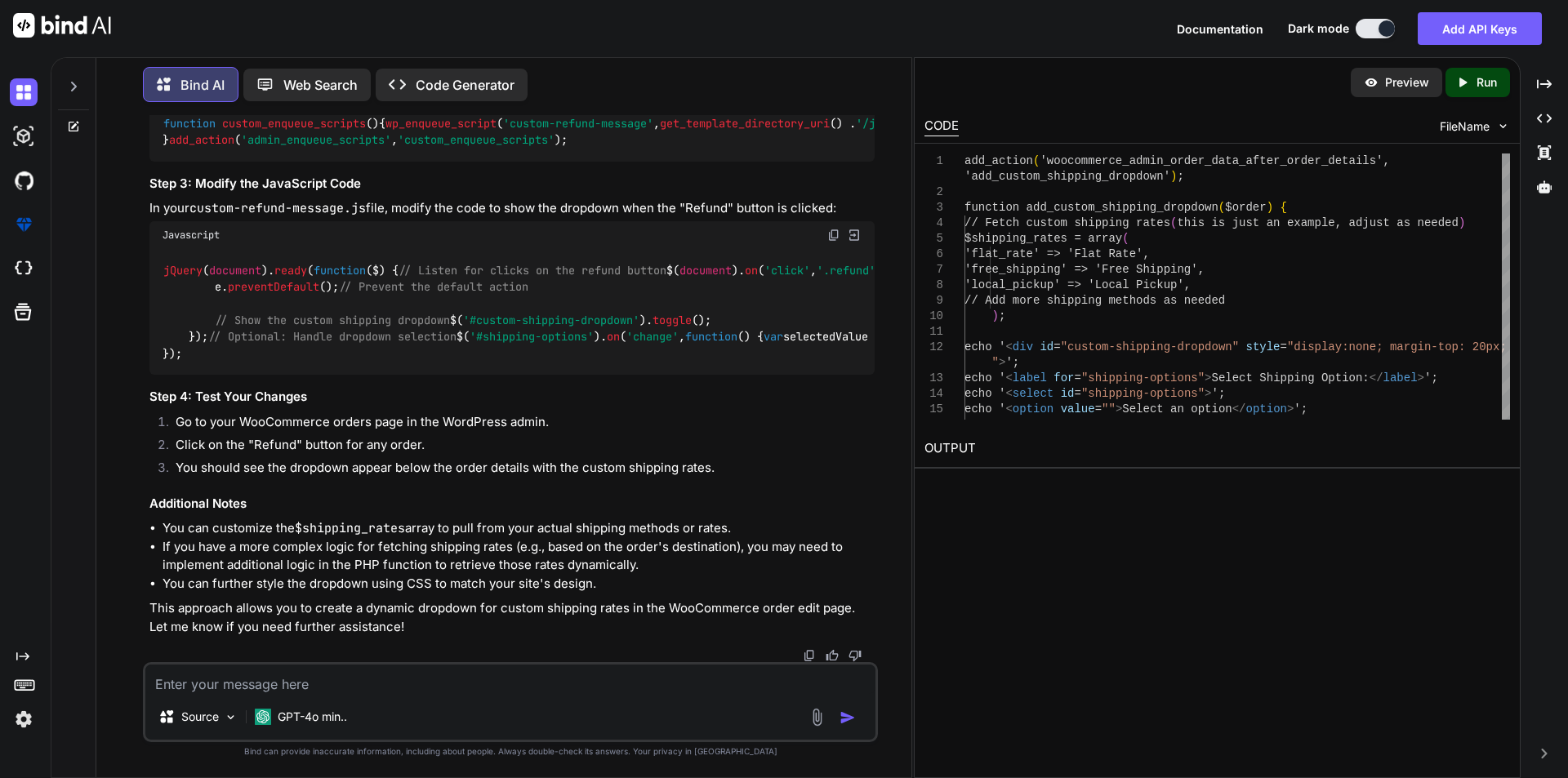
drag, startPoint x: 259, startPoint y: 473, endPoint x: 136, endPoint y: 390, distance: 148.4
click at [136, 390] on div "You hi Bind AI Hello! How can I assist you [DATE]? Created with Pixso. Open in …" at bounding box center [510, 446] width 802 height 662
copy code "add_action ( 'woocommerce_admin_order_data_after_order_details' , 'add_custom_s…"
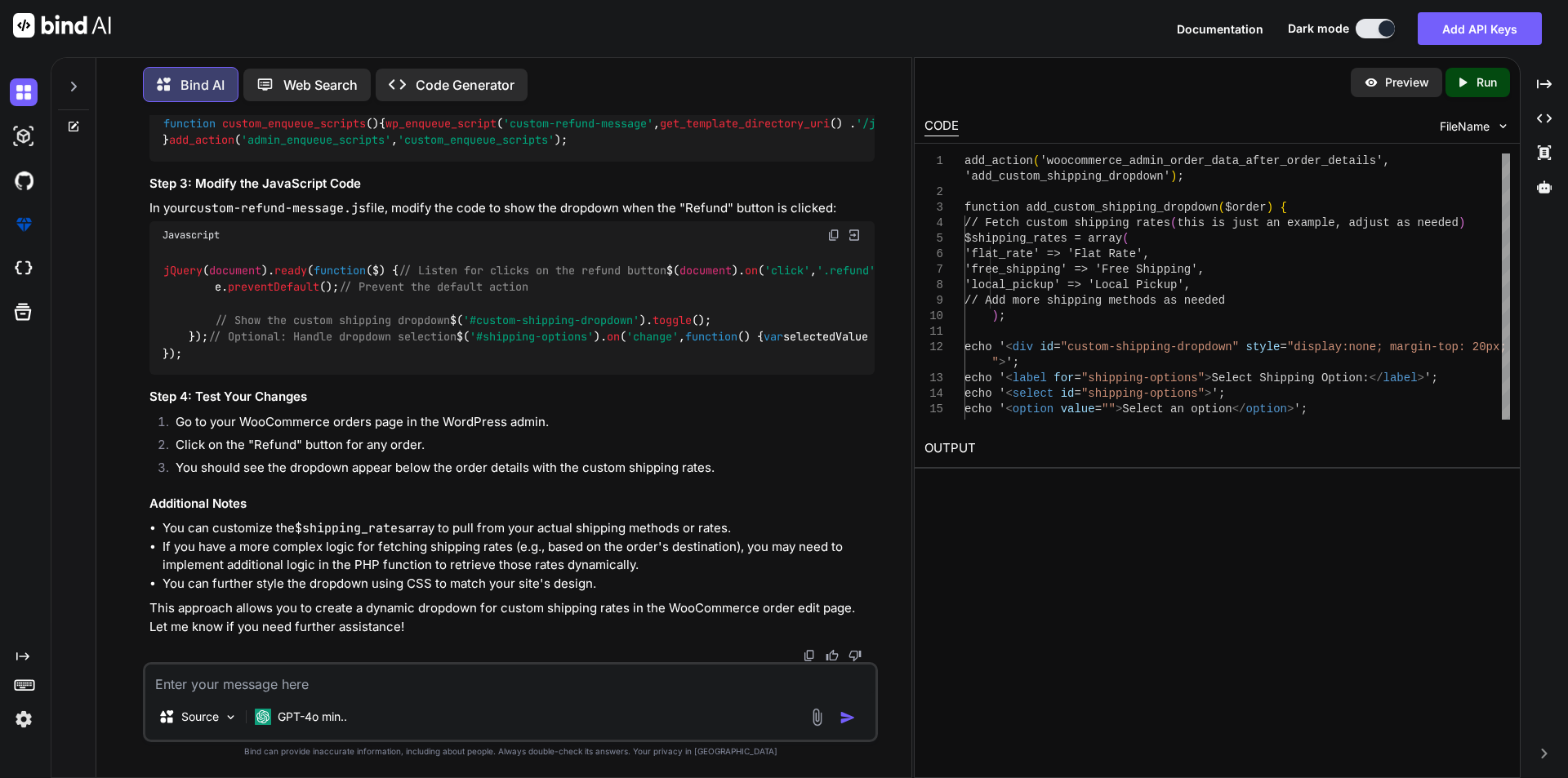
scroll to position [4599, 0]
drag, startPoint x: 190, startPoint y: 599, endPoint x: 147, endPoint y: 338, distance: 264.5
click at [147, 338] on div "You hi Bind AI Hello! How can I assist you [DATE]? Created with Pixso. Open in …" at bounding box center [512, 389] width 732 height 547
copy code "jQuery ( document ). ready ( function ( $ ) { // Listen for clicks on the refun…"
click at [236, 149] on code "function custom_enqueue_scripts ( ) { wp_enqueue_script ( 'custom-refund-messag…" at bounding box center [698, 132] width 1073 height 34
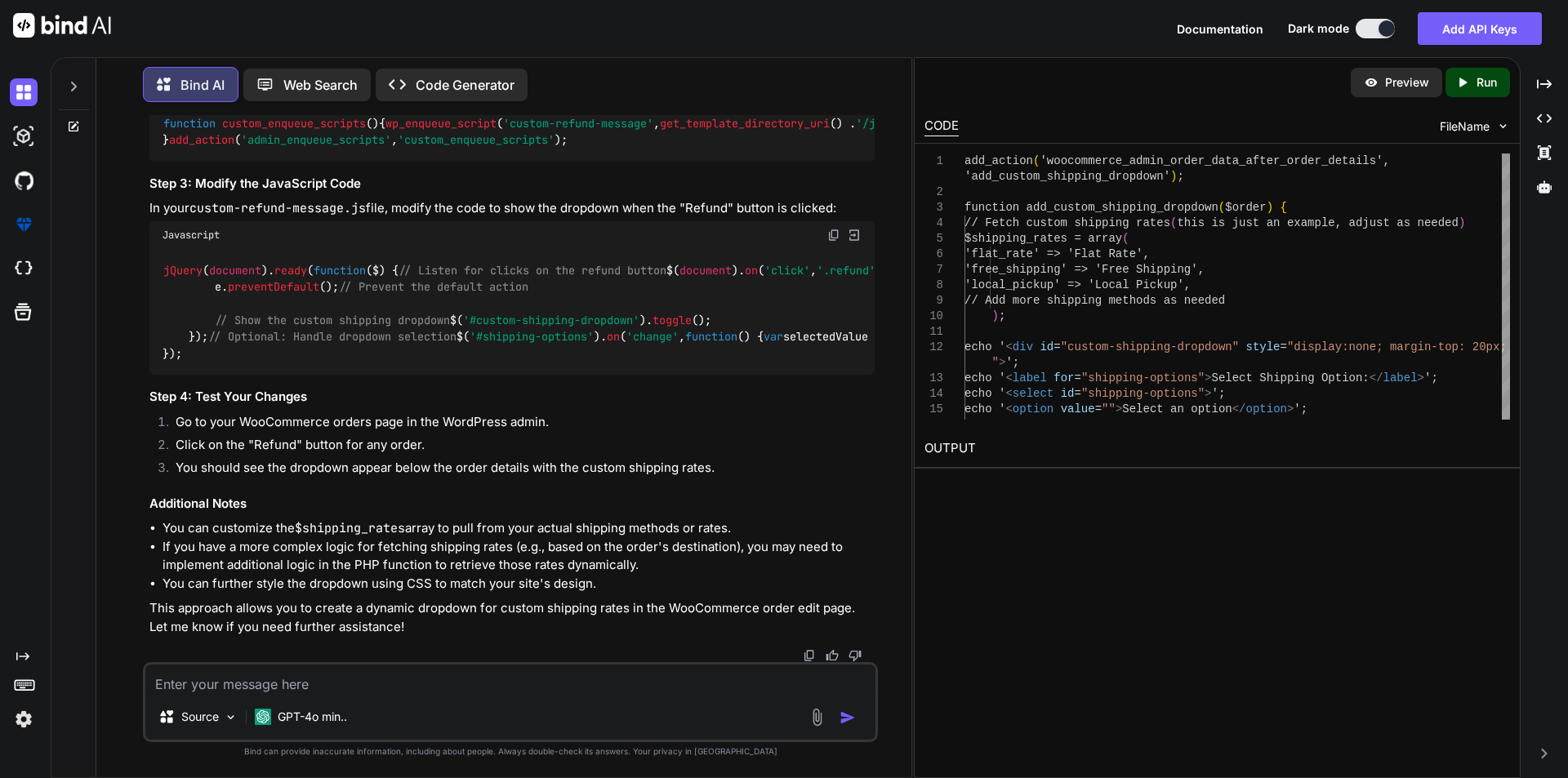
click at [246, 162] on div "function custom_enqueue_scripts ( ) { wp_enqueue_script ( 'custom-refund-messag…" at bounding box center [512, 132] width 725 height 59
click at [385, 131] on span "wp_enqueue_script" at bounding box center [440, 123] width 111 height 15
copy span "wp_enqueue_script"
click at [503, 131] on span "'custom-refund-message'" at bounding box center [578, 123] width 151 height 15
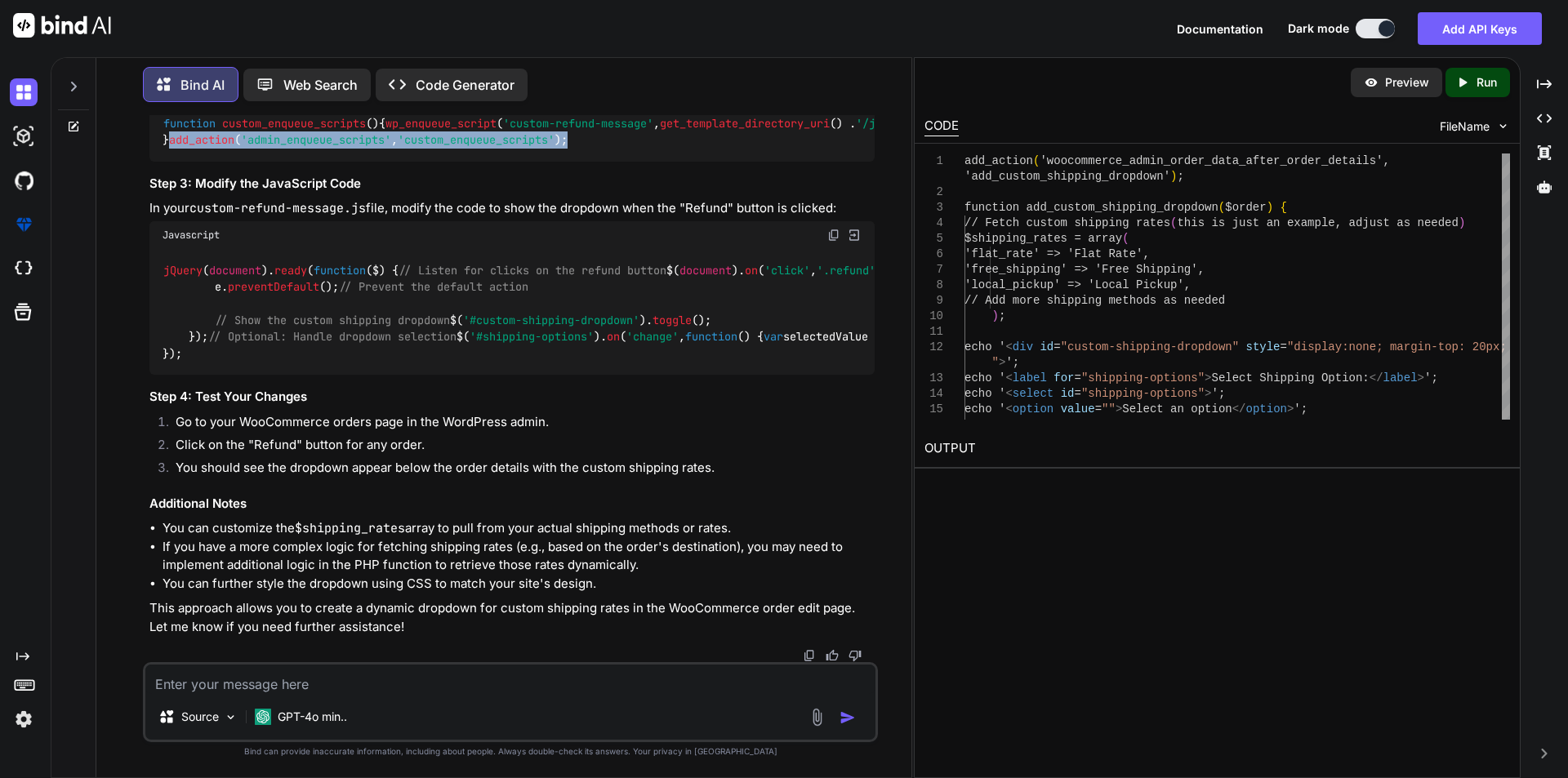
drag, startPoint x: 163, startPoint y: 212, endPoint x: 632, endPoint y: 216, distance: 469.0
click at [632, 162] on div "function custom_enqueue_scripts ( ) { wp_enqueue_script ( 'custom-refund-messag…" at bounding box center [512, 132] width 725 height 59
click at [606, 162] on div "function custom_enqueue_scripts ( ) { wp_enqueue_script ( 'custom-refund-messag…" at bounding box center [512, 132] width 725 height 59
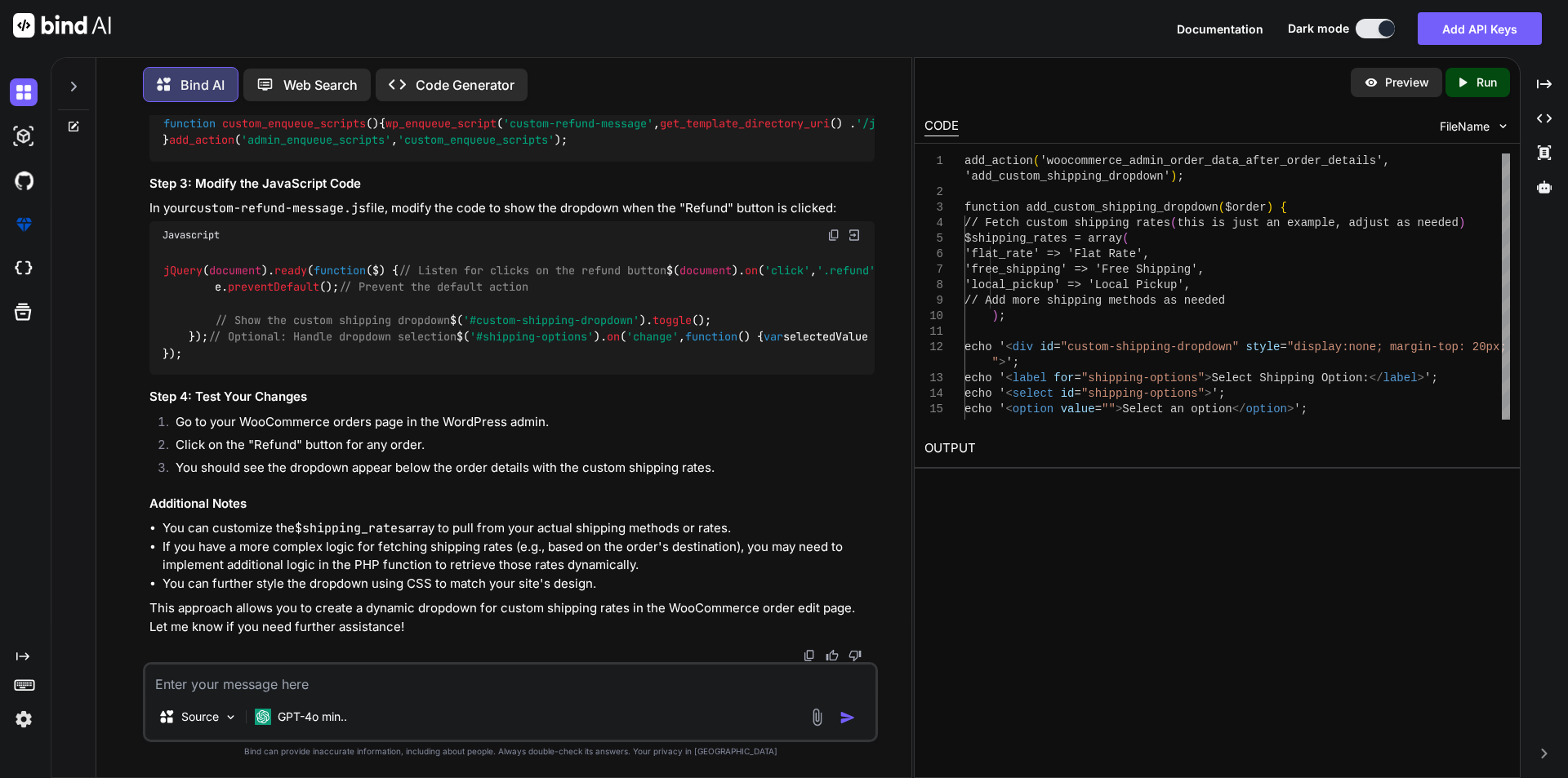
drag, startPoint x: 607, startPoint y: 237, endPoint x: 770, endPoint y: 237, distance: 163.0
click at [770, 237] on div "To create a dropdown for custom shipping rates that are pulled dynamically in W…" at bounding box center [512, 208] width 725 height 856
drag, startPoint x: 612, startPoint y: 235, endPoint x: 690, endPoint y: 237, distance: 78.0
click at [761, 237] on div "To create a dropdown for custom shipping rates that are pulled dynamically in W…" at bounding box center [512, 208] width 725 height 856
click at [586, 162] on div "function custom_enqueue_scripts ( ) { wp_enqueue_script ( 'custom-refund-messag…" at bounding box center [512, 132] width 725 height 59
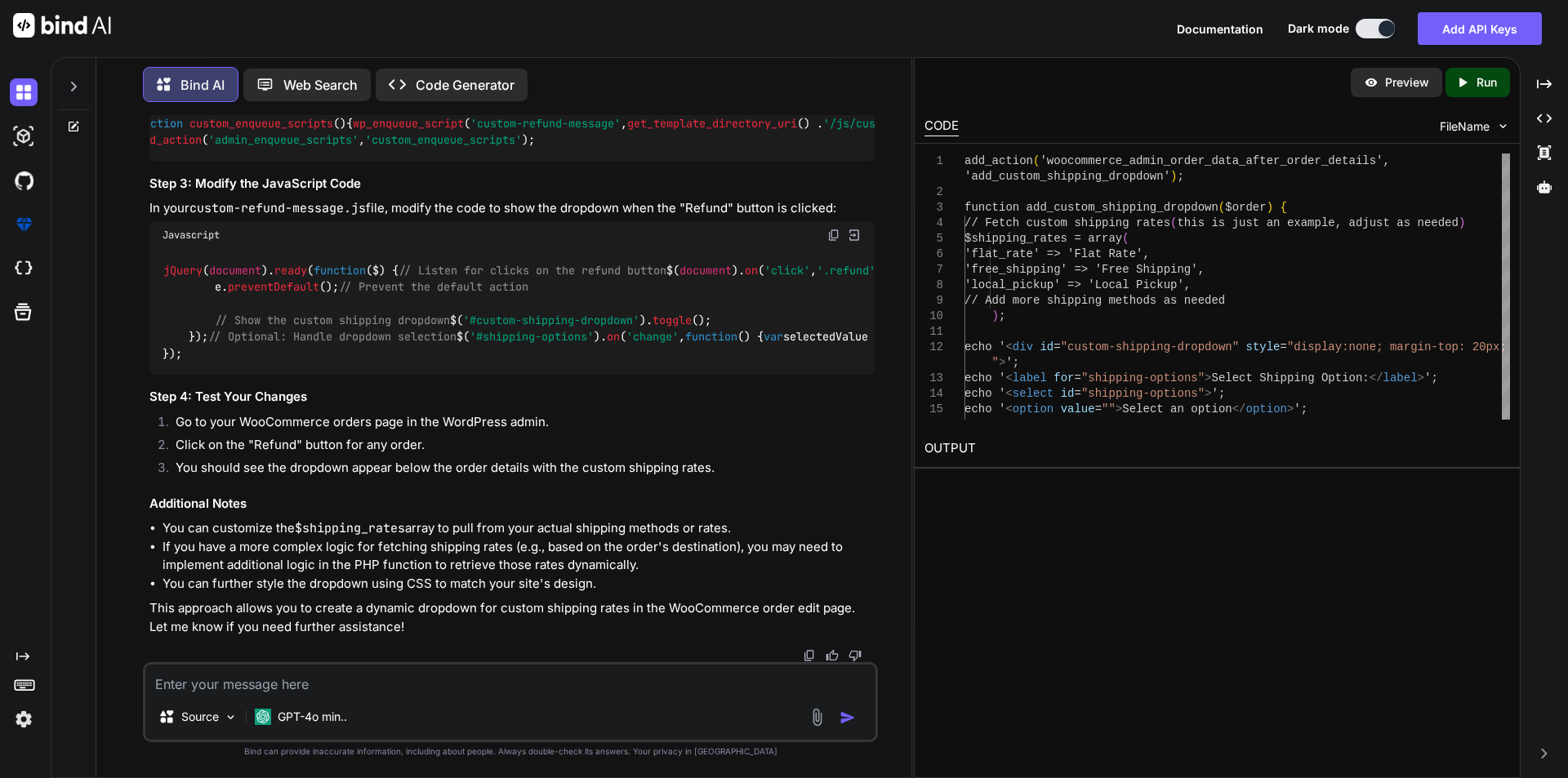
scroll to position [0, 0]
click at [606, 345] on span "on" at bounding box center [612, 337] width 13 height 15
click at [901, 345] on span "this" at bounding box center [913, 337] width 26 height 15
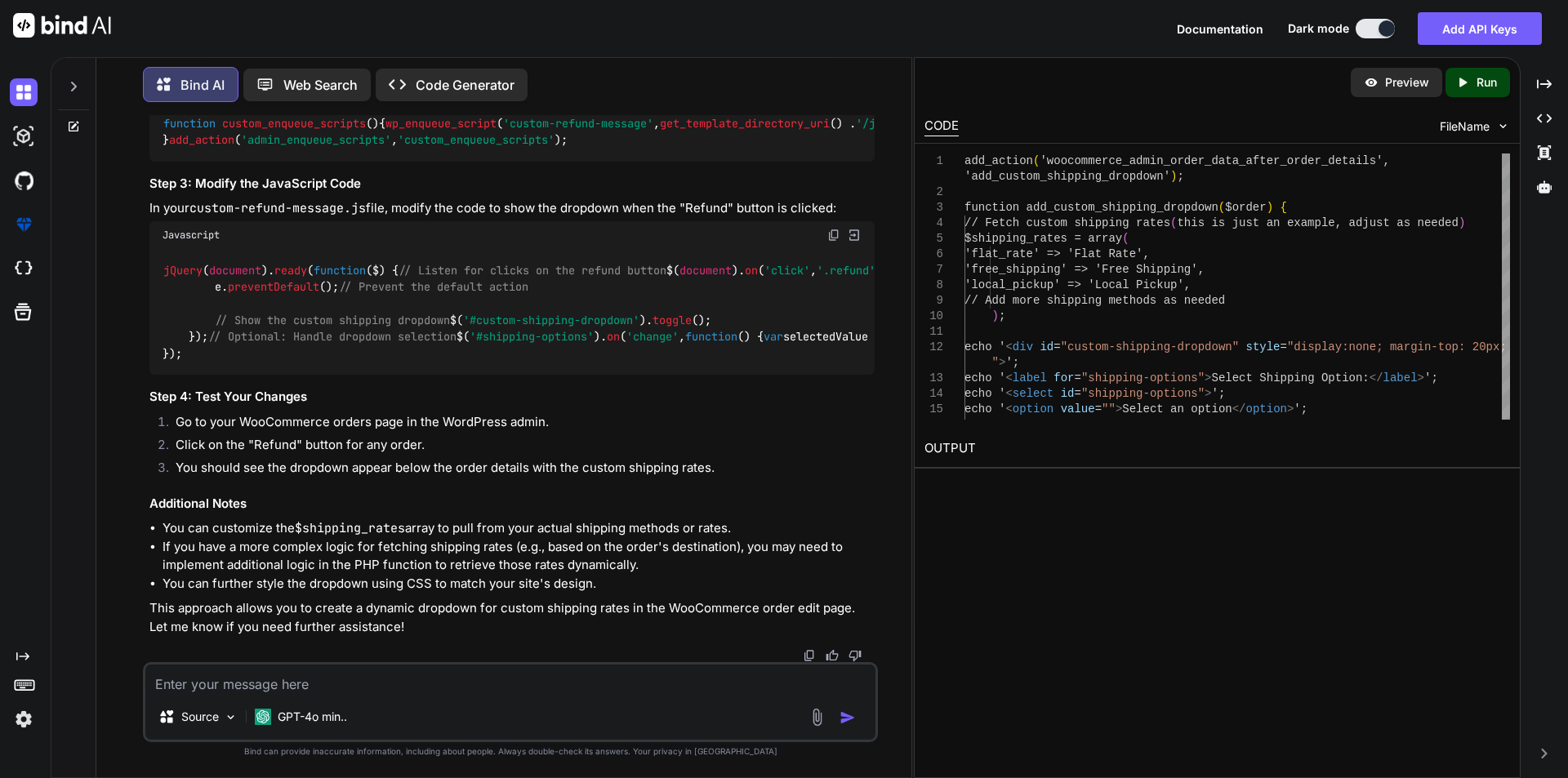
click at [397, 686] on textarea at bounding box center [510, 679] width 730 height 29
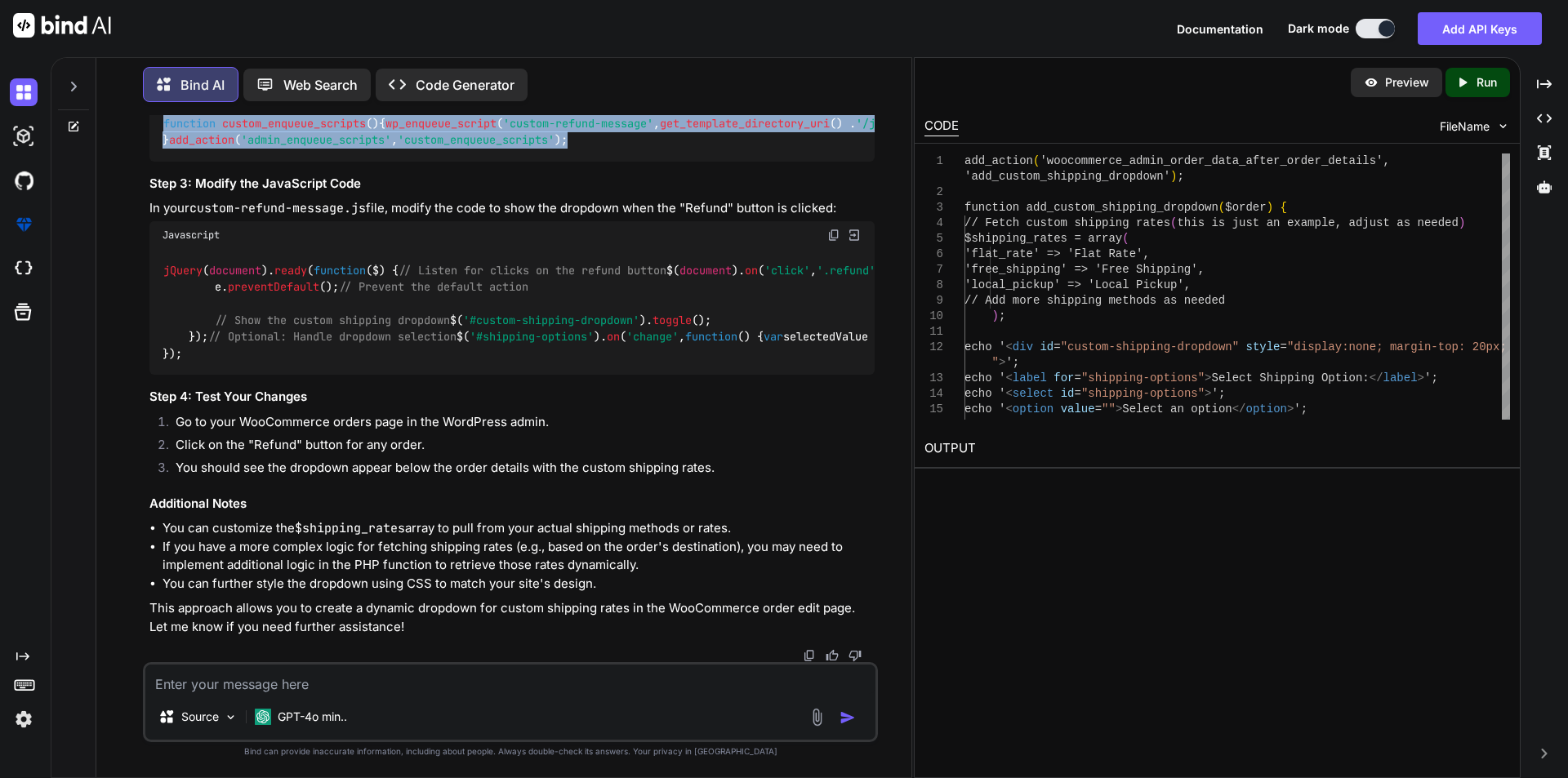
drag, startPoint x: 612, startPoint y: 298, endPoint x: 162, endPoint y: 250, distance: 452.6
click at [162, 162] on div "function custom_enqueue_scripts ( ) { wp_enqueue_script ( 'custom-refund-messag…" at bounding box center [512, 132] width 725 height 59
click at [643, 162] on div "function custom_enqueue_scripts ( ) { wp_enqueue_script ( 'custom-refund-messag…" at bounding box center [512, 132] width 725 height 59
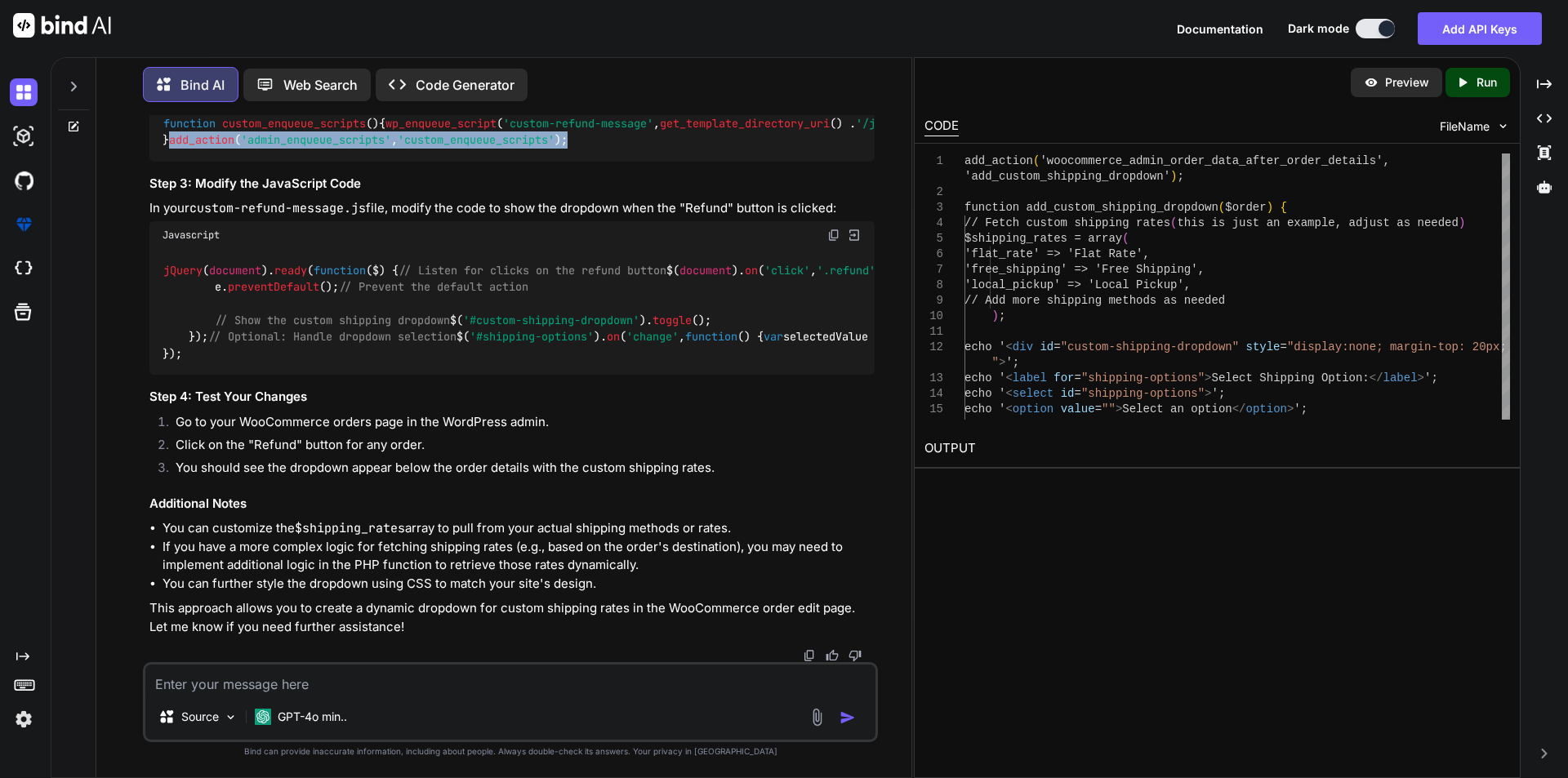
drag, startPoint x: 591, startPoint y: 306, endPoint x: 151, endPoint y: 299, distance: 440.1
click at [151, 162] on div "function custom_enqueue_scripts ( ) { wp_enqueue_script ( 'custom-refund-messag…" at bounding box center [512, 132] width 725 height 59
copy code "add_action ( 'admin_enqueue_scripts' , 'custom_enqueue_scripts' );"
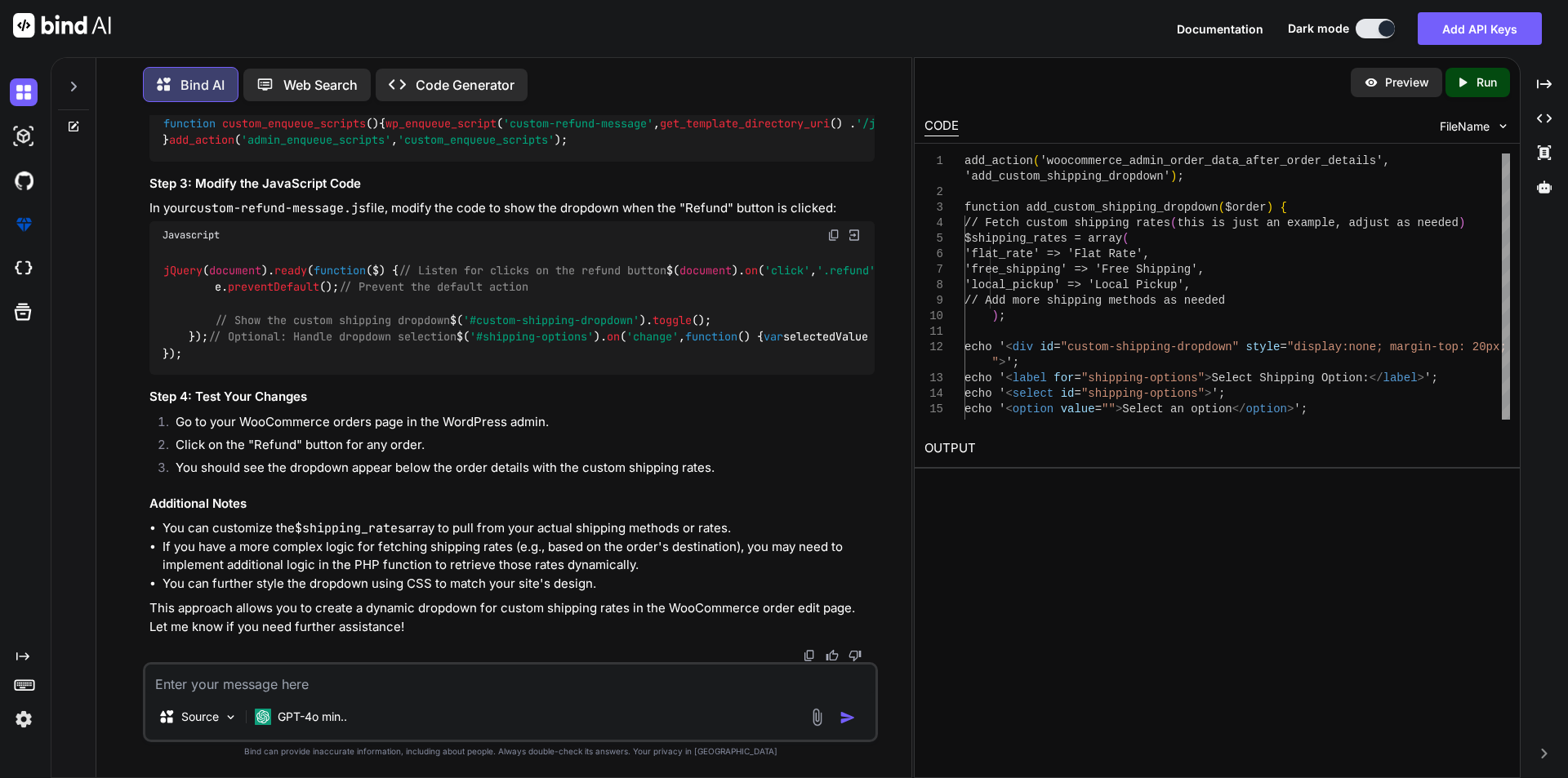
click at [211, 162] on div "function custom_enqueue_scripts ( ) { wp_enqueue_script ( 'custom-refund-messag…" at bounding box center [512, 132] width 725 height 59
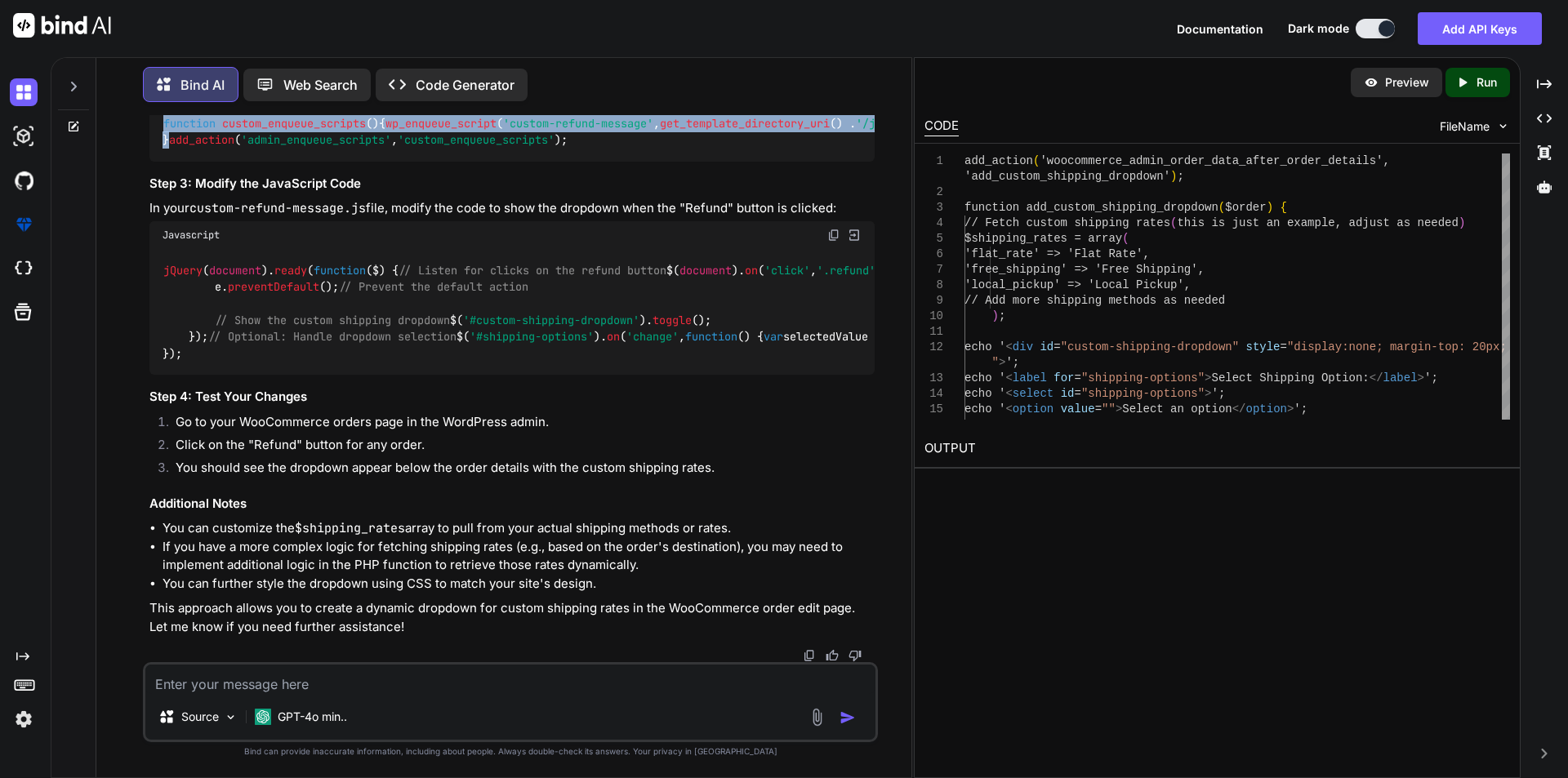
drag, startPoint x: 198, startPoint y: 283, endPoint x: 148, endPoint y: 234, distance: 70.0
click at [148, 234] on div "You hi Bind AI Hello! How can I assist you [DATE]? Created with Pixso. Open in …" at bounding box center [512, 389] width 732 height 547
copy code "function custom_enqueue_scripts ( ) { wp_enqueue_script ( 'custom-refund-messag…"
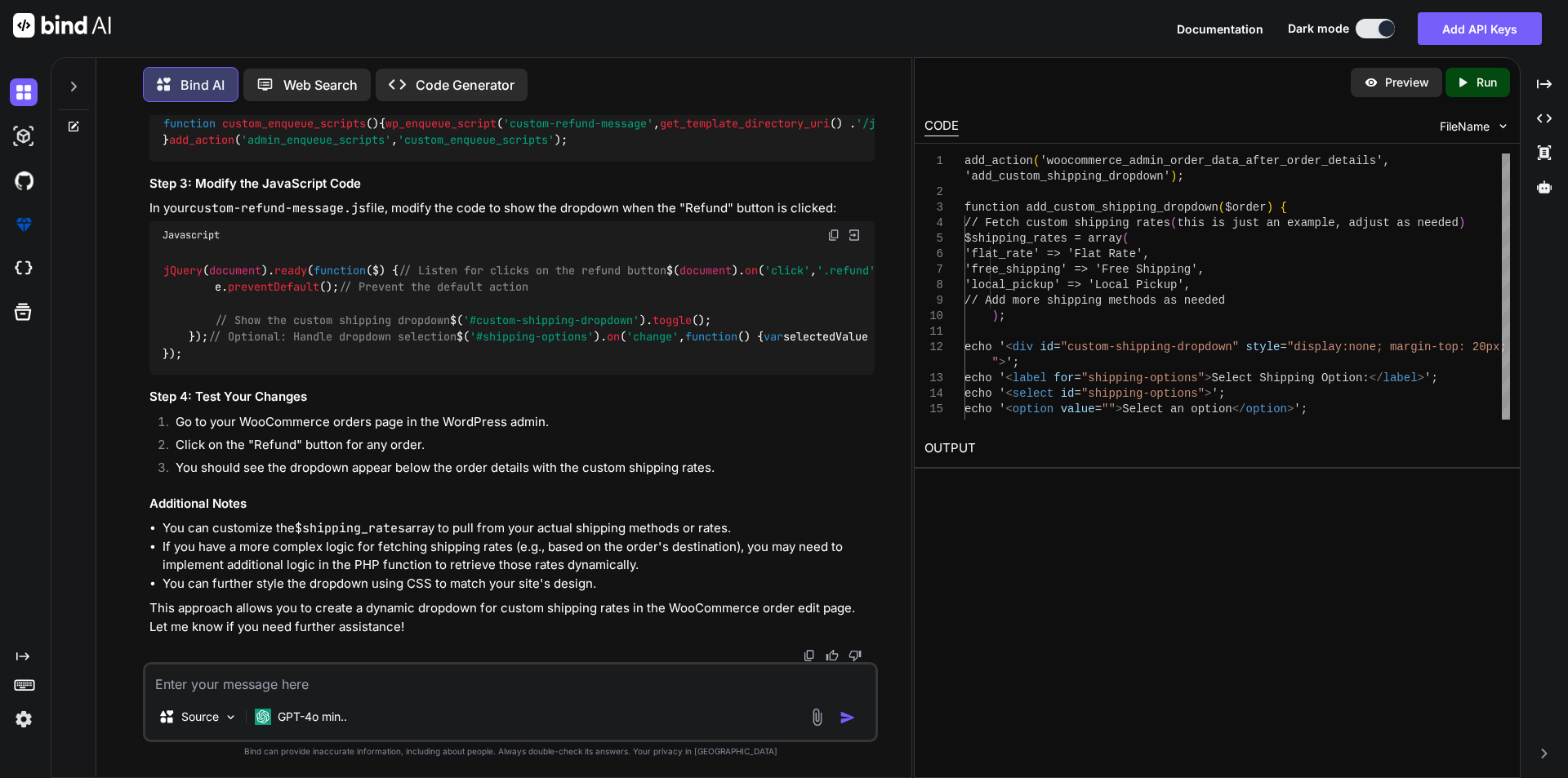
click at [331, 683] on textarea at bounding box center [510, 679] width 730 height 29
paste textarea "custom-admin.js"
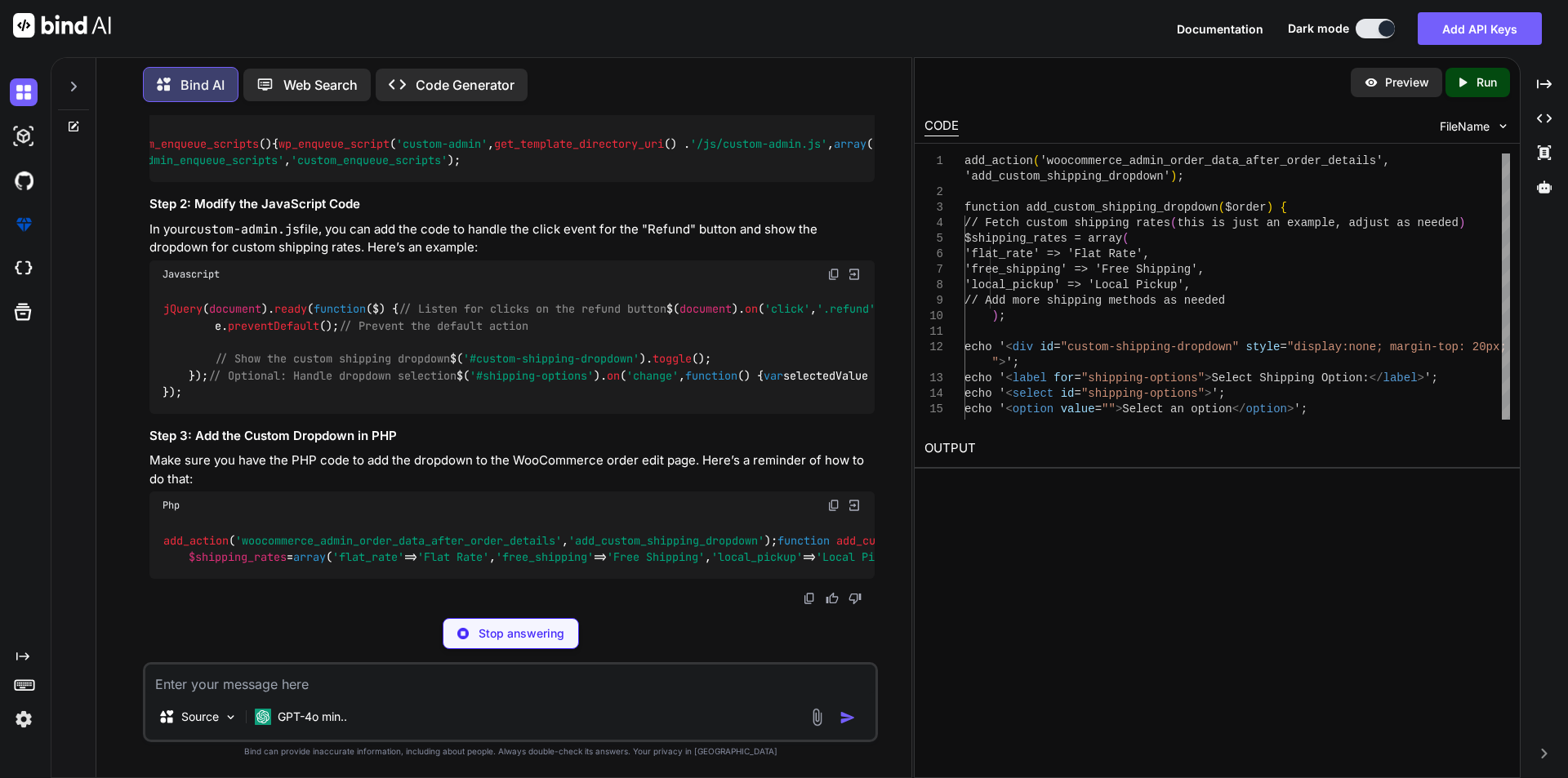
scroll to position [0, 0]
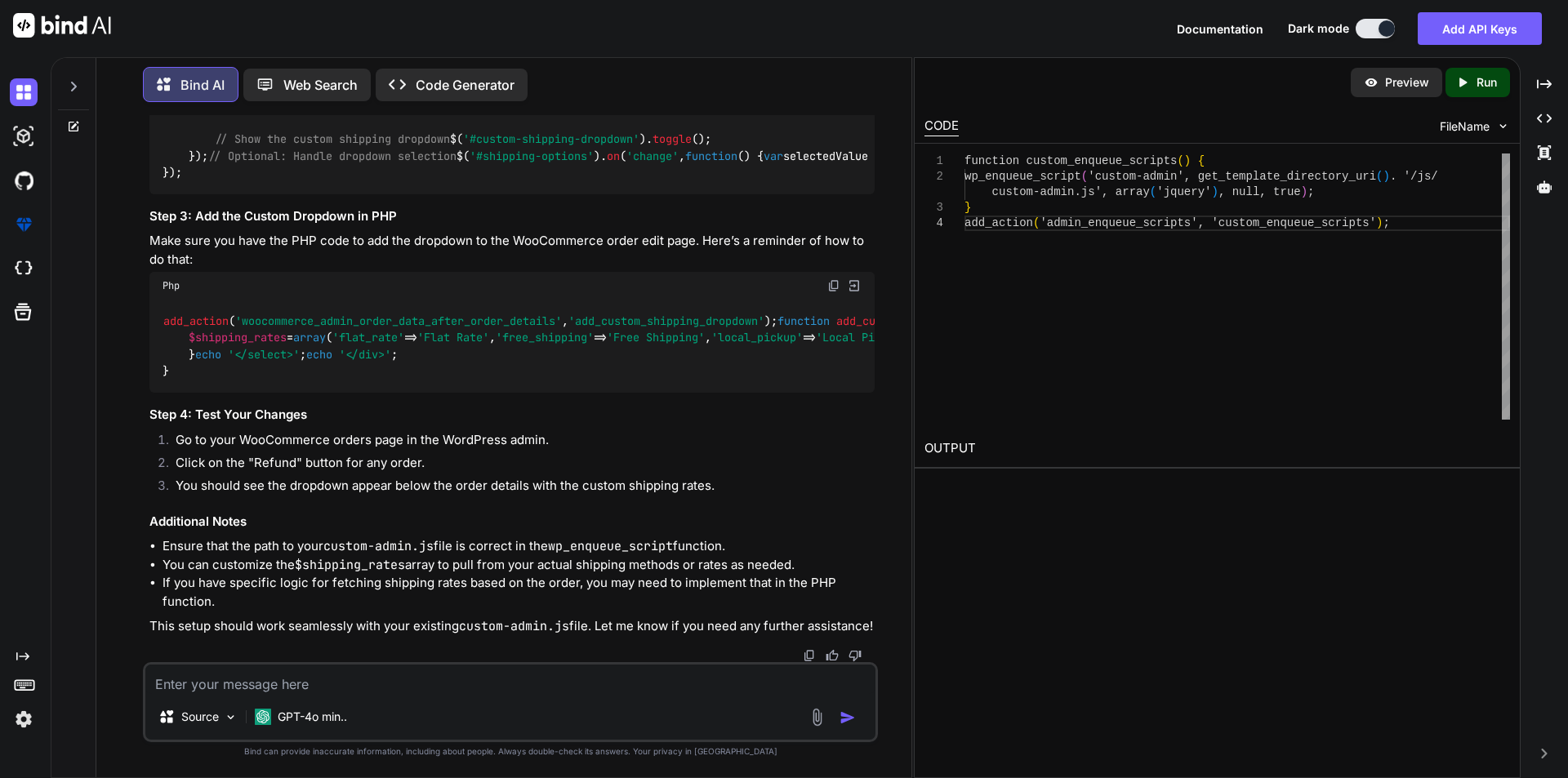
click at [459, 695] on div "Source GPT-4o min.." at bounding box center [510, 701] width 735 height 80
click at [446, 683] on textarea at bounding box center [510, 679] width 730 height 29
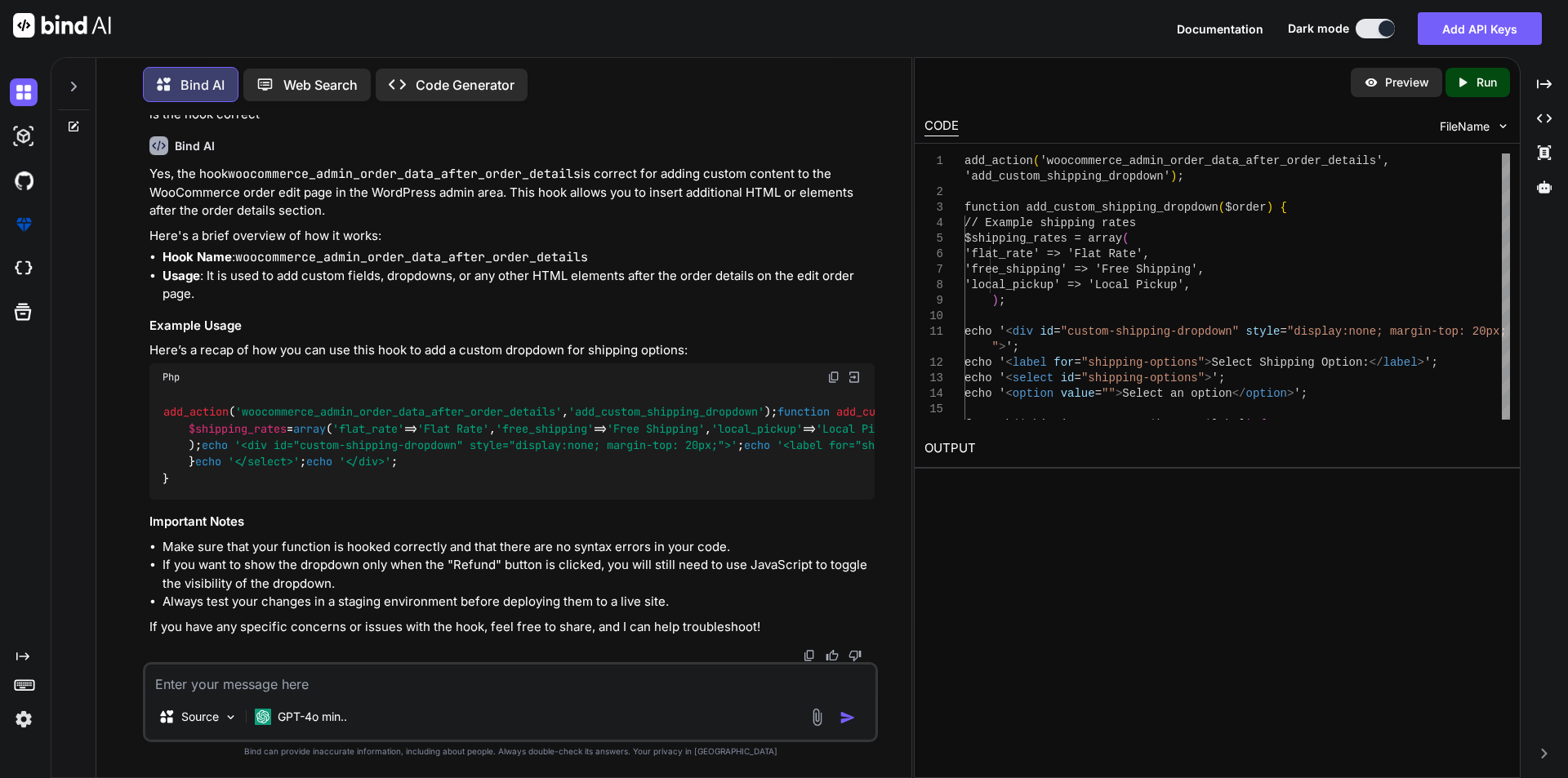
scroll to position [7242, 0]
click at [334, 686] on textarea at bounding box center [510, 679] width 730 height 29
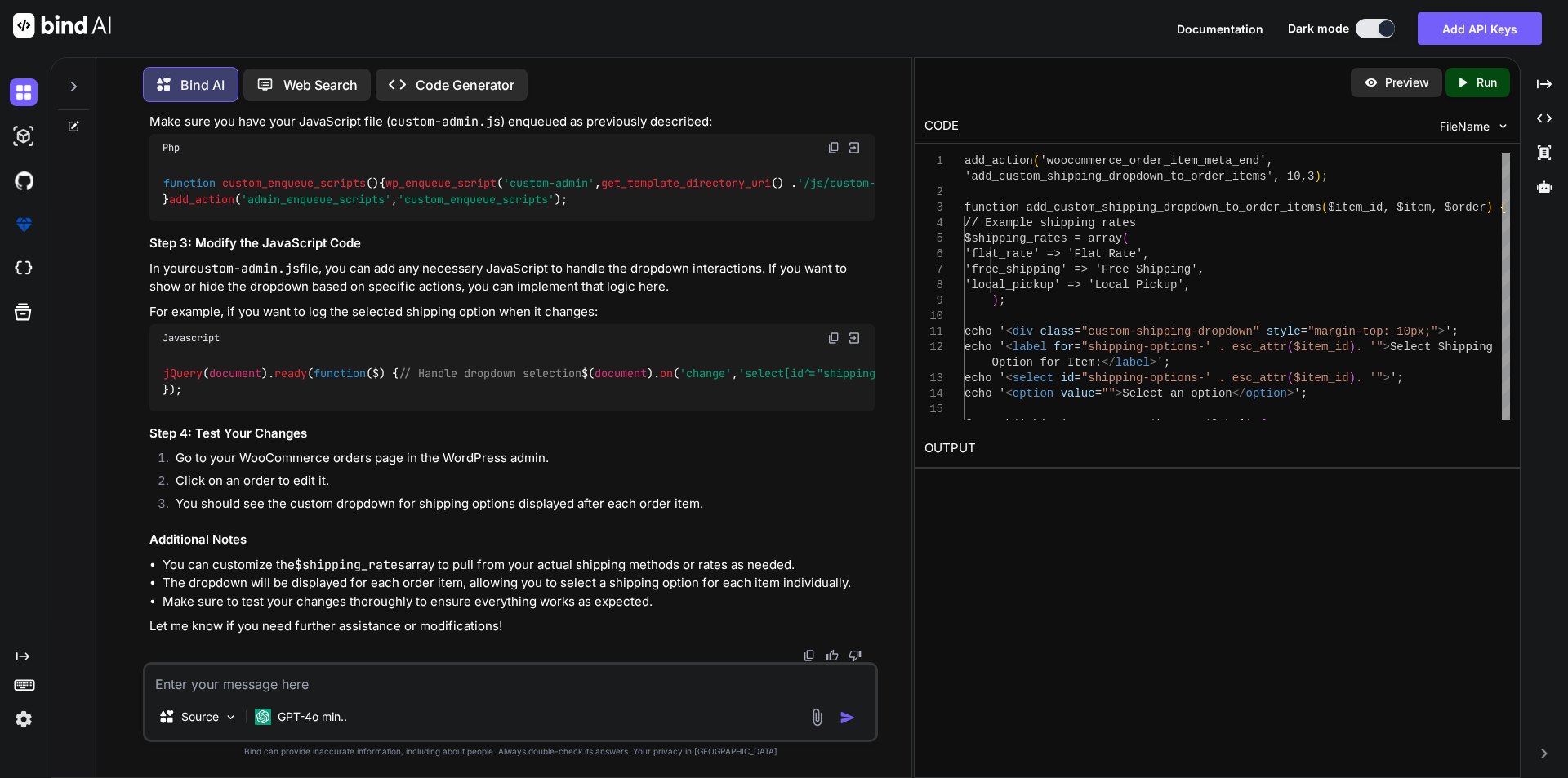
scroll to position [8663, 0]
